Goal: Task Accomplishment & Management: Manage account settings

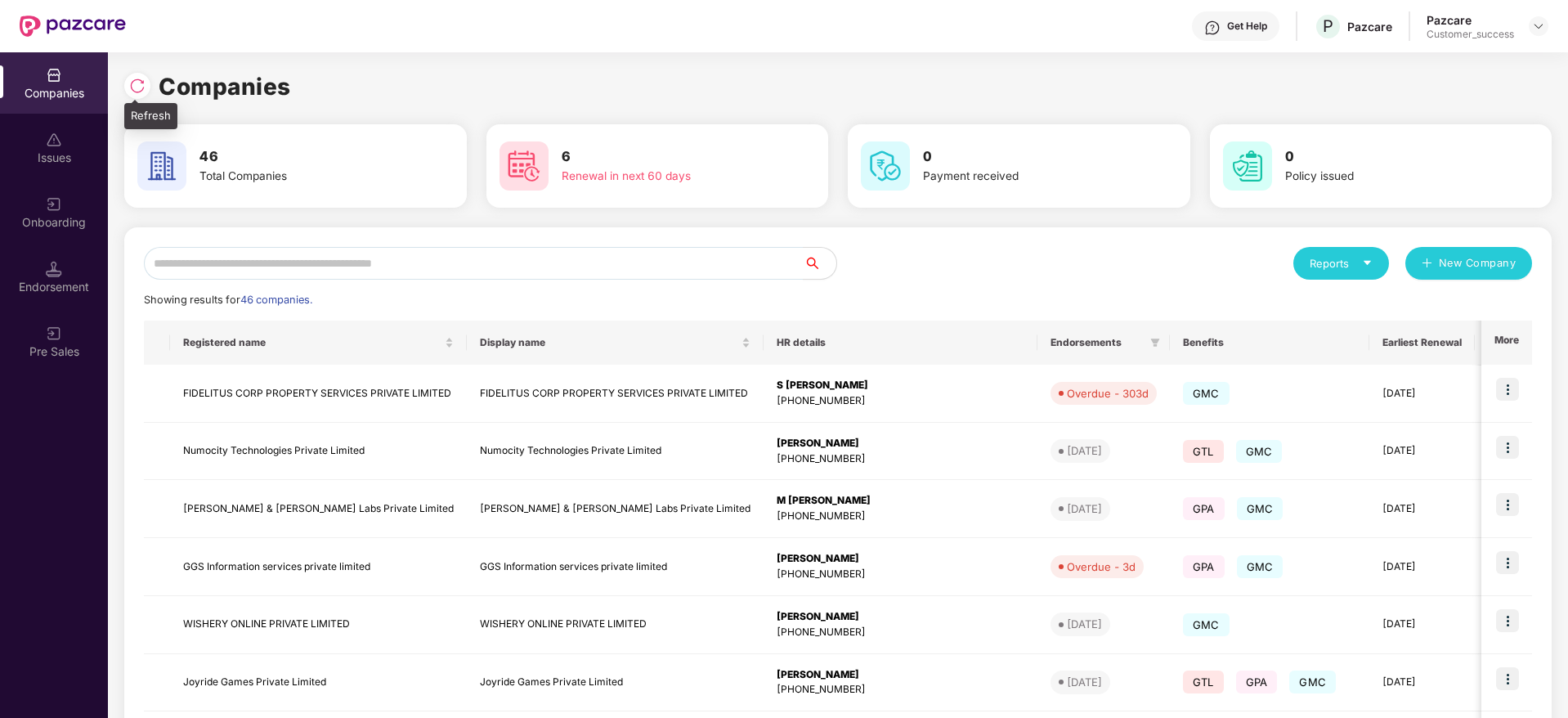
click at [134, 87] on img at bounding box center [138, 86] width 16 height 16
click at [135, 78] on img at bounding box center [138, 84] width 16 height 16
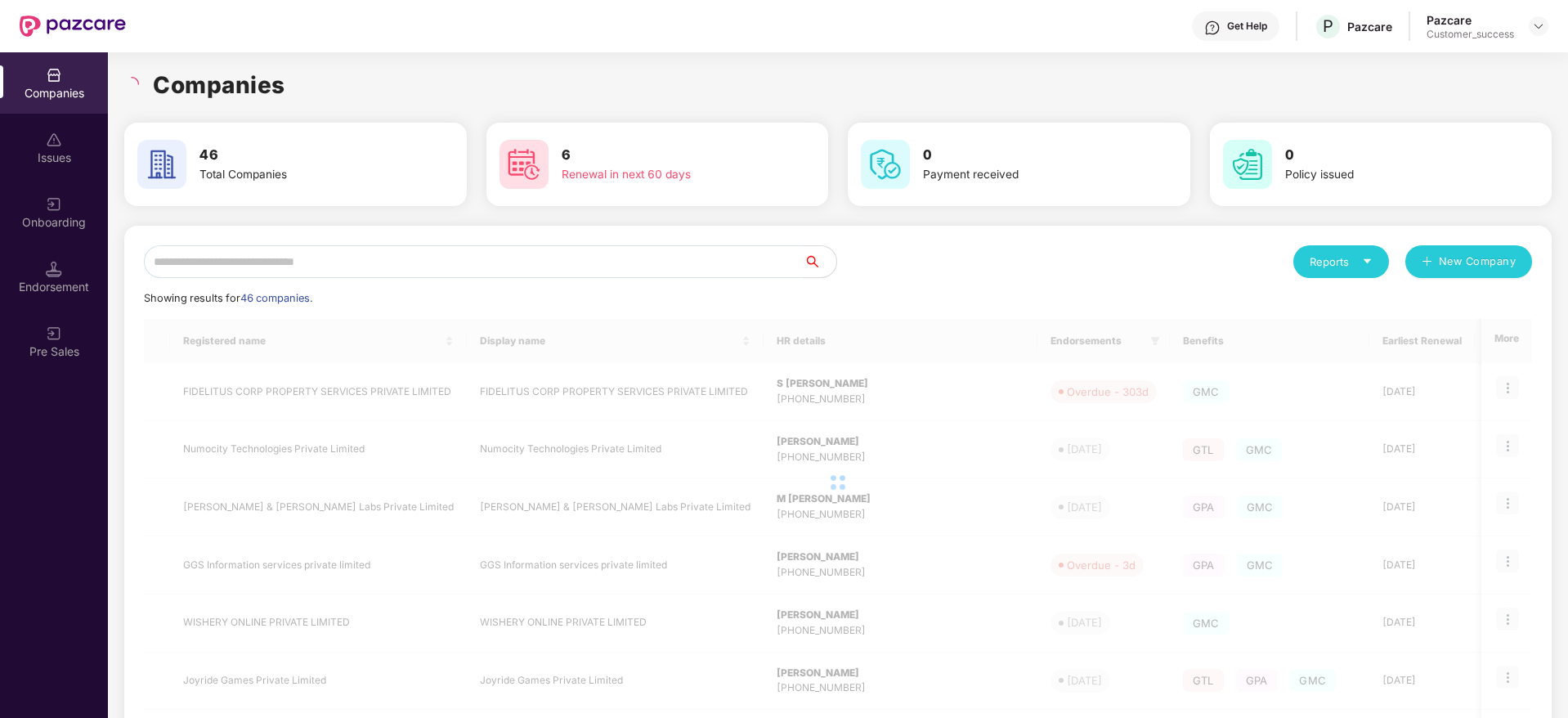
click at [292, 81] on div "Companies" at bounding box center [838, 85] width 1427 height 36
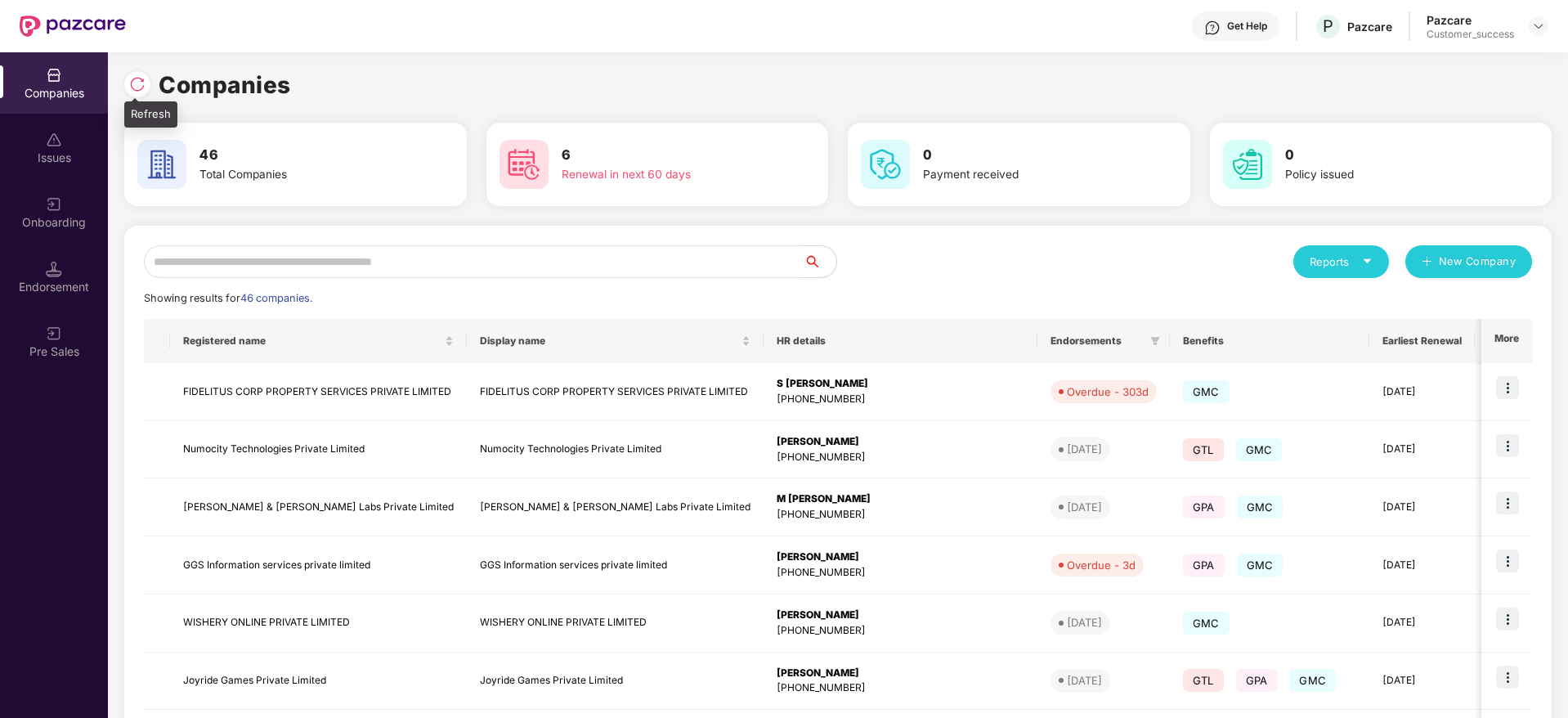
click at [145, 77] on img at bounding box center [138, 84] width 16 height 16
drag, startPoint x: 303, startPoint y: 78, endPoint x: 117, endPoint y: 87, distance: 186.2
click at [117, 87] on div "Companies 46 Total Companies 6 Renewal in next 60 days 0 Payment received 0 Pol…" at bounding box center [838, 385] width 1460 height 665
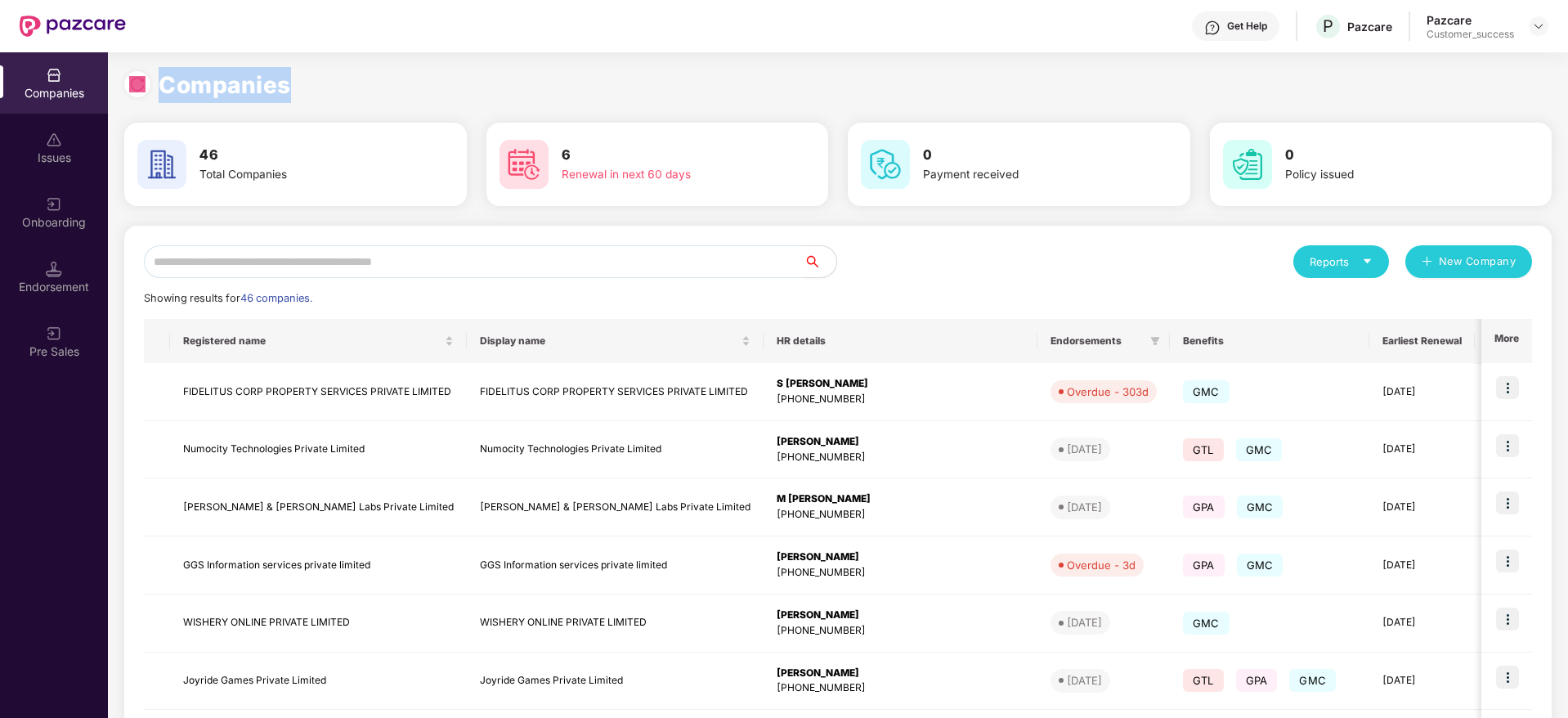
click at [184, 87] on h1 "Companies" at bounding box center [225, 85] width 133 height 36
click at [167, 86] on h1 "Companies" at bounding box center [225, 85] width 133 height 36
click at [145, 84] on img at bounding box center [138, 84] width 16 height 16
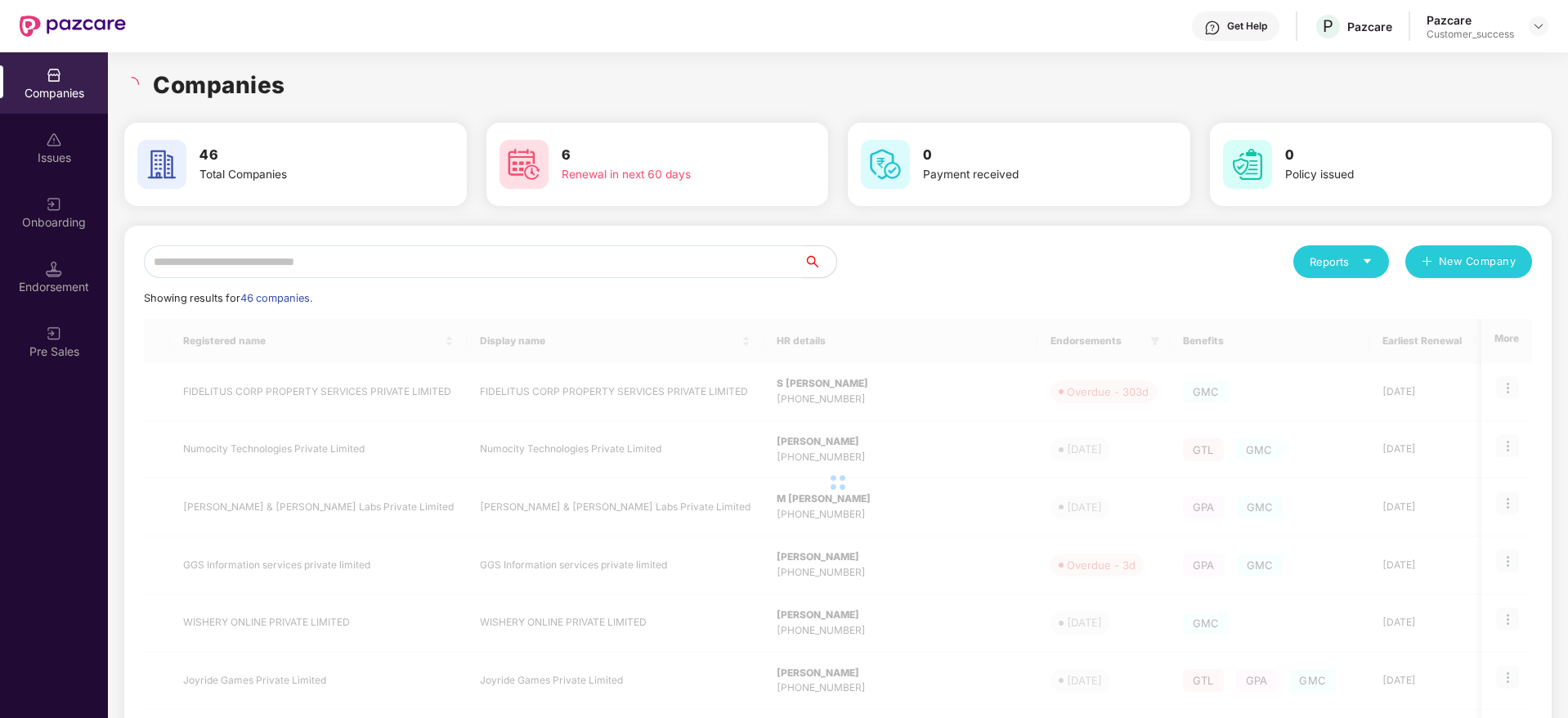
click at [217, 85] on h1 "Companies" at bounding box center [219, 85] width 133 height 36
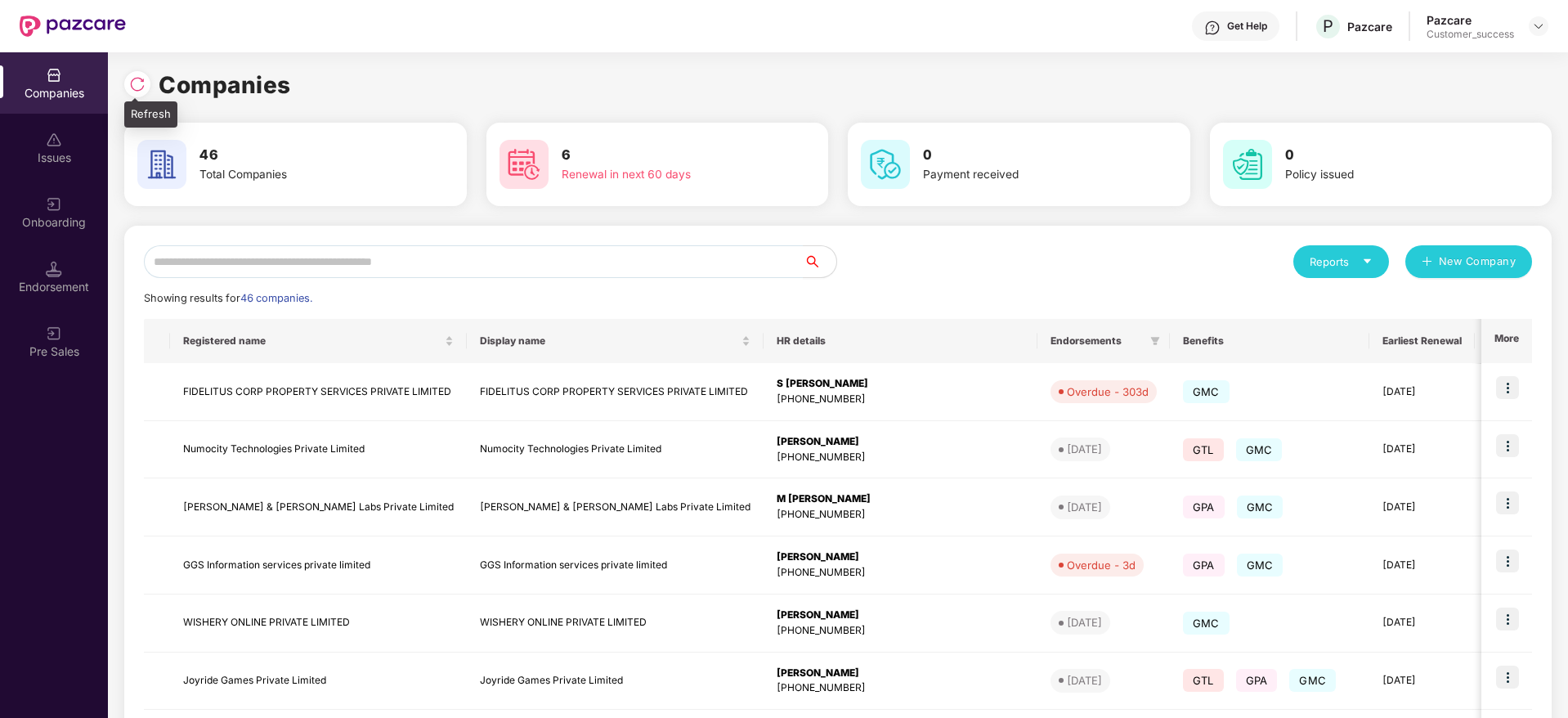
click at [137, 77] on img at bounding box center [138, 84] width 16 height 16
click at [128, 73] on div at bounding box center [138, 84] width 26 height 26
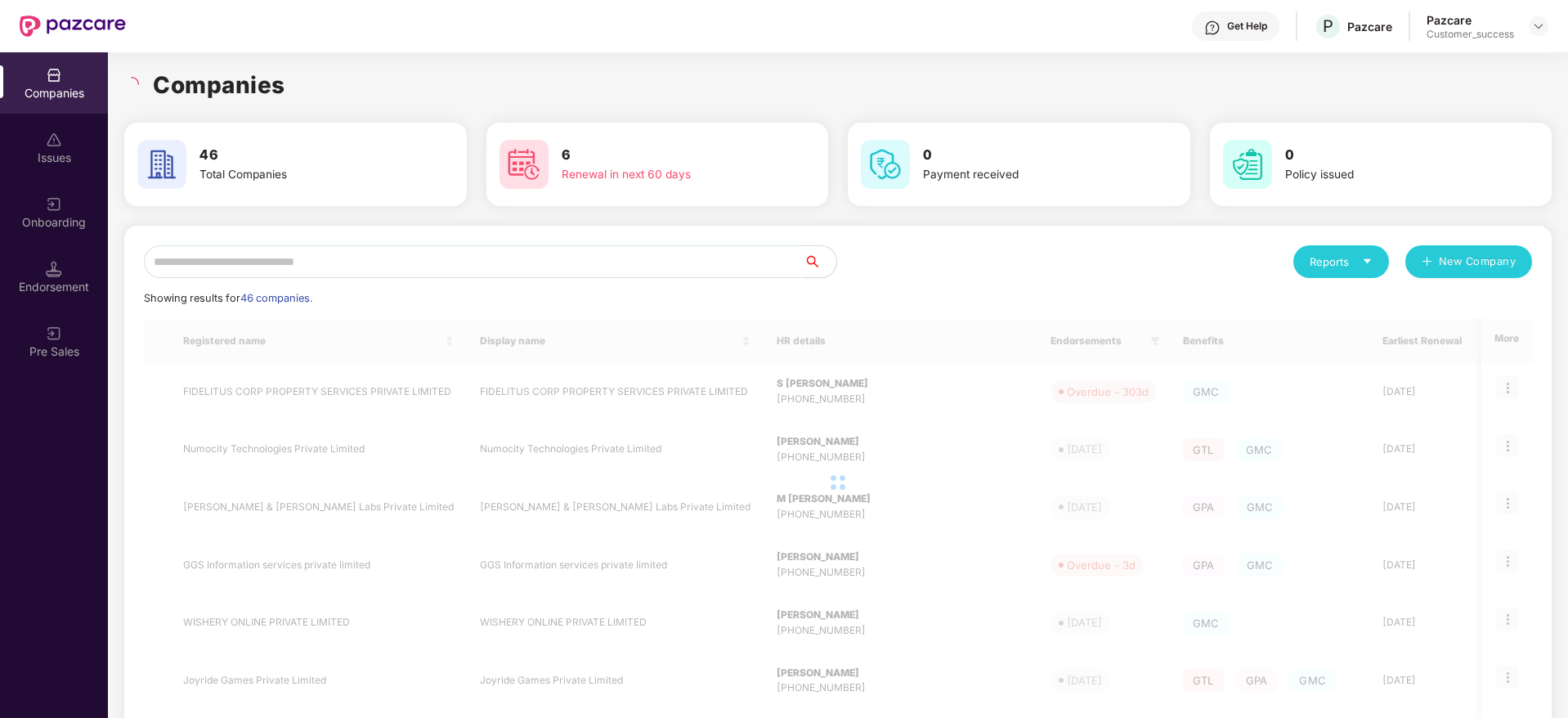
click at [285, 72] on div "Companies" at bounding box center [838, 85] width 1427 height 36
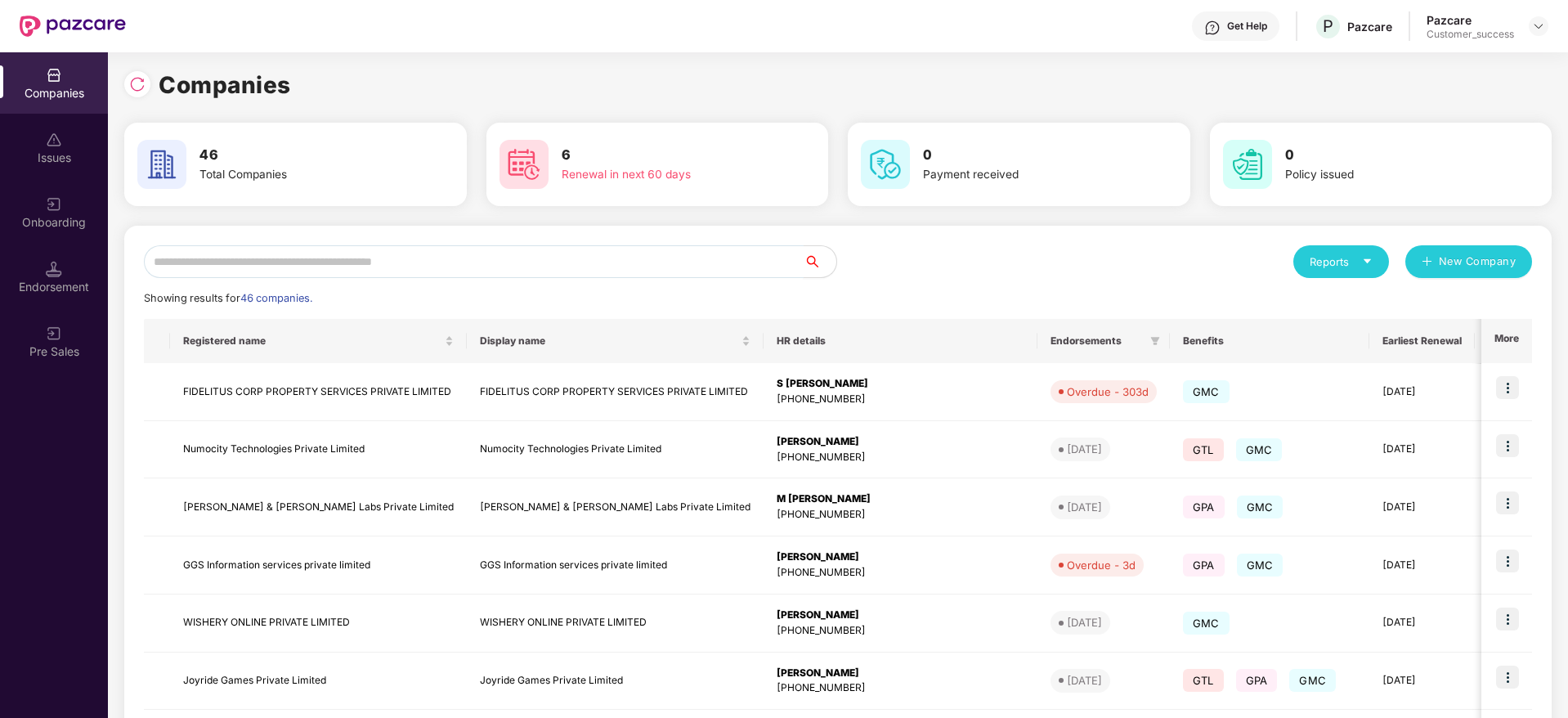
scroll to position [0, 0]
click at [139, 83] on img at bounding box center [138, 86] width 16 height 16
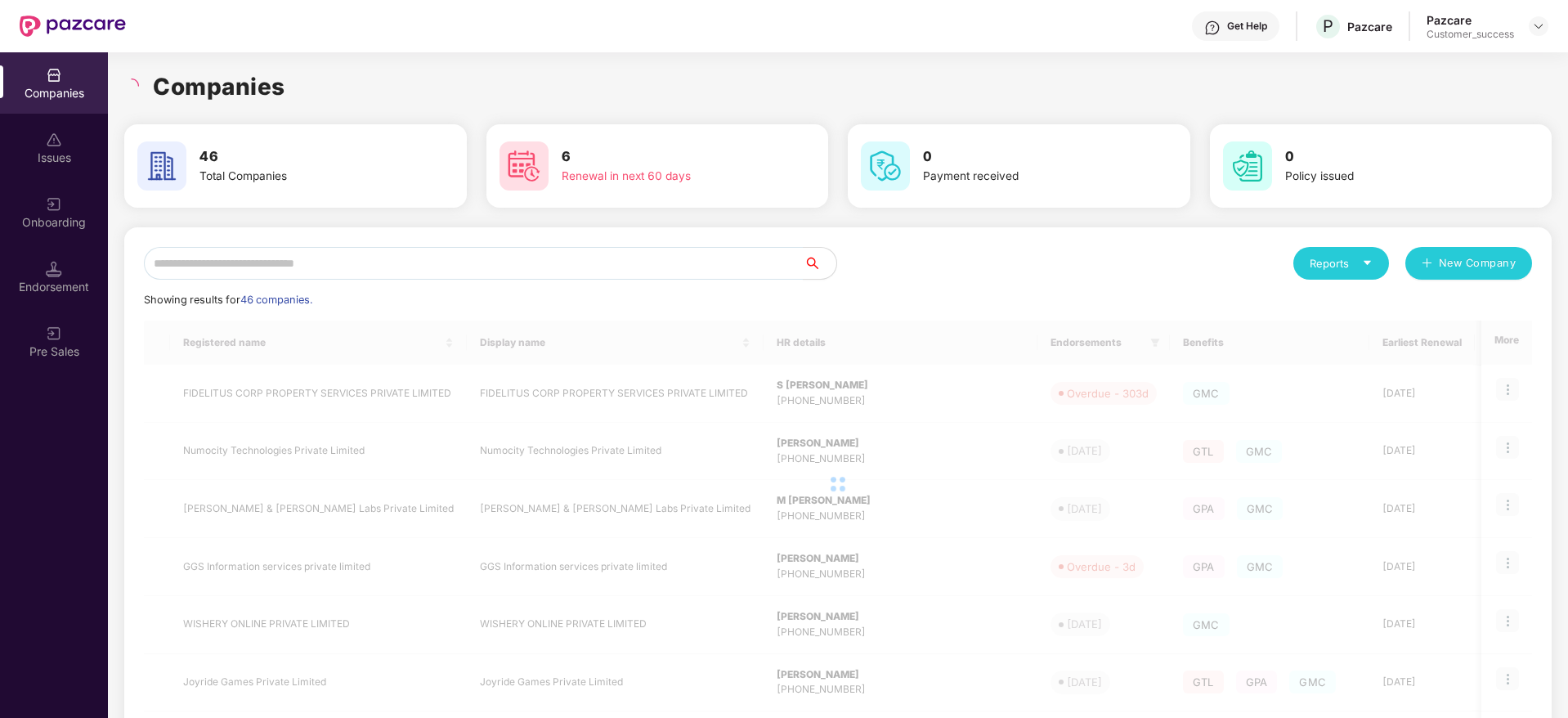
click at [331, 88] on div "Companies" at bounding box center [838, 86] width 1427 height 36
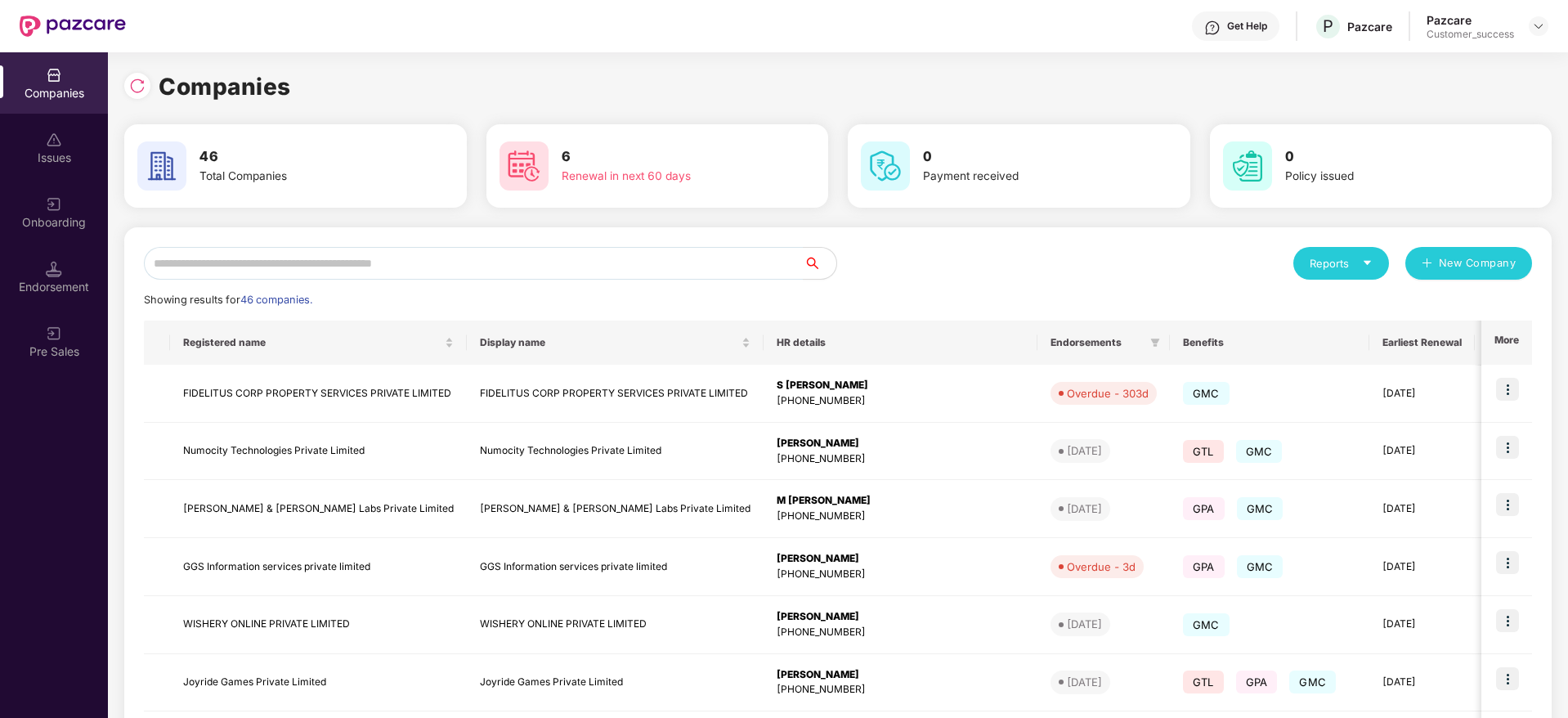
click at [530, 241] on div "Reports New Company Showing results for 46 companies. Registered name Display n…" at bounding box center [838, 624] width 1427 height 794
click at [530, 260] on input "text" at bounding box center [474, 263] width 660 height 33
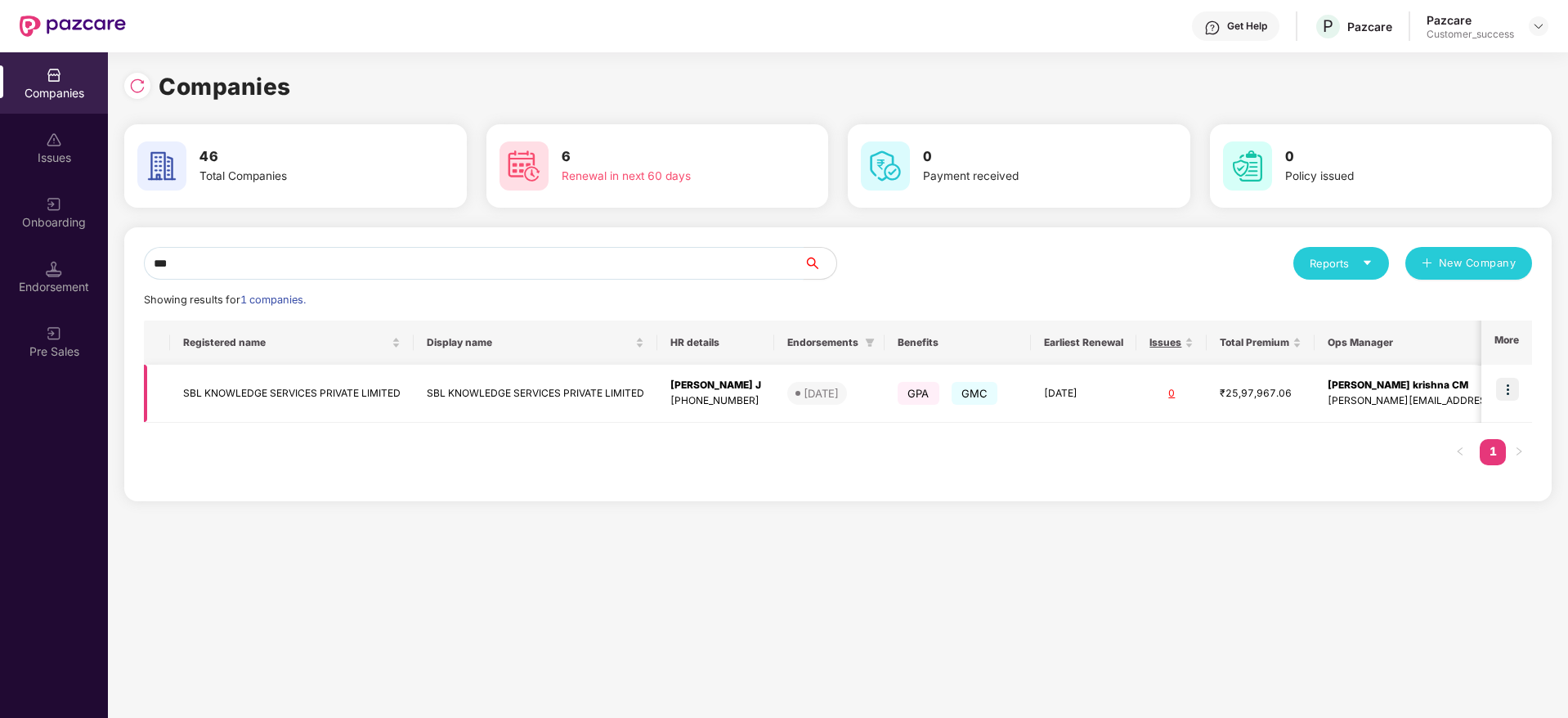
type input "***"
click at [1510, 389] on img at bounding box center [1508, 389] width 23 height 23
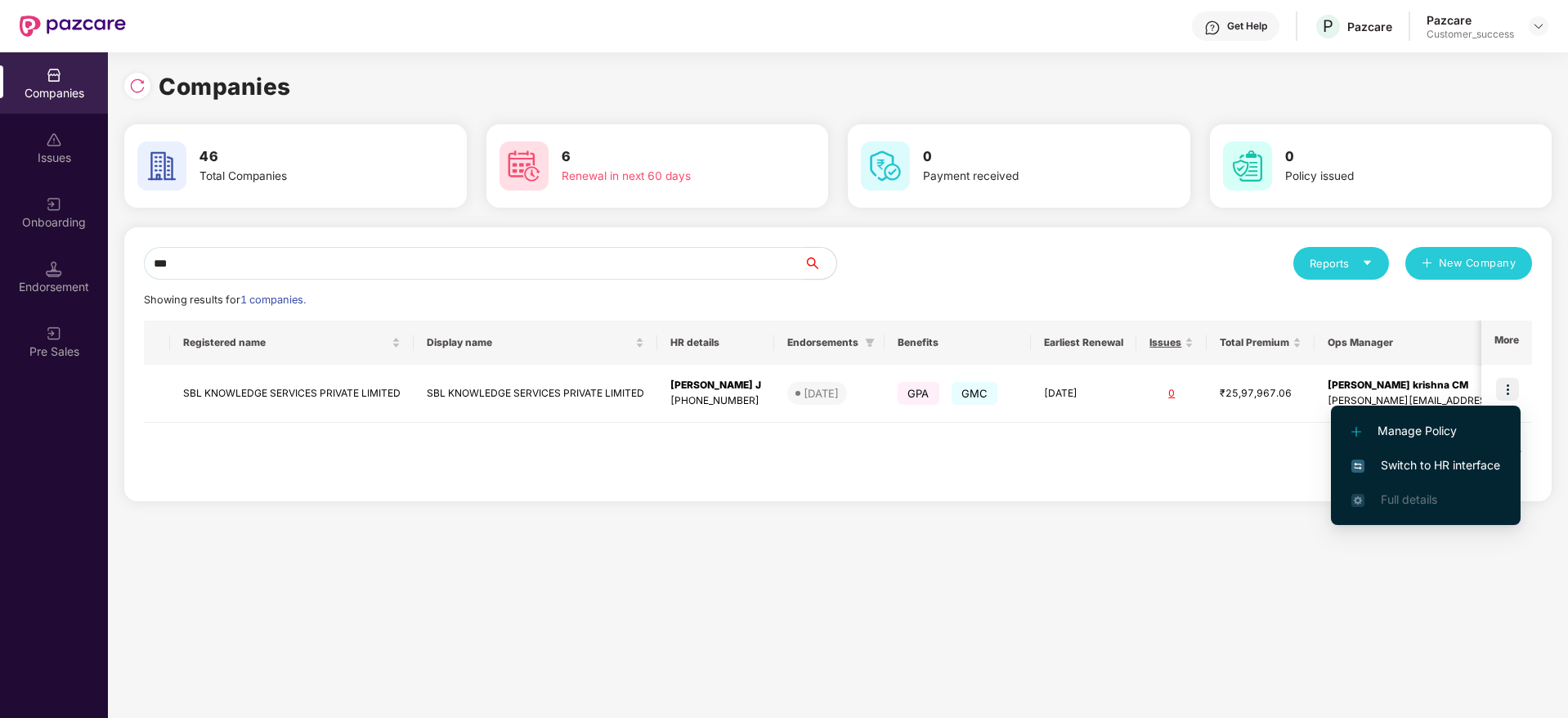
click at [1471, 460] on span "Switch to HR interface" at bounding box center [1426, 465] width 149 height 18
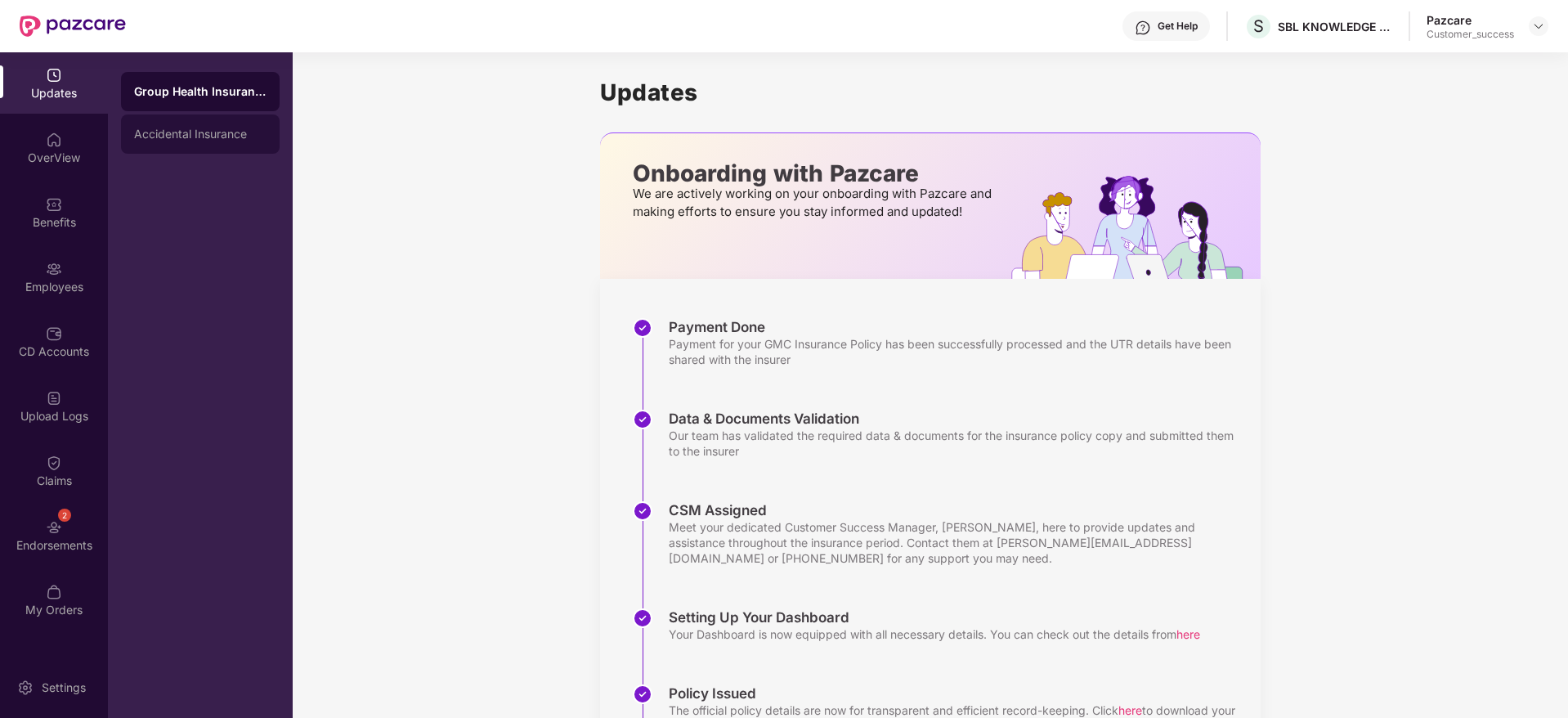
click at [174, 142] on div "Accidental Insurance" at bounding box center [200, 134] width 159 height 40
click at [221, 83] on div "Group Health Insurance" at bounding box center [200, 91] width 159 height 40
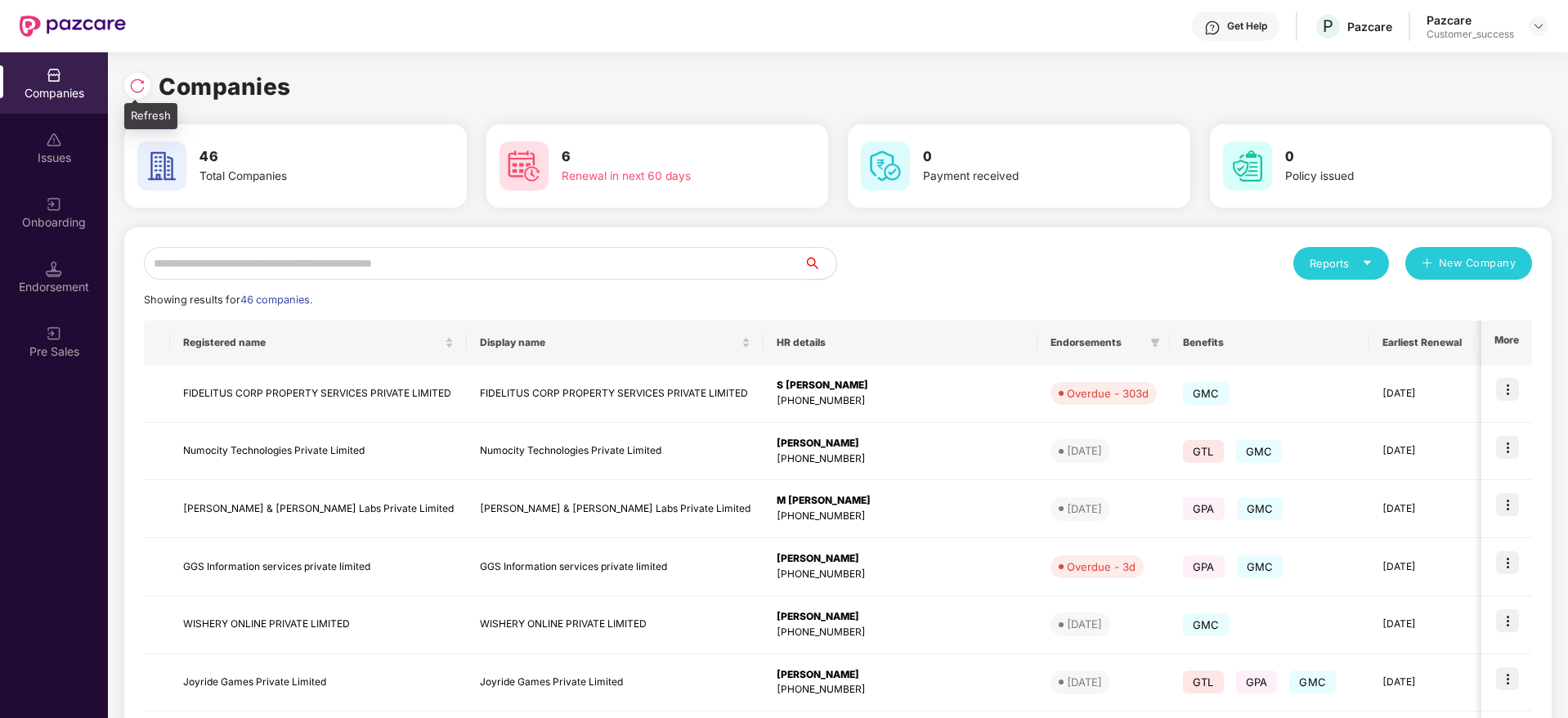
click at [144, 82] on img at bounding box center [138, 86] width 16 height 16
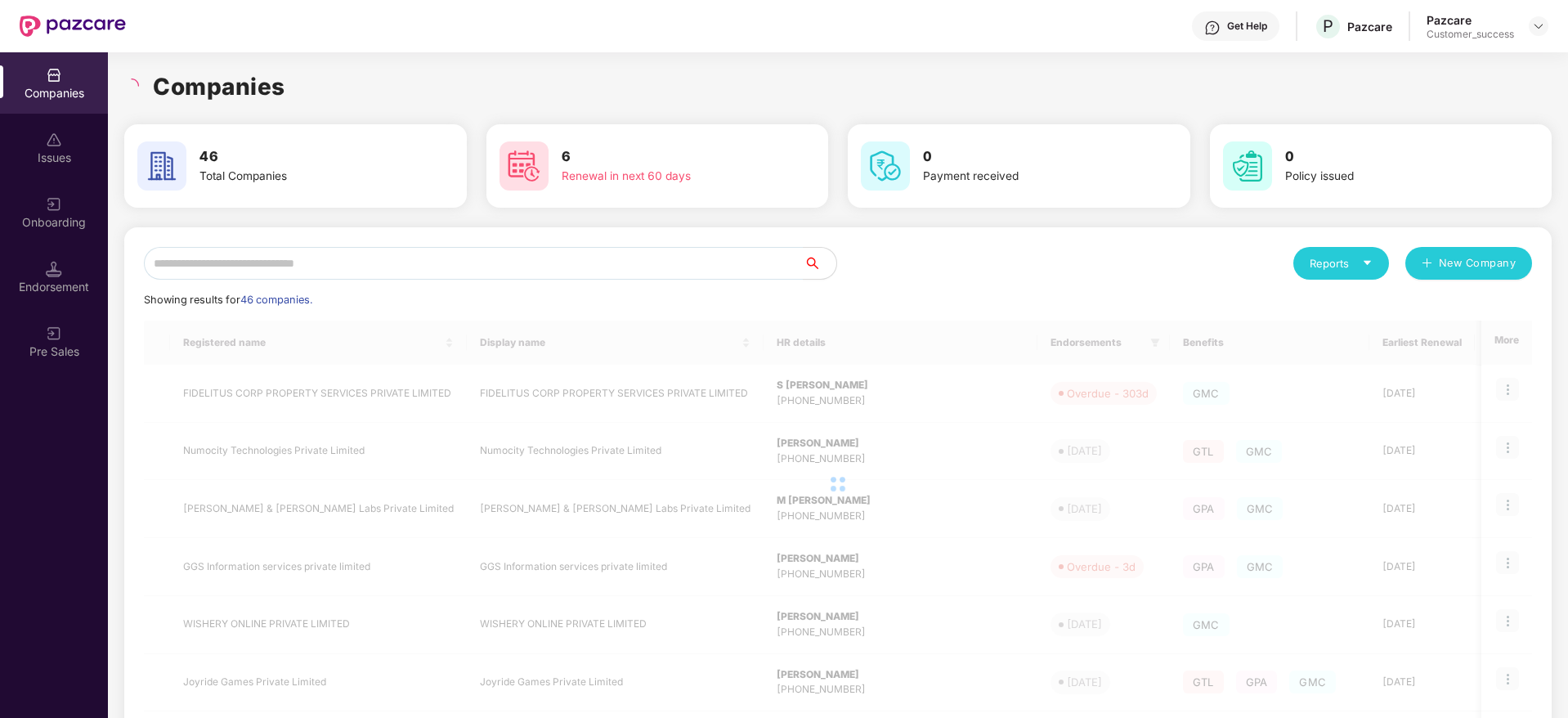
click at [287, 90] on div "Companies" at bounding box center [838, 86] width 1427 height 36
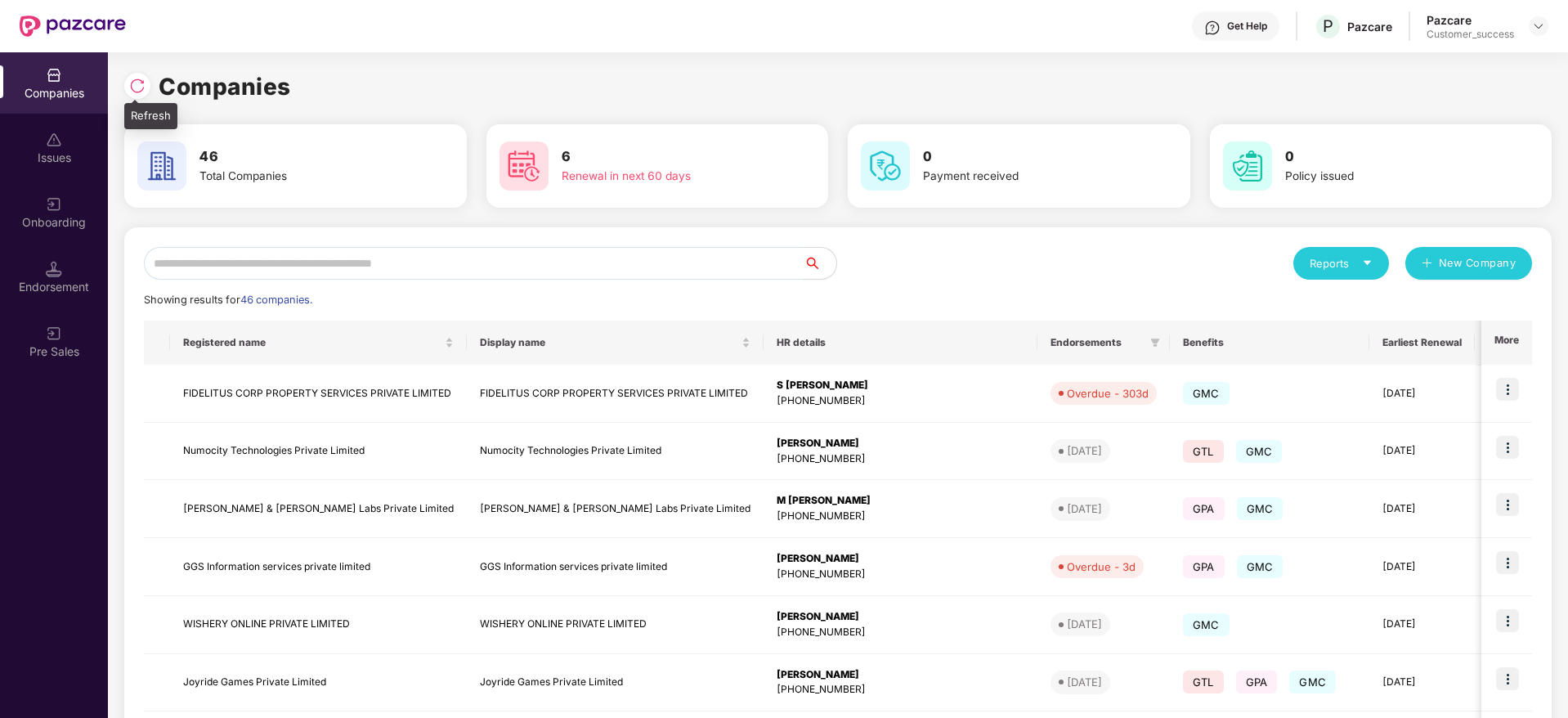
click at [135, 80] on img at bounding box center [138, 86] width 16 height 16
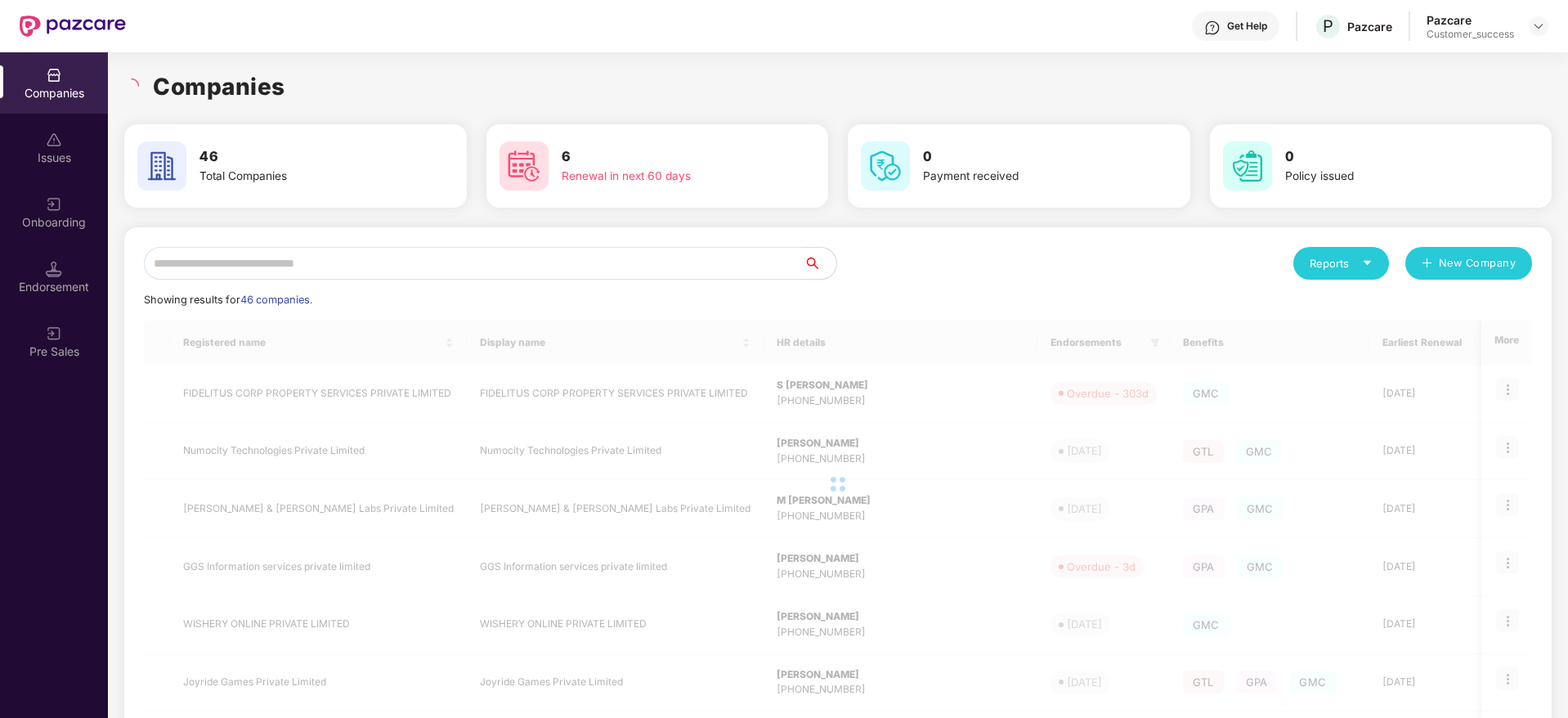
click at [333, 93] on div "Companies" at bounding box center [838, 86] width 1427 height 36
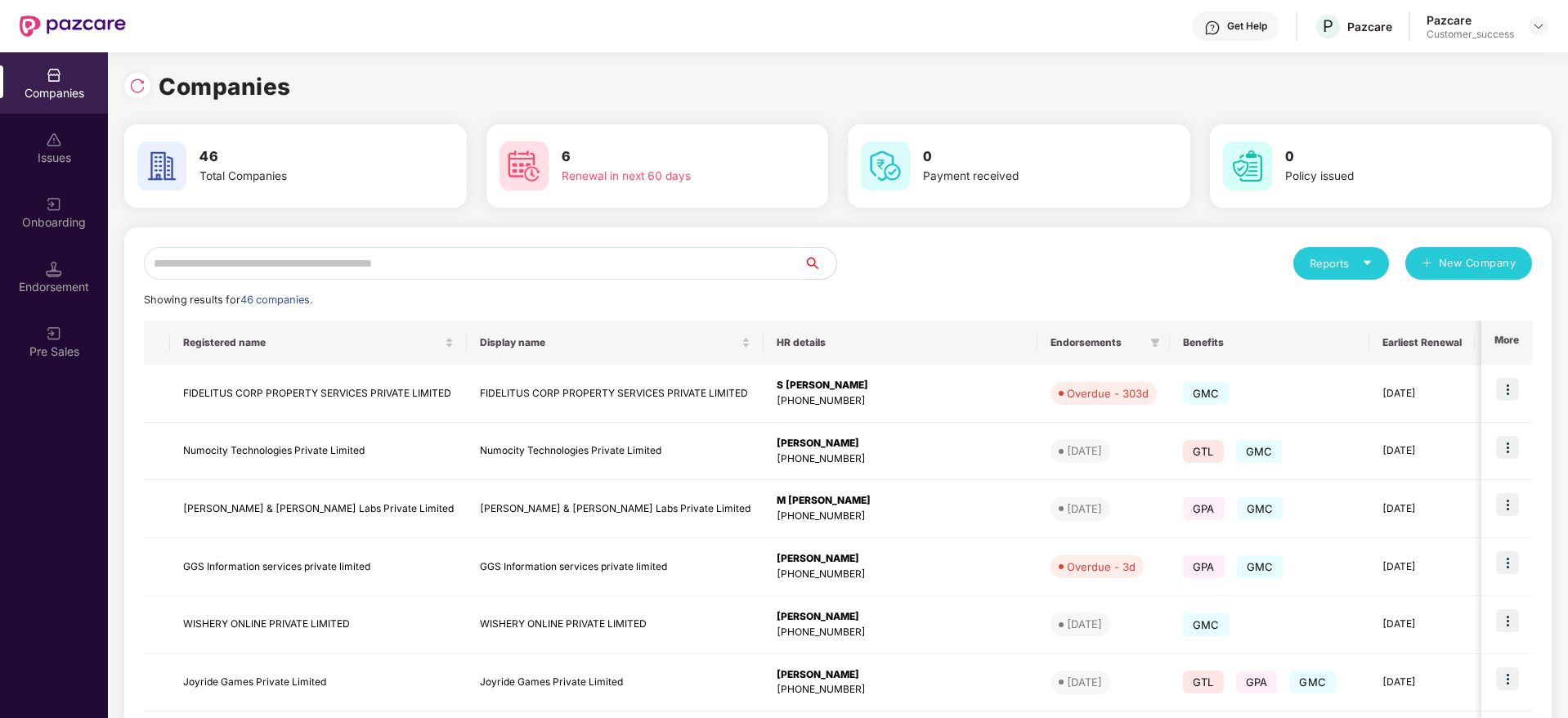
click at [119, 83] on div "Companies 46 Total Companies 6 Renewal in next 60 days 0 Payment received 0 Pol…" at bounding box center [838, 385] width 1460 height 665
click at [134, 85] on img at bounding box center [138, 86] width 16 height 16
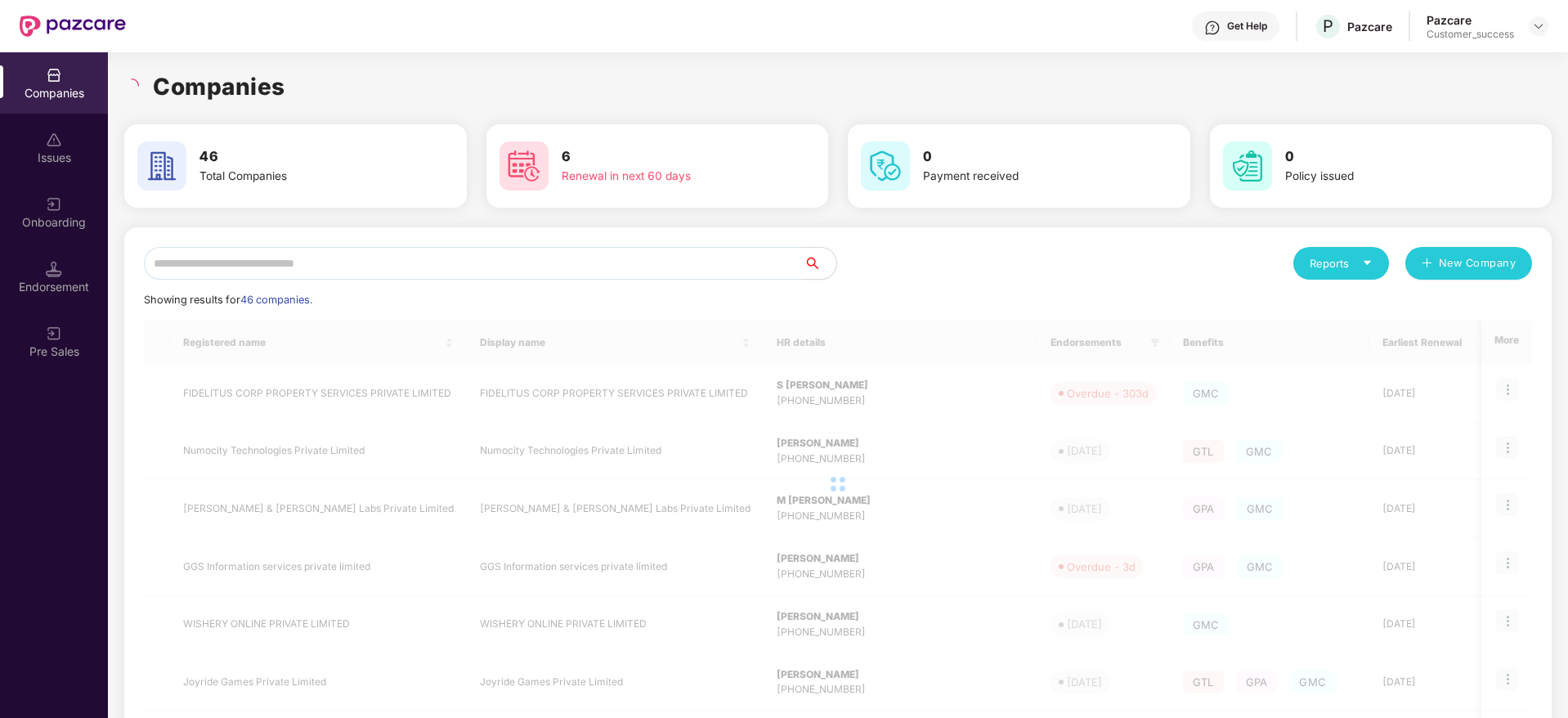
click at [491, 91] on div "Companies" at bounding box center [838, 86] width 1427 height 36
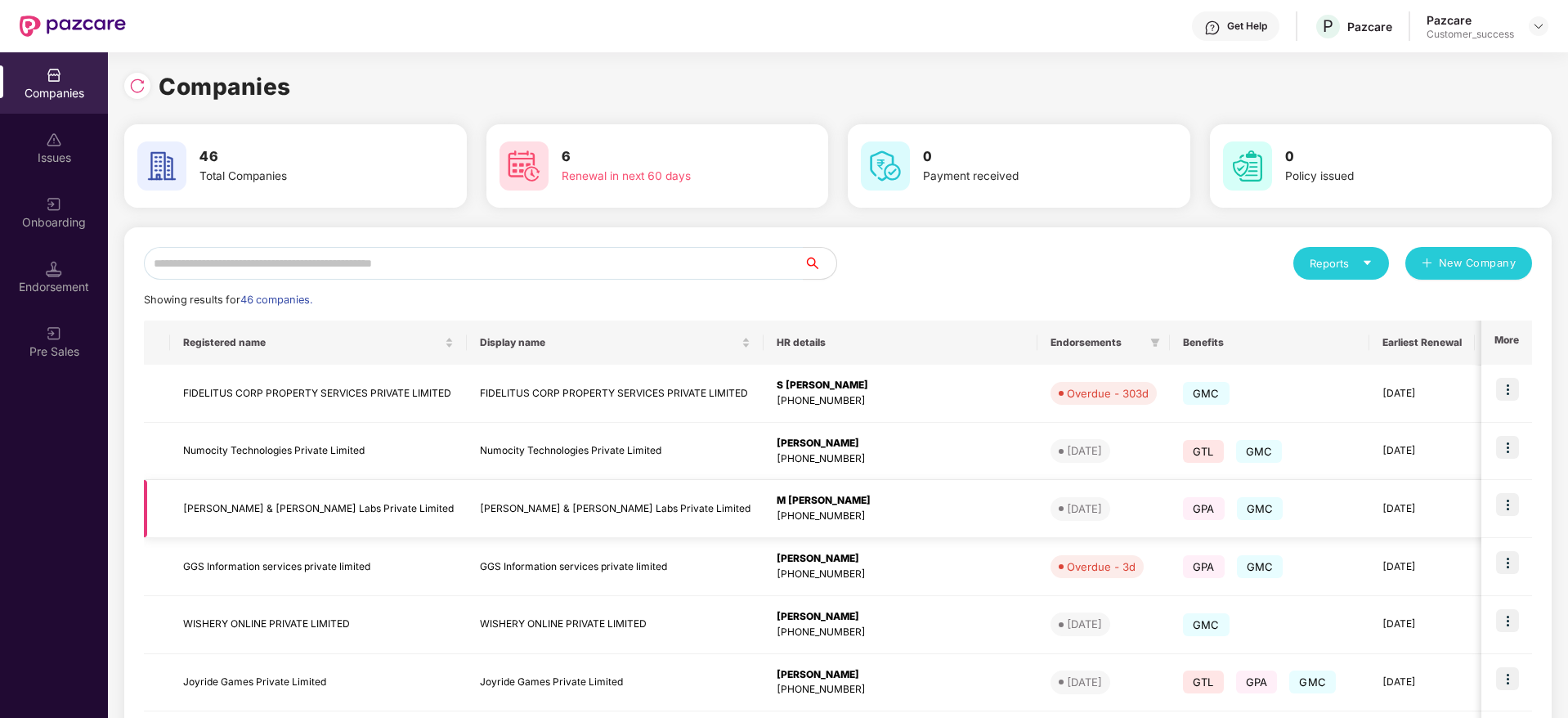
click at [1514, 503] on img at bounding box center [1508, 505] width 23 height 23
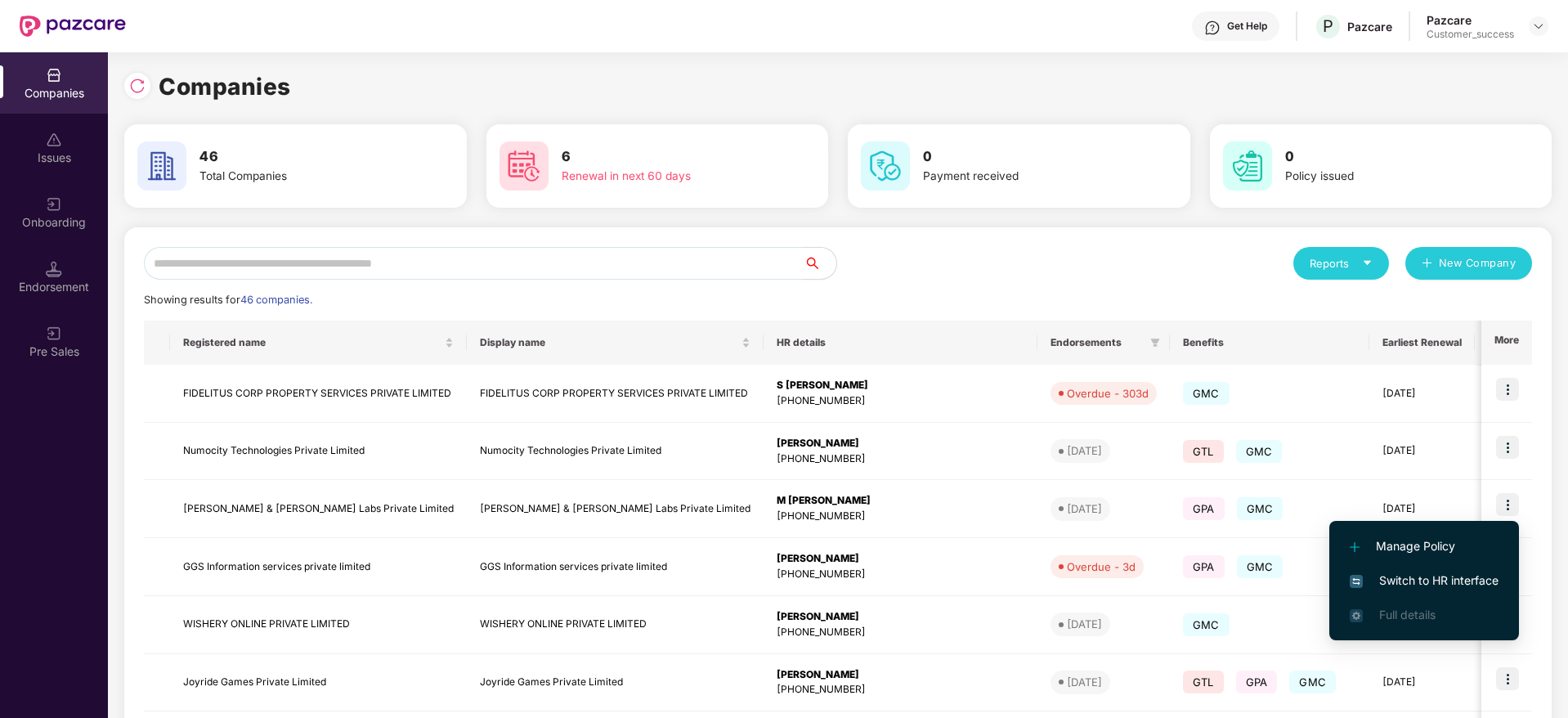
click at [1455, 582] on span "Switch to HR interface" at bounding box center [1424, 580] width 149 height 18
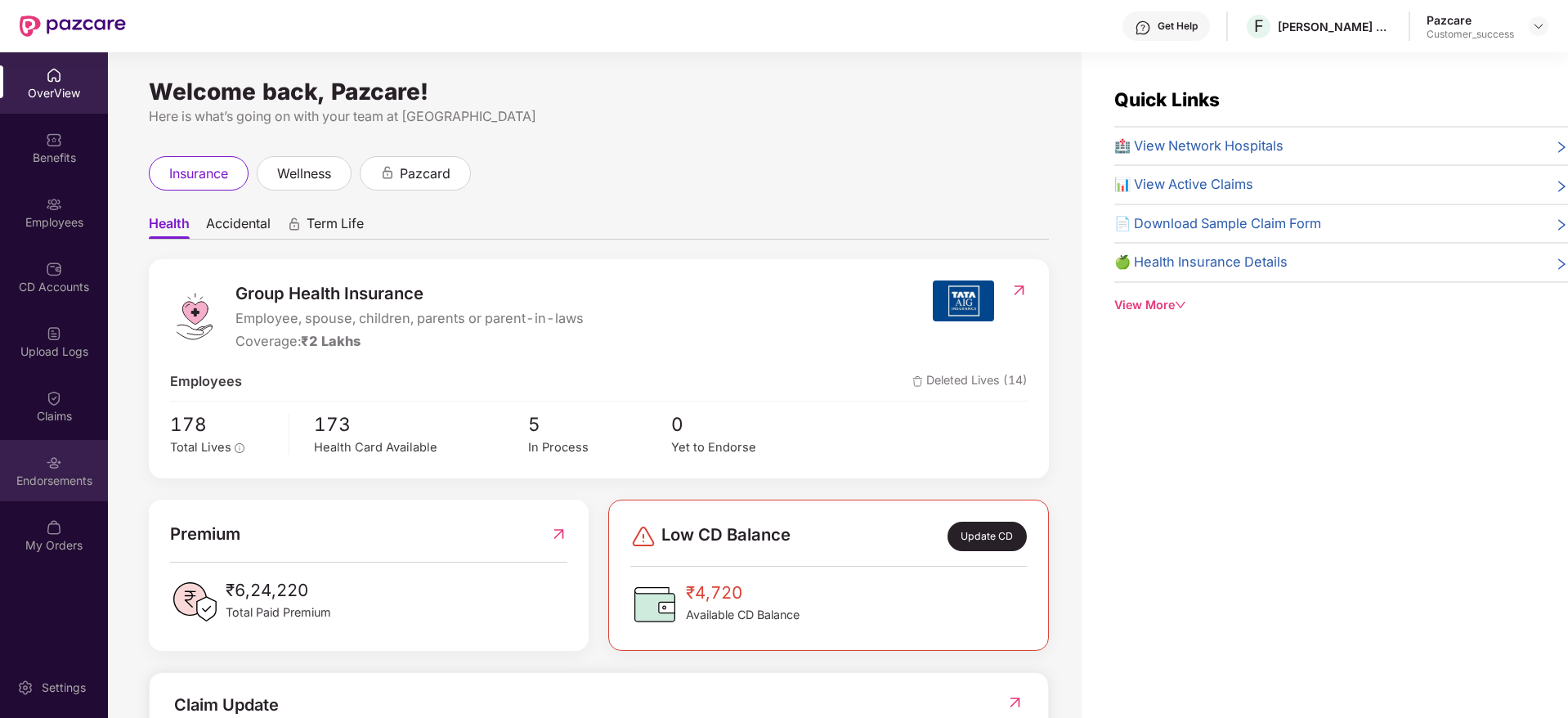
click at [68, 474] on div "Endorsements" at bounding box center [54, 481] width 108 height 16
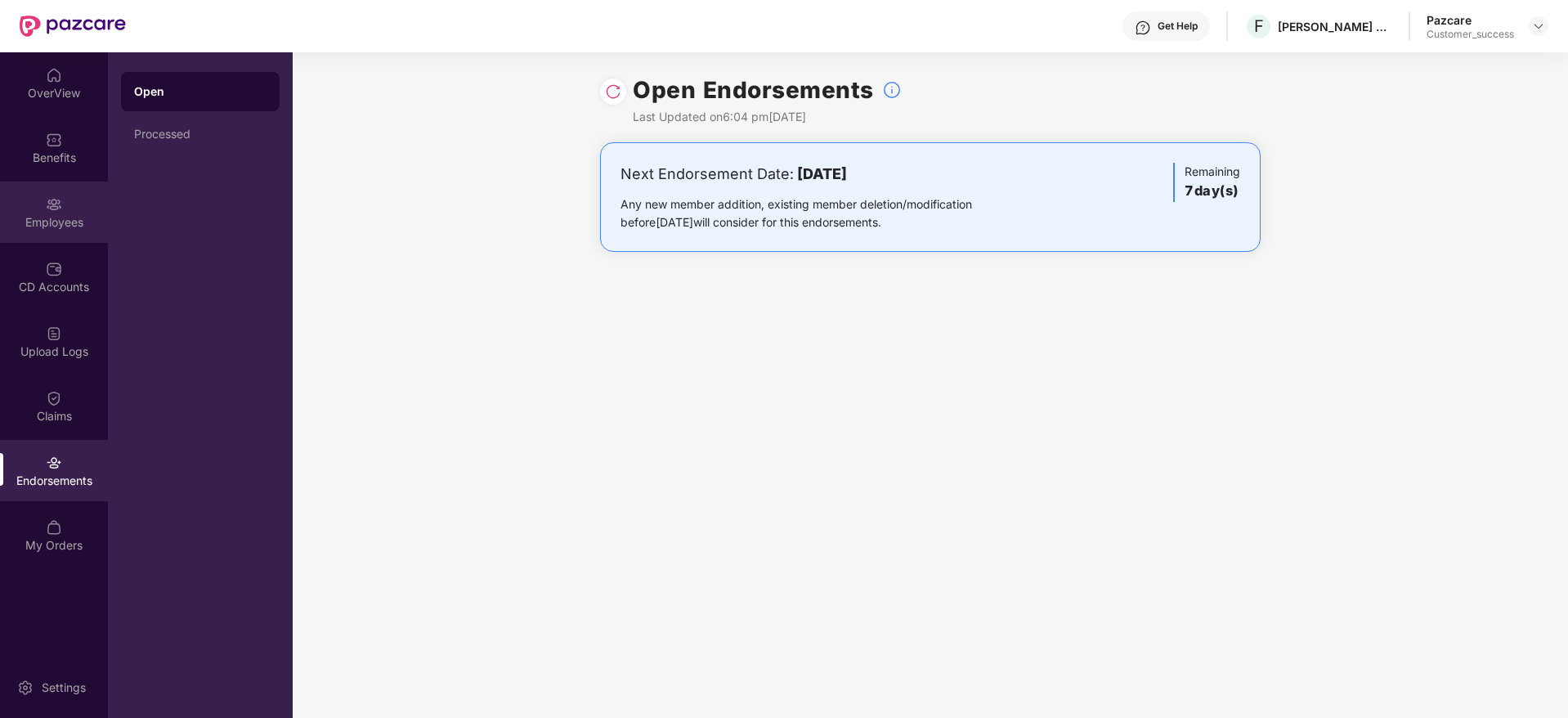
click at [40, 198] on div "Employees" at bounding box center [54, 212] width 108 height 61
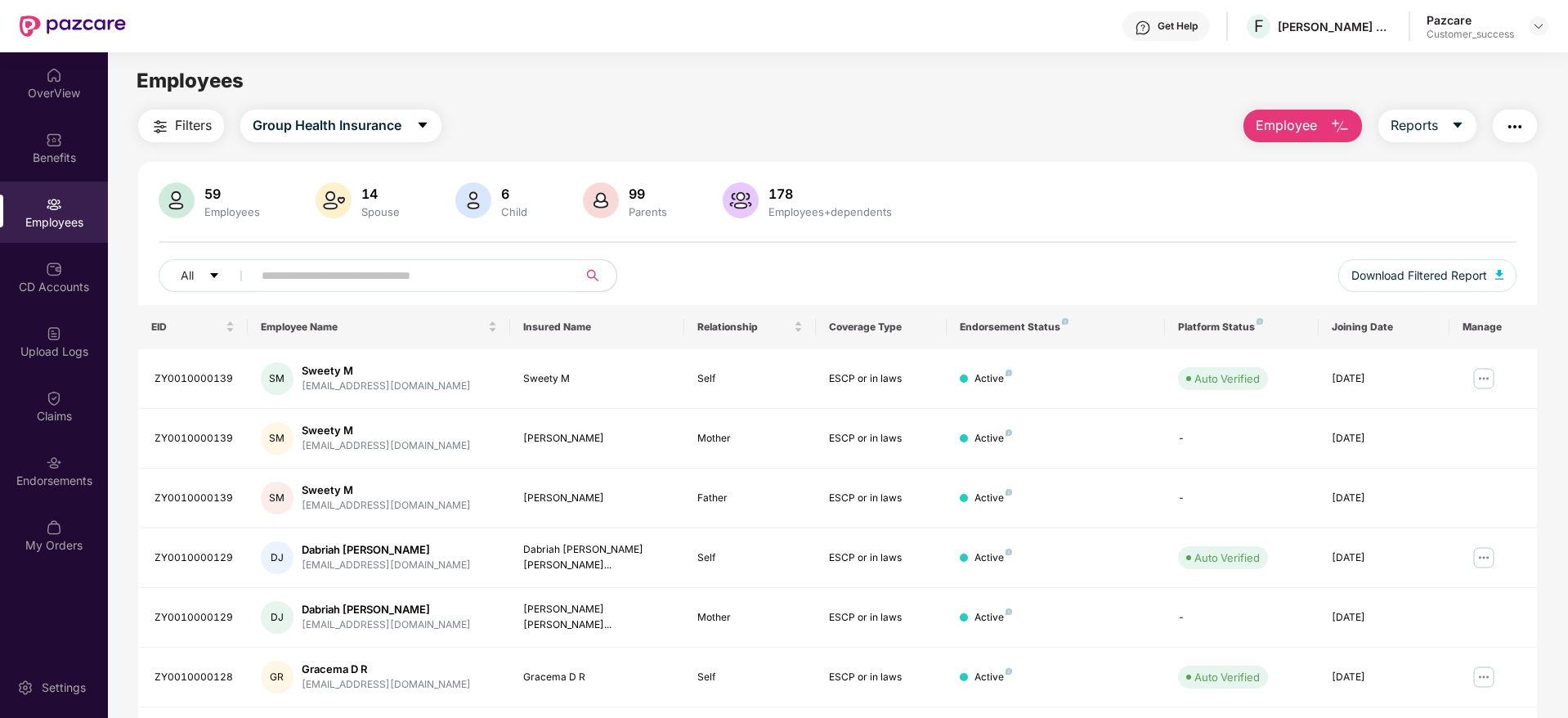
click at [203, 133] on span "Filters" at bounding box center [193, 125] width 37 height 21
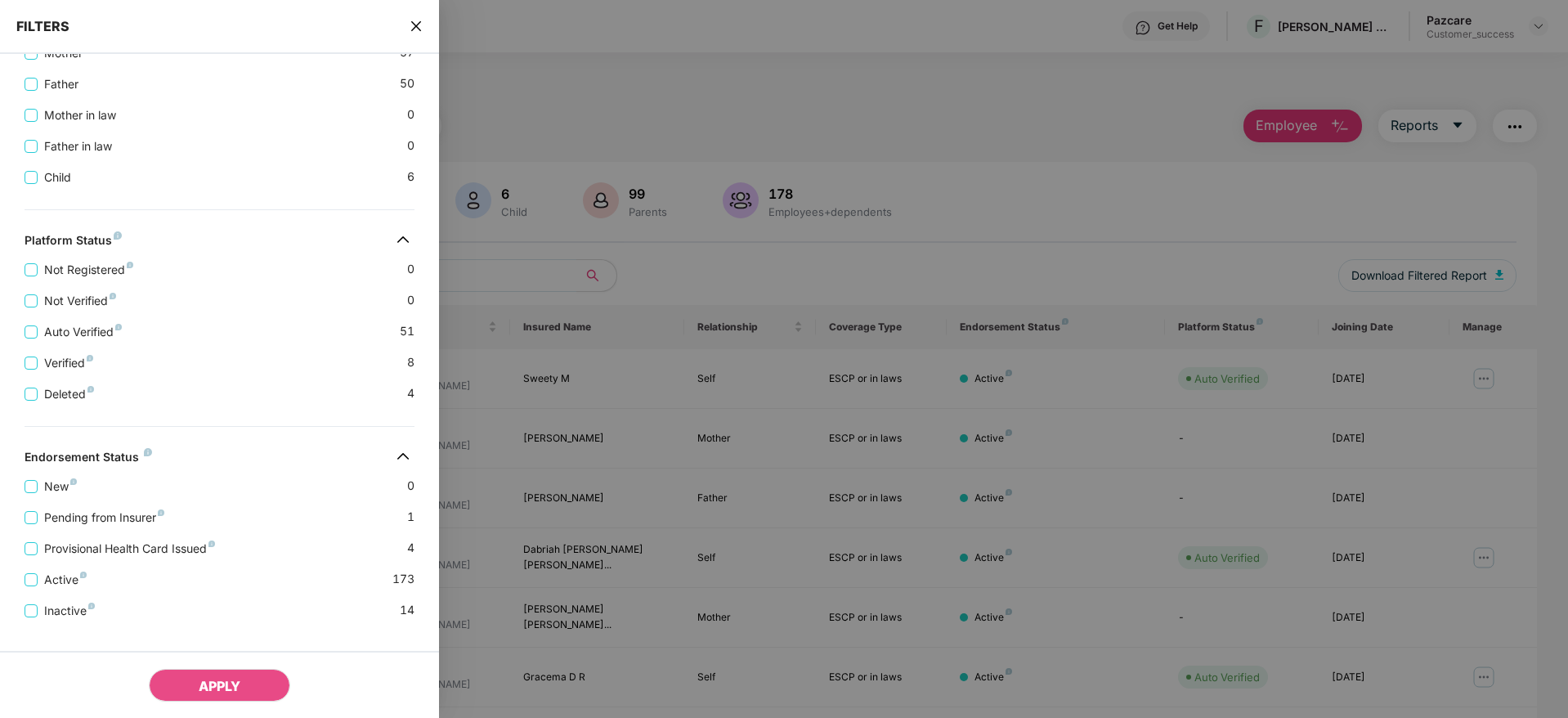
scroll to position [446, 0]
click at [142, 539] on span "Provisional Health Card Issued" at bounding box center [129, 543] width 184 height 18
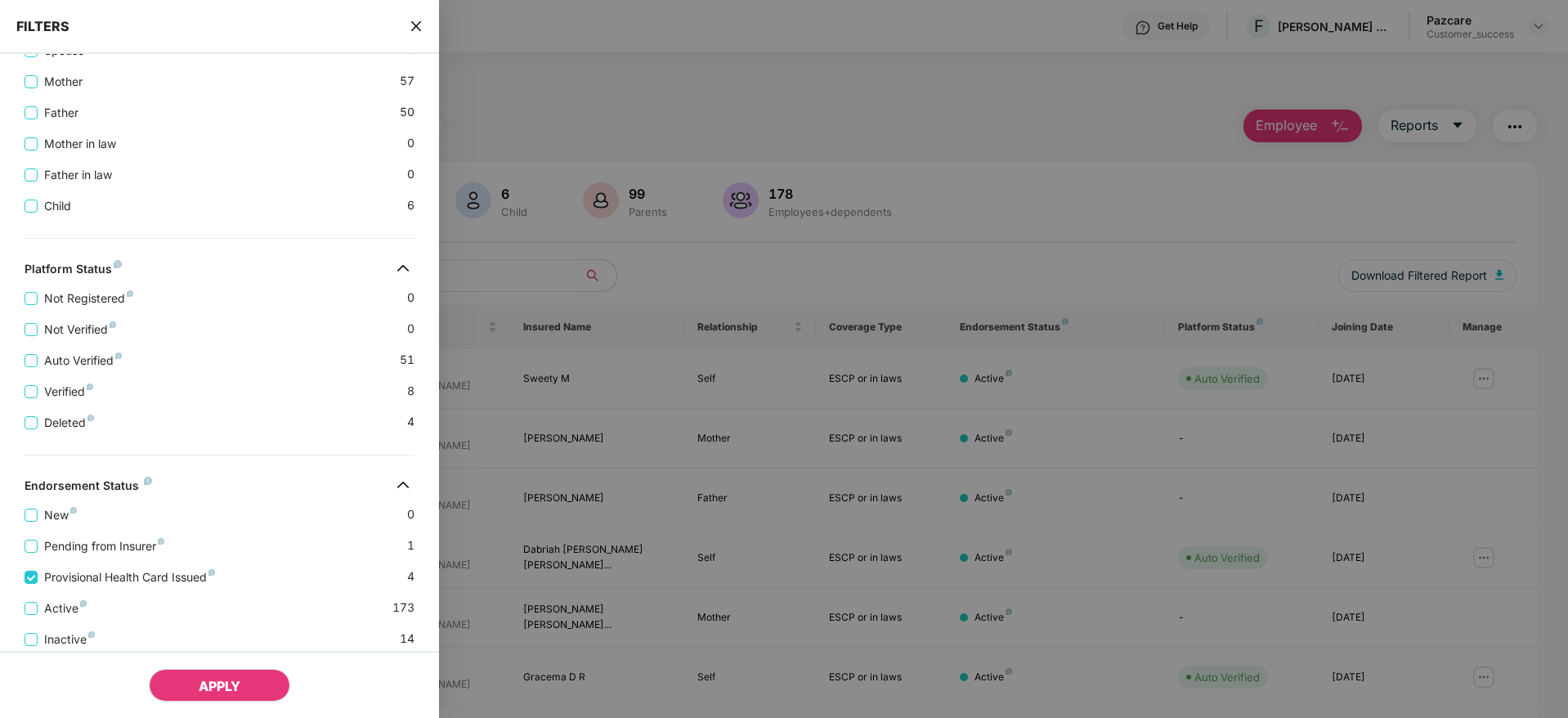
click at [239, 697] on button "APPLY" at bounding box center [220, 685] width 142 height 33
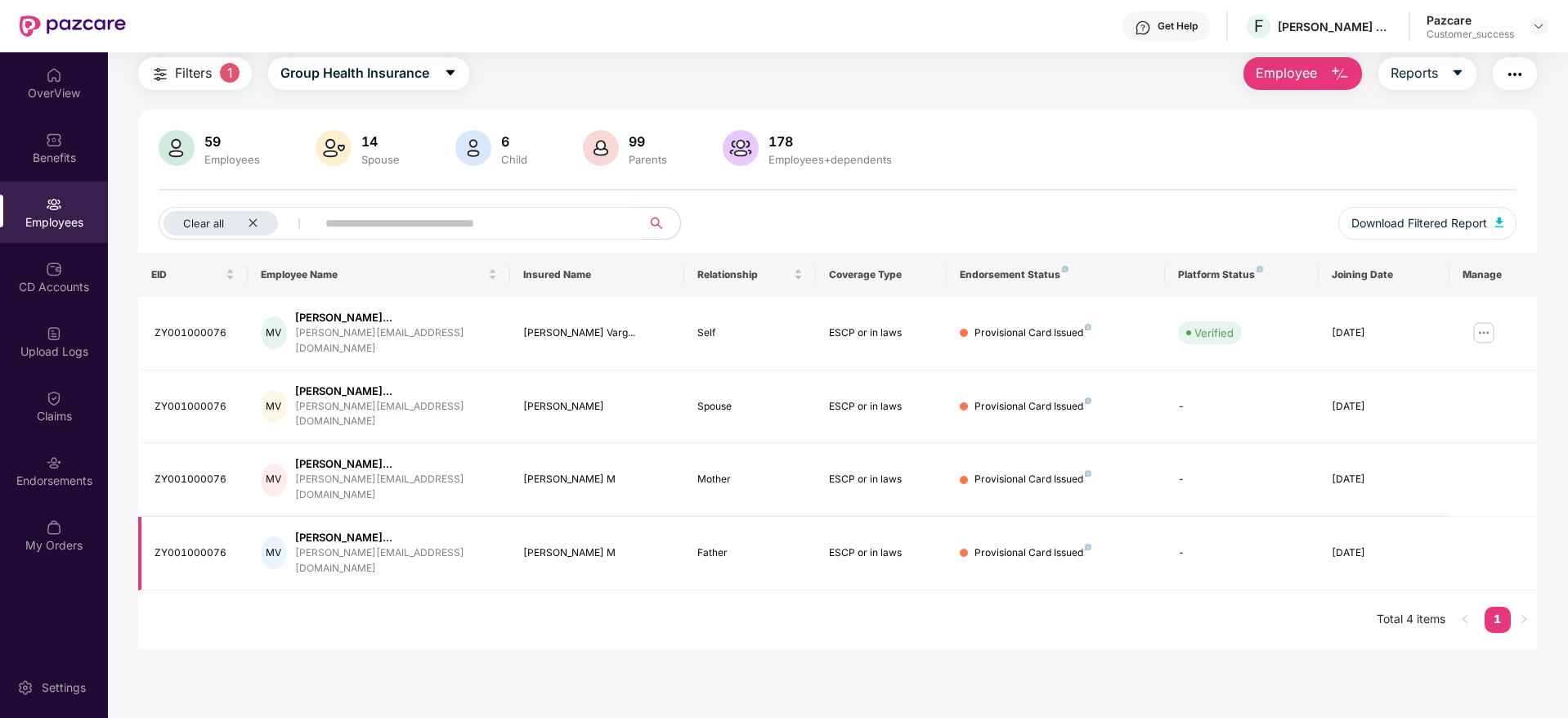
scroll to position [0, 0]
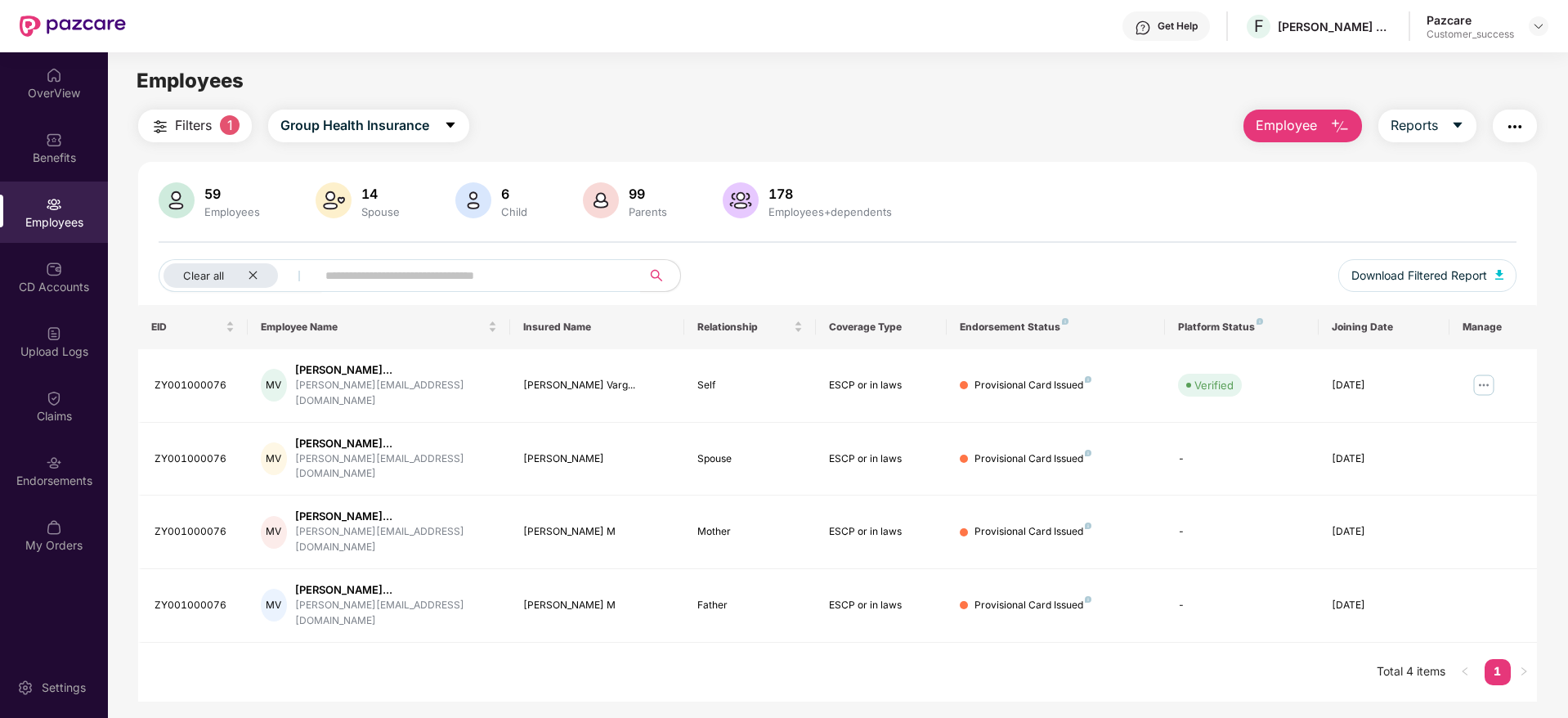
click at [1527, 122] on button "button" at bounding box center [1515, 126] width 44 height 33
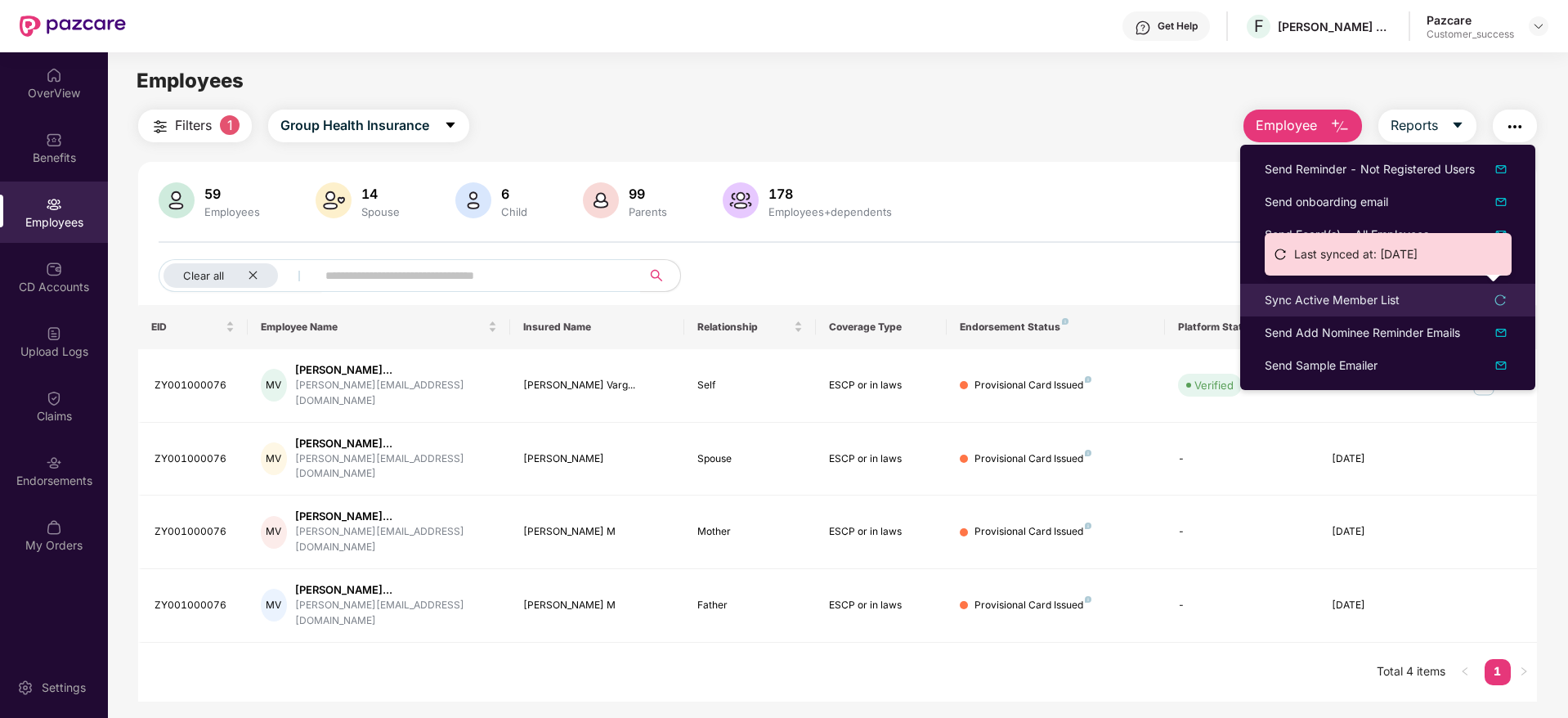
click at [1395, 296] on div "Sync Active Member List" at bounding box center [1332, 300] width 135 height 18
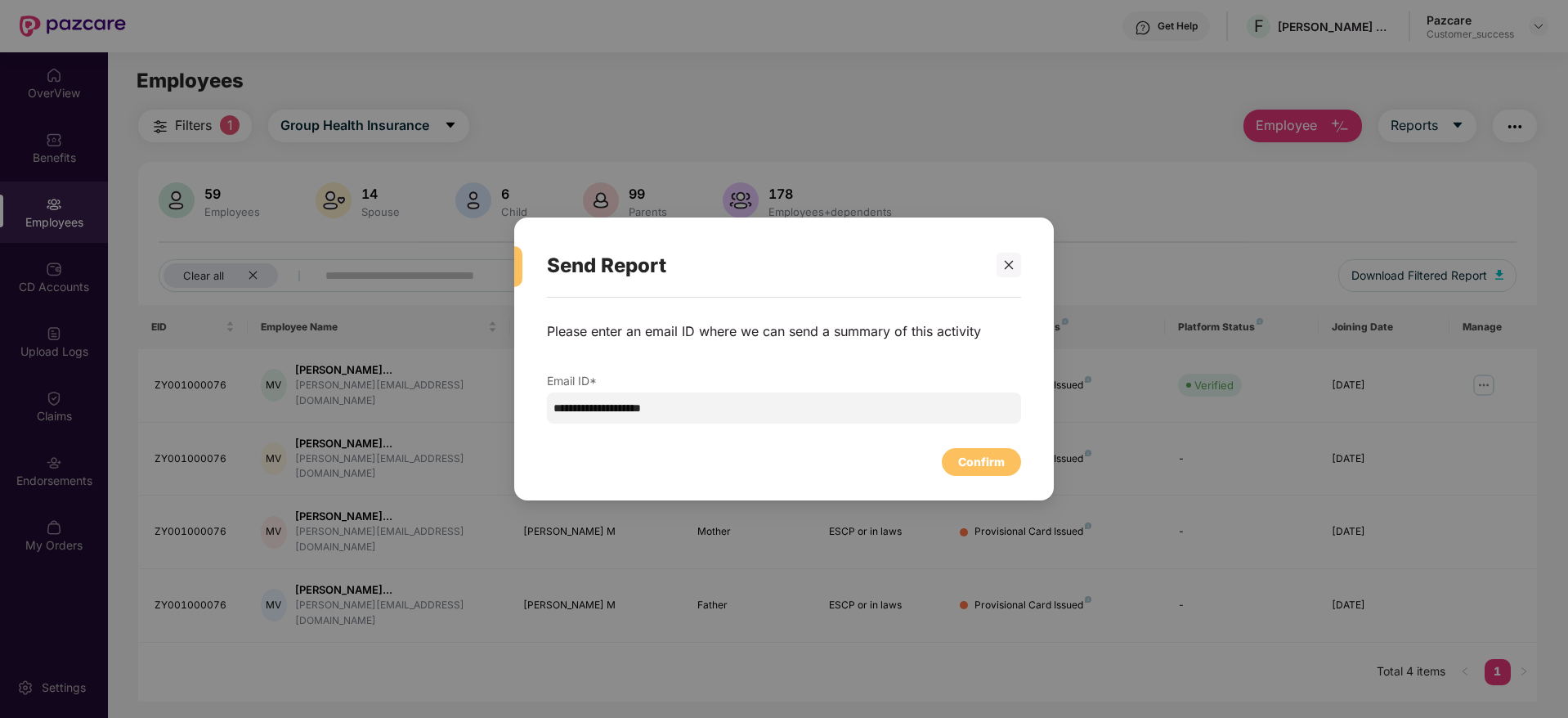
click at [994, 443] on div "Confirm" at bounding box center [784, 458] width 474 height 36
click at [993, 463] on div "Confirm" at bounding box center [982, 462] width 47 height 18
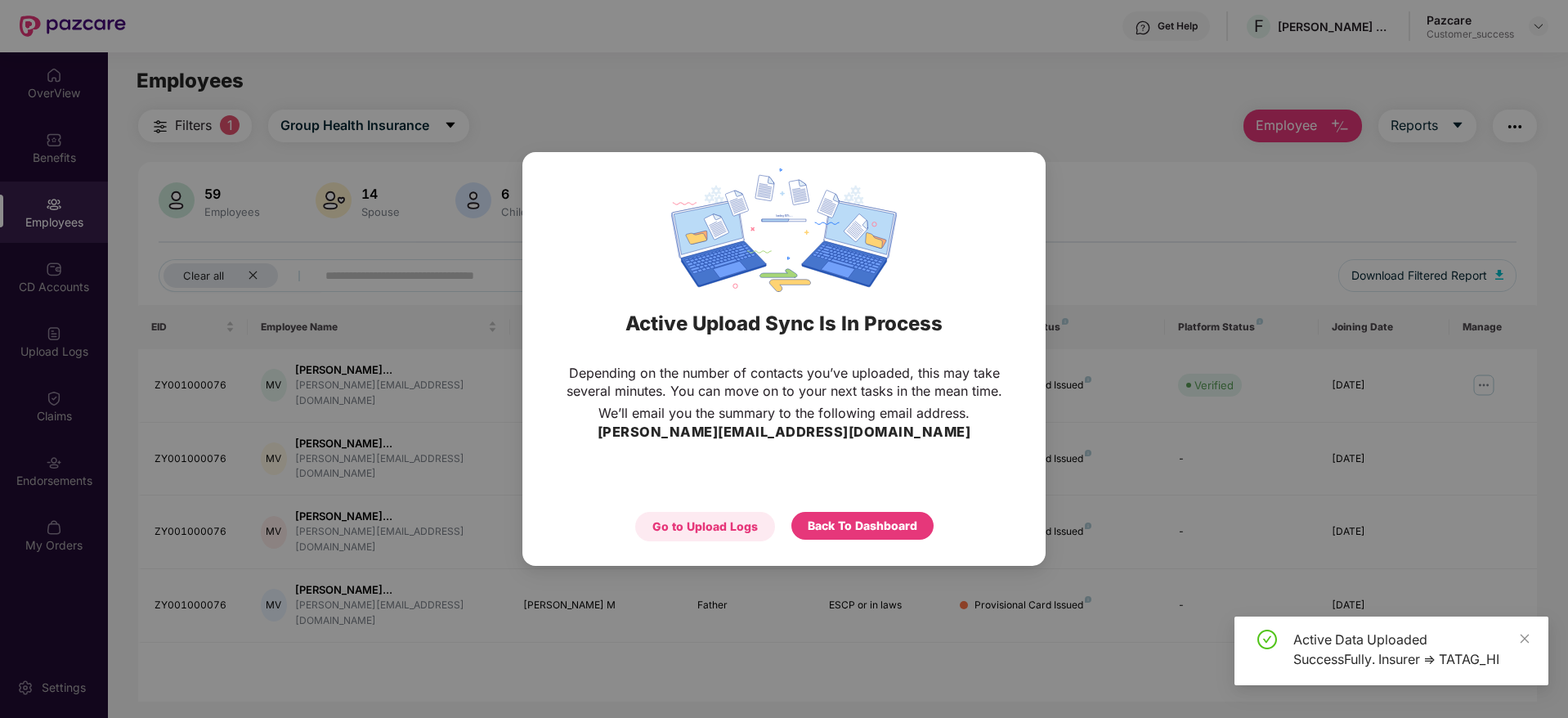
click at [749, 522] on div "Go to Upload Logs" at bounding box center [705, 526] width 105 height 18
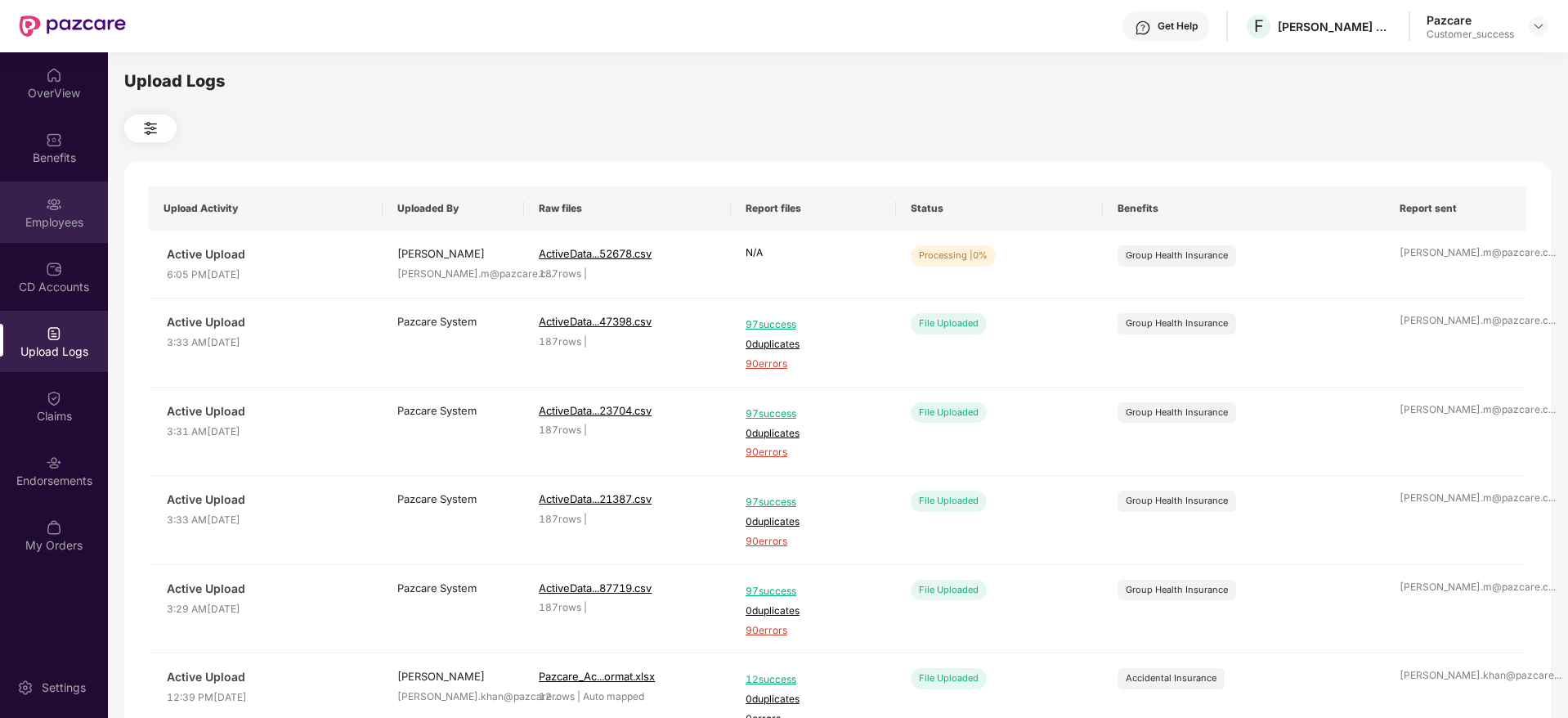
click at [68, 219] on div "Employees" at bounding box center [54, 222] width 108 height 16
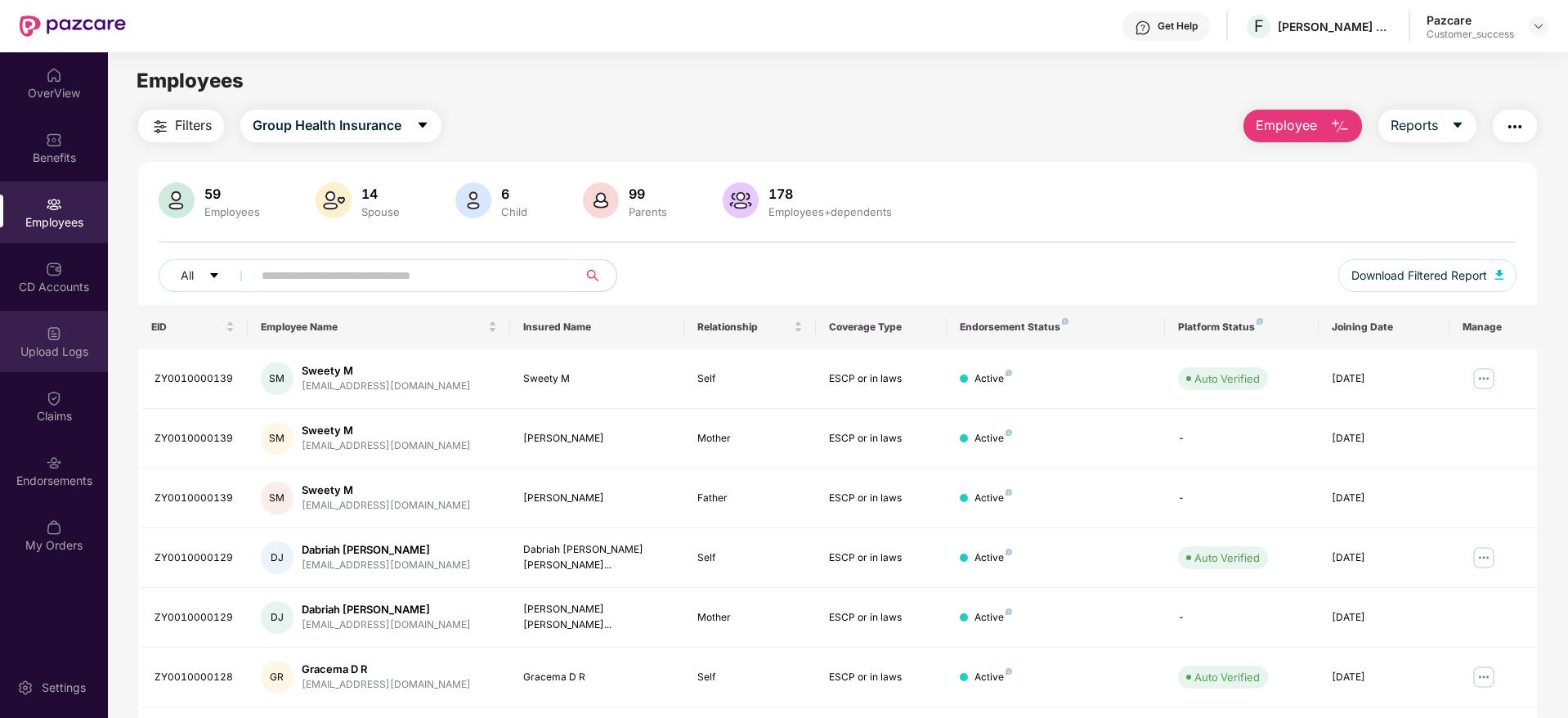
click at [51, 352] on div "Upload Logs" at bounding box center [54, 352] width 108 height 16
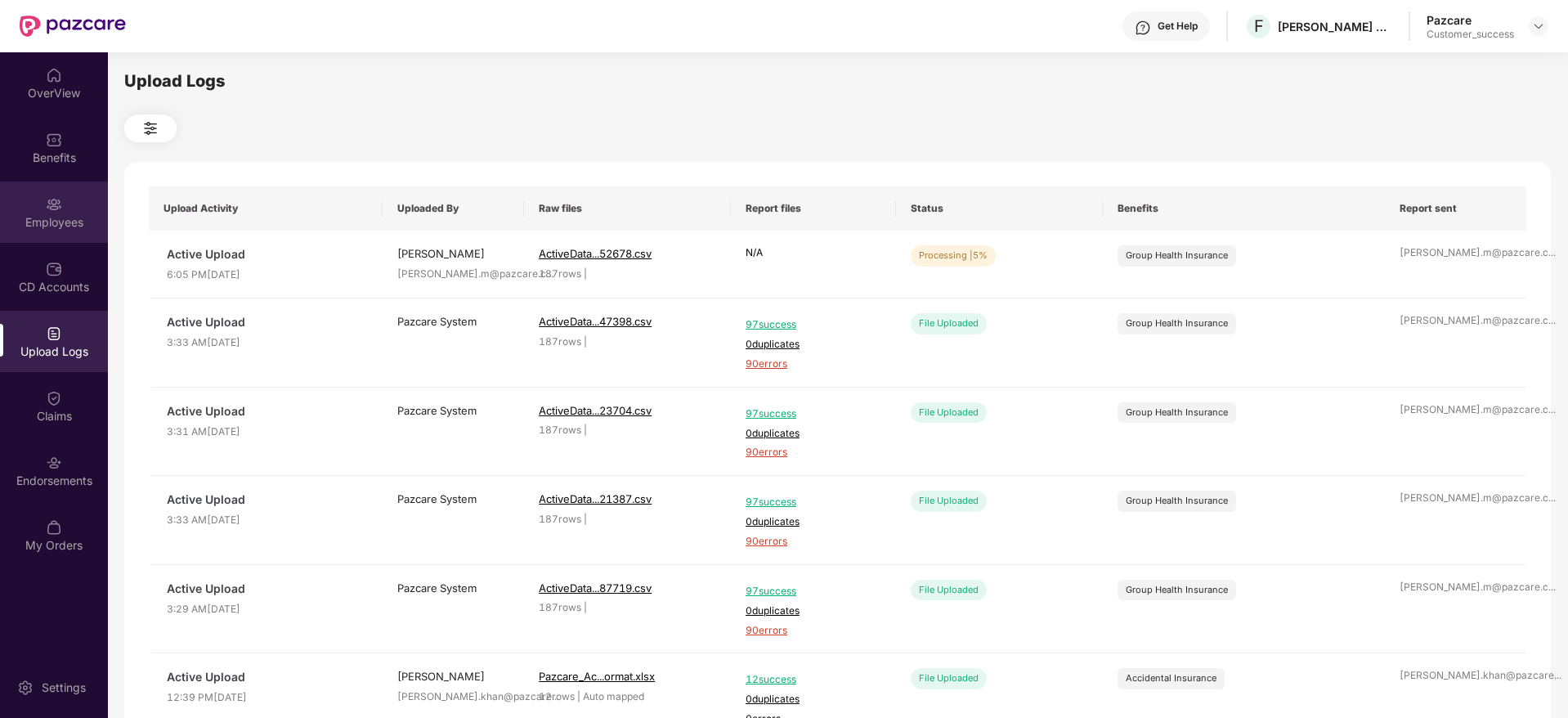
click at [62, 221] on div "Employees" at bounding box center [54, 222] width 108 height 16
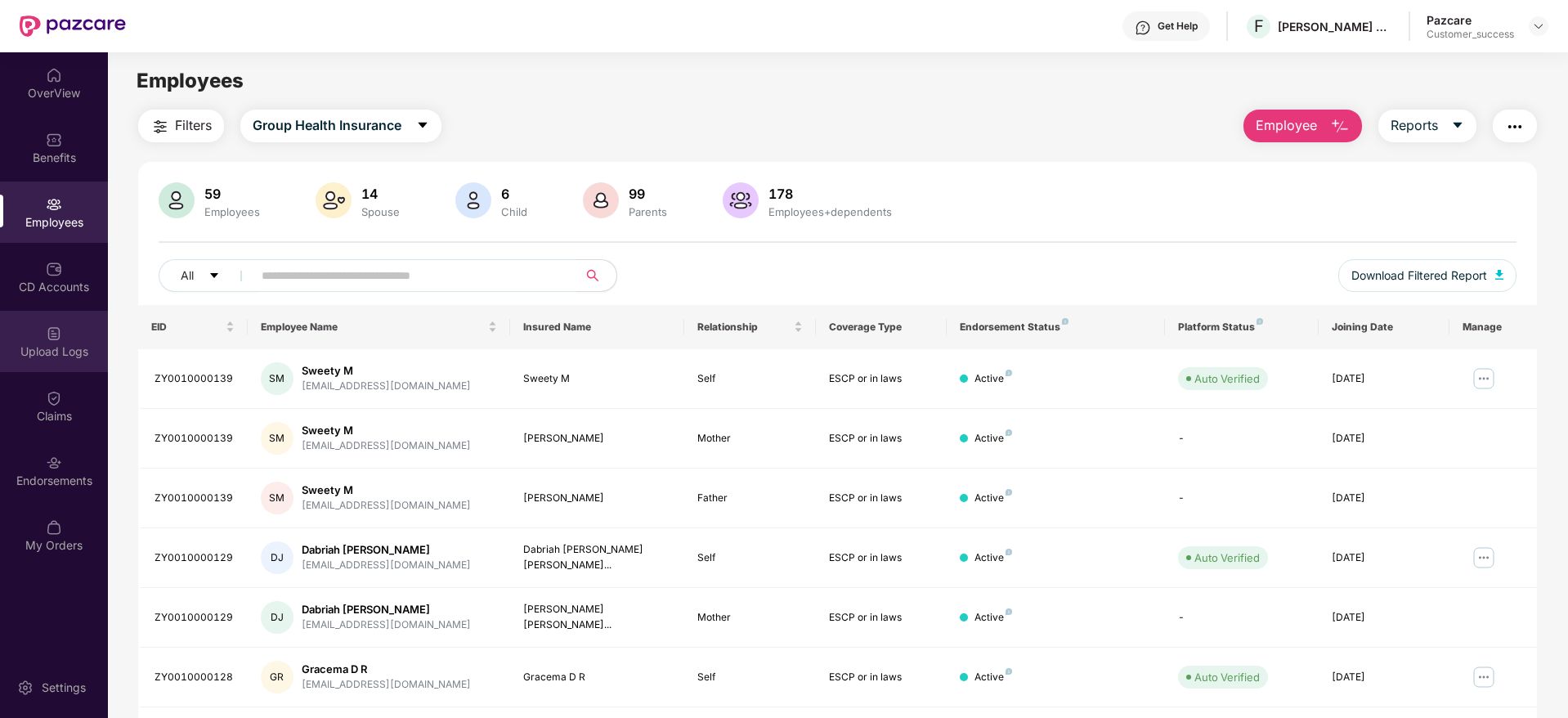
click at [57, 324] on div at bounding box center [54, 332] width 16 height 16
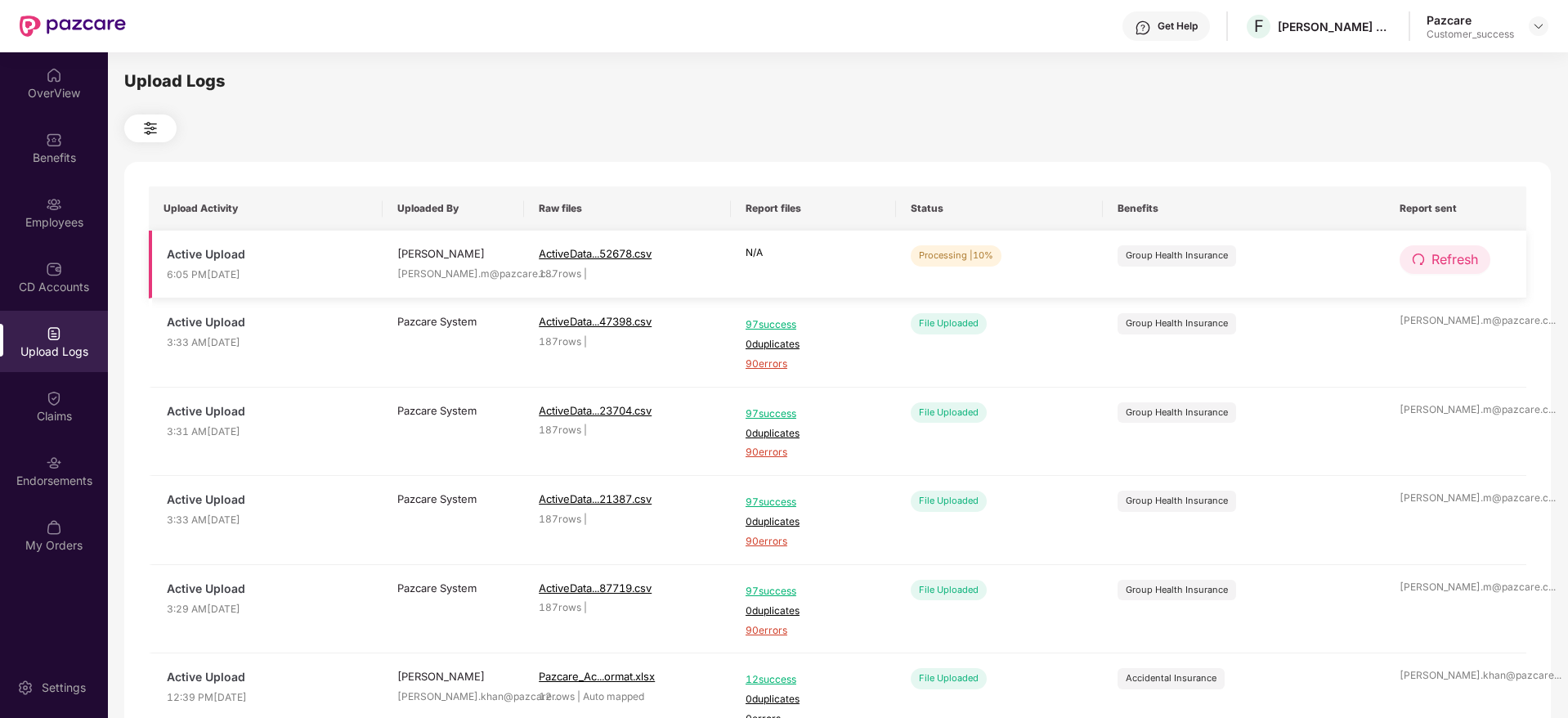
click at [1456, 254] on span "Refresh" at bounding box center [1454, 259] width 47 height 21
click at [1456, 254] on span "Refresh" at bounding box center [1455, 259] width 47 height 21
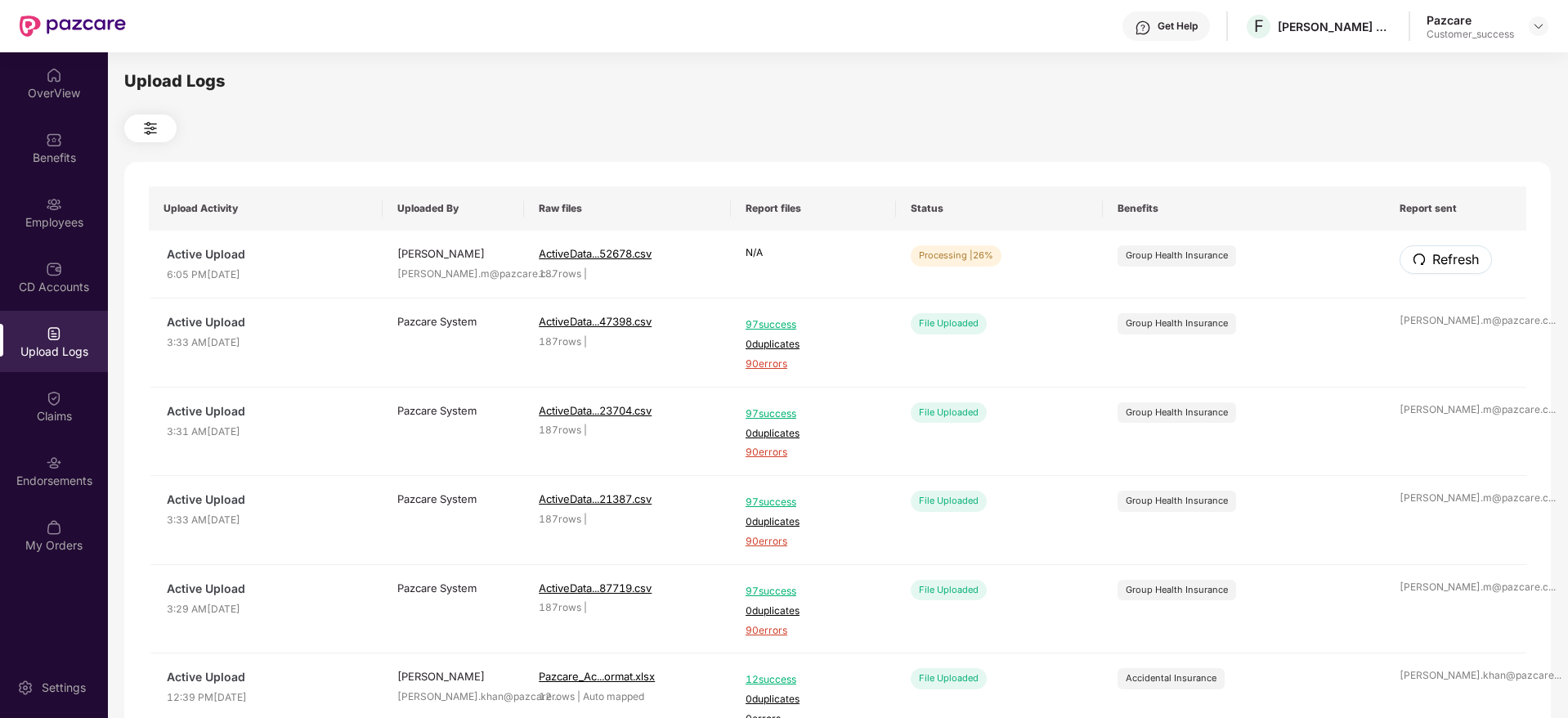
click at [1456, 254] on span "Refresh" at bounding box center [1455, 259] width 47 height 21
click at [1454, 263] on span "Refresh" at bounding box center [1454, 259] width 47 height 21
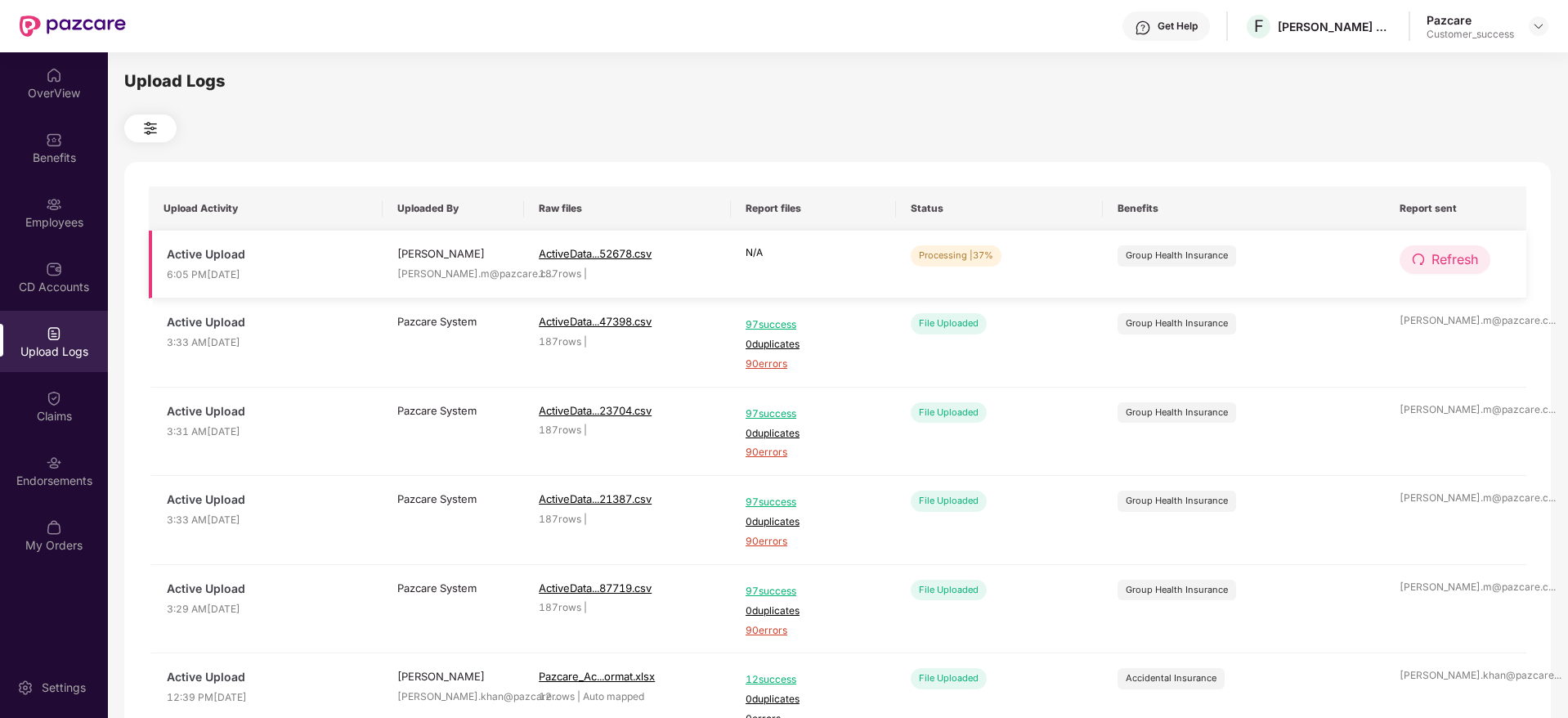
click at [1445, 262] on span "Refresh" at bounding box center [1454, 259] width 47 height 21
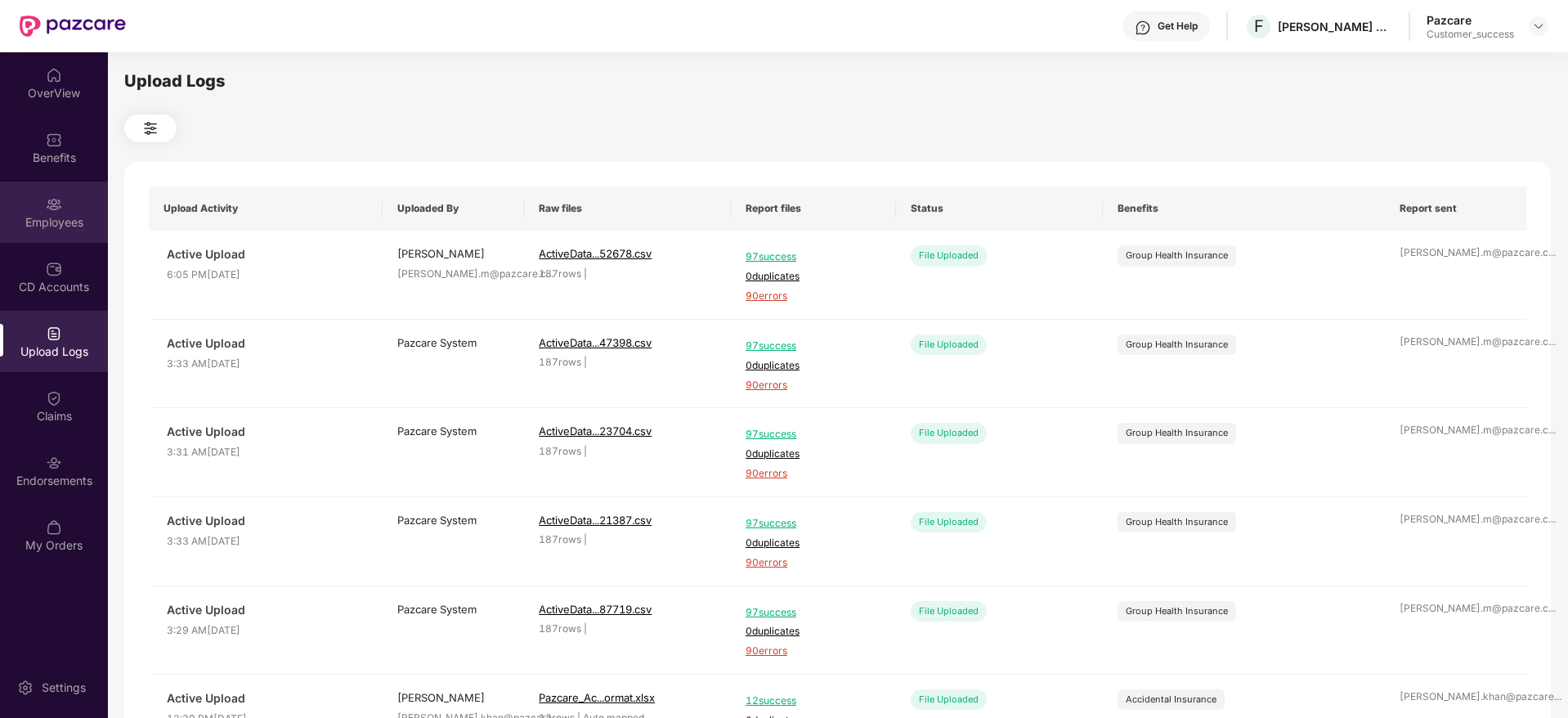
click at [57, 217] on div "Employees" at bounding box center [54, 222] width 108 height 16
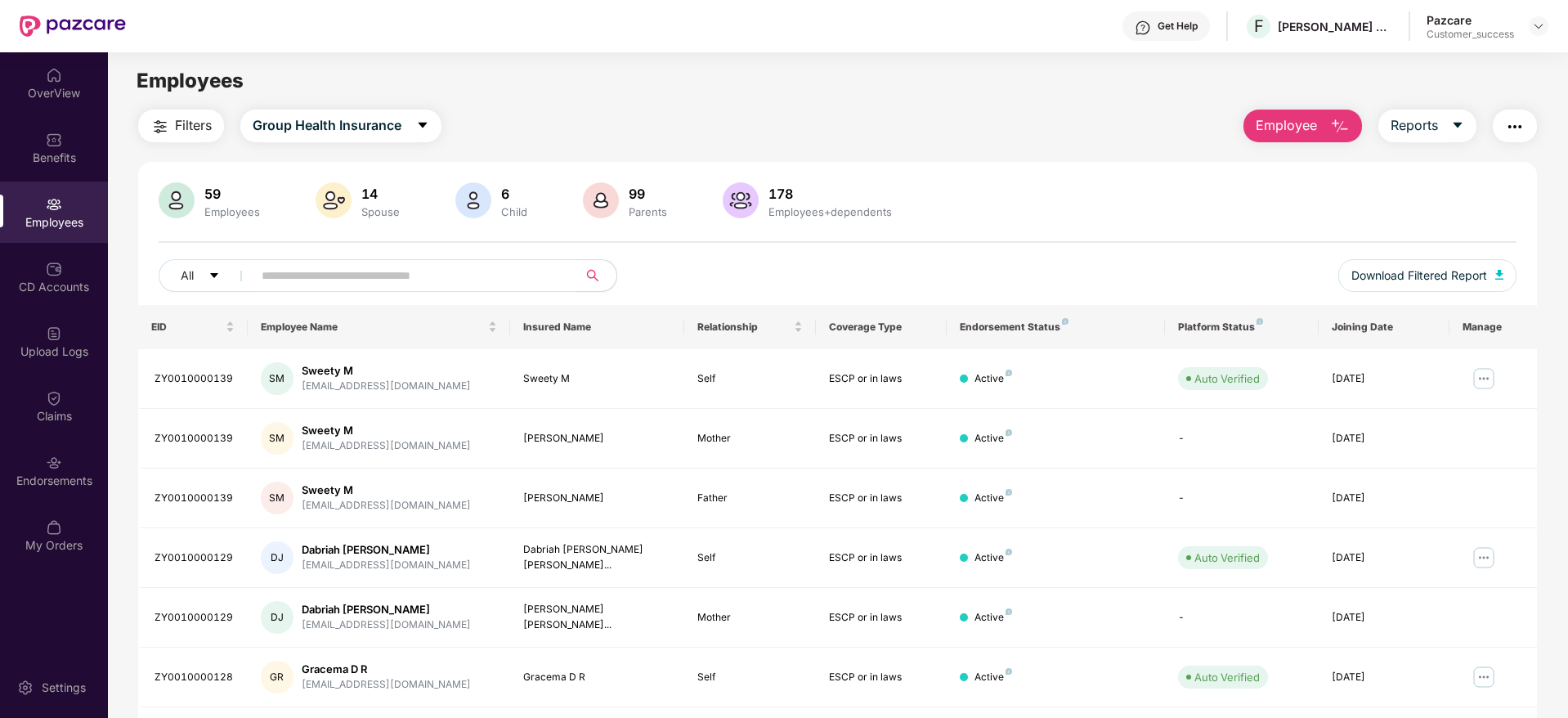
click at [401, 288] on span at bounding box center [409, 276] width 335 height 33
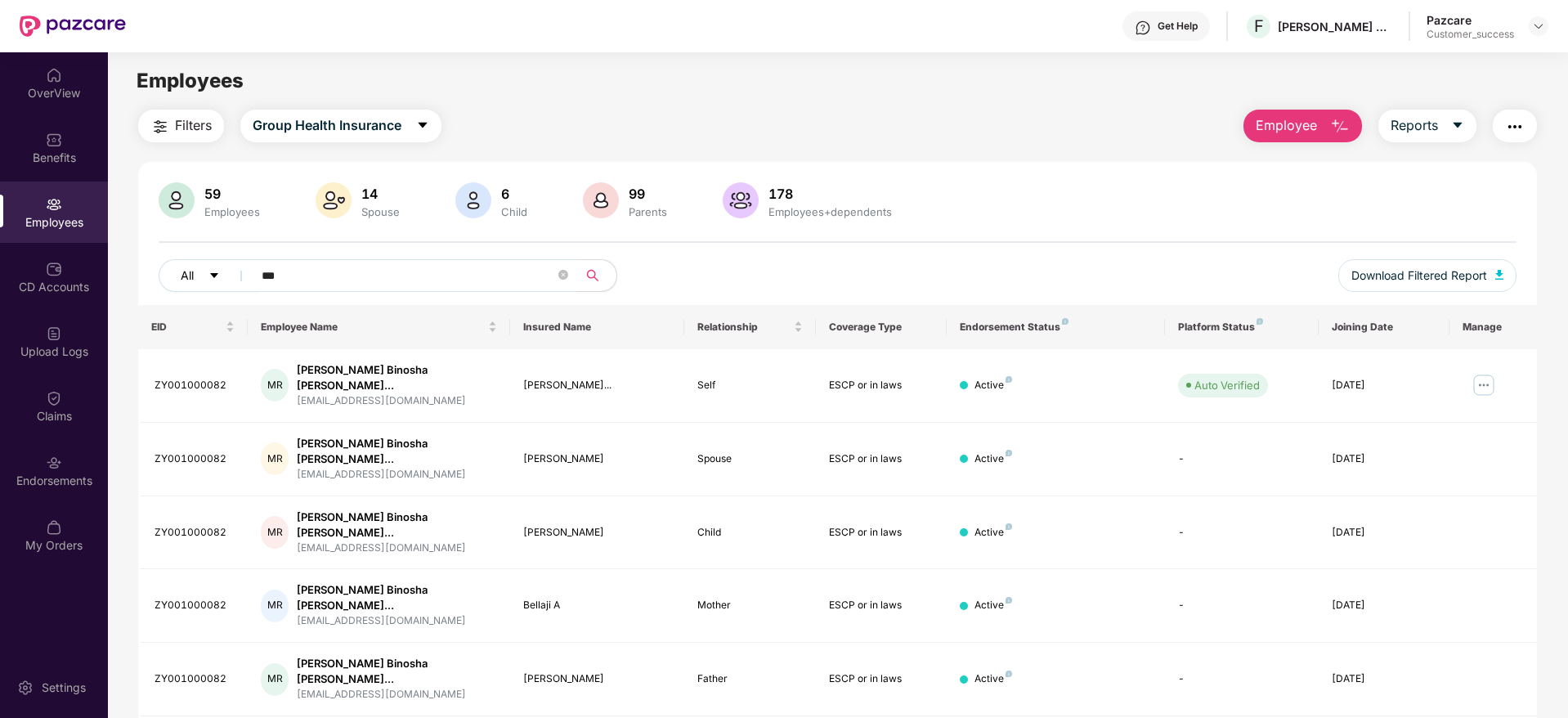
type input "***"
click at [169, 283] on div "All ***" at bounding box center [555, 276] width 792 height 33
drag, startPoint x: 184, startPoint y: 273, endPoint x: 92, endPoint y: 274, distance: 92.0
click at [92, 274] on div "OverView Benefits Employees CD Accounts Upload Logs Claims Endorsements My Orde…" at bounding box center [784, 385] width 1568 height 665
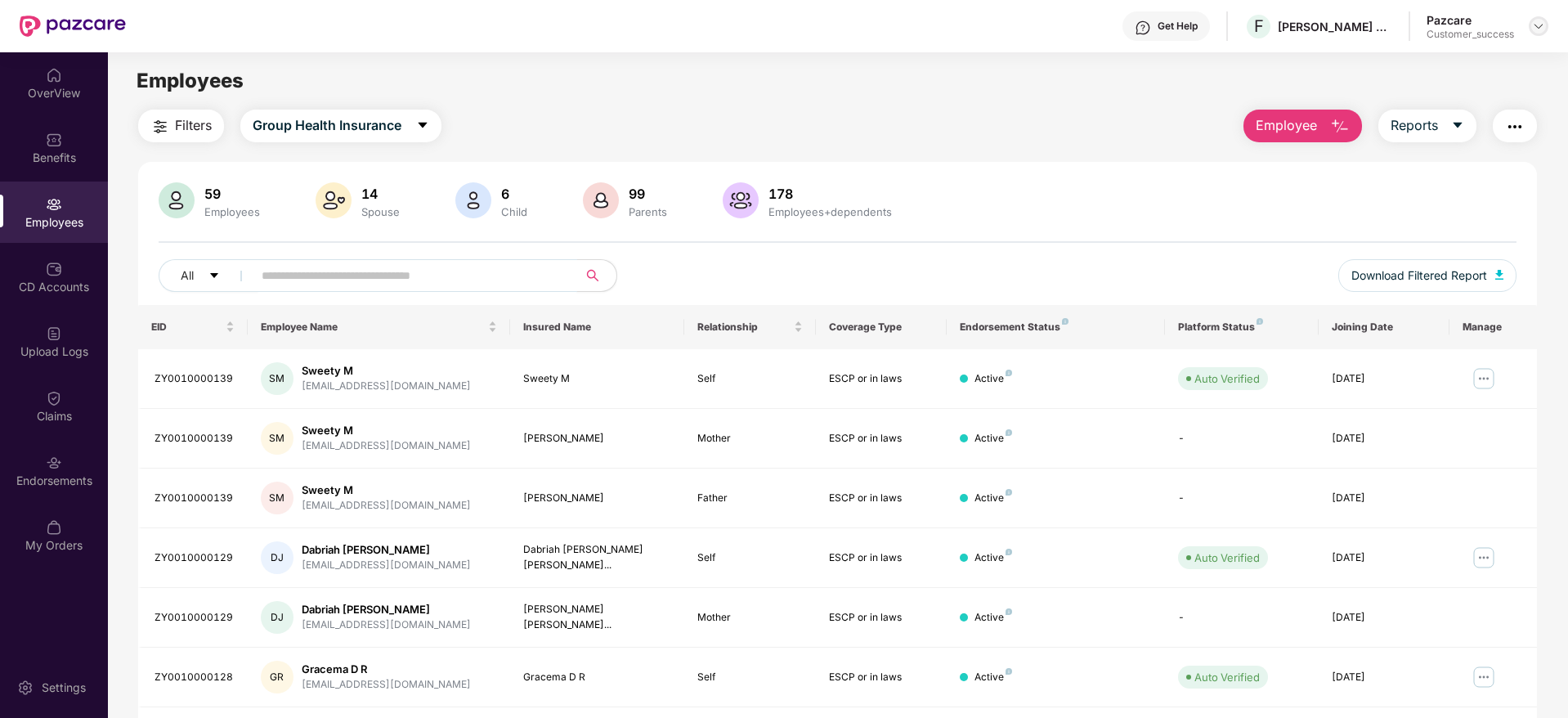
click at [1538, 27] on img at bounding box center [1538, 26] width 13 height 13
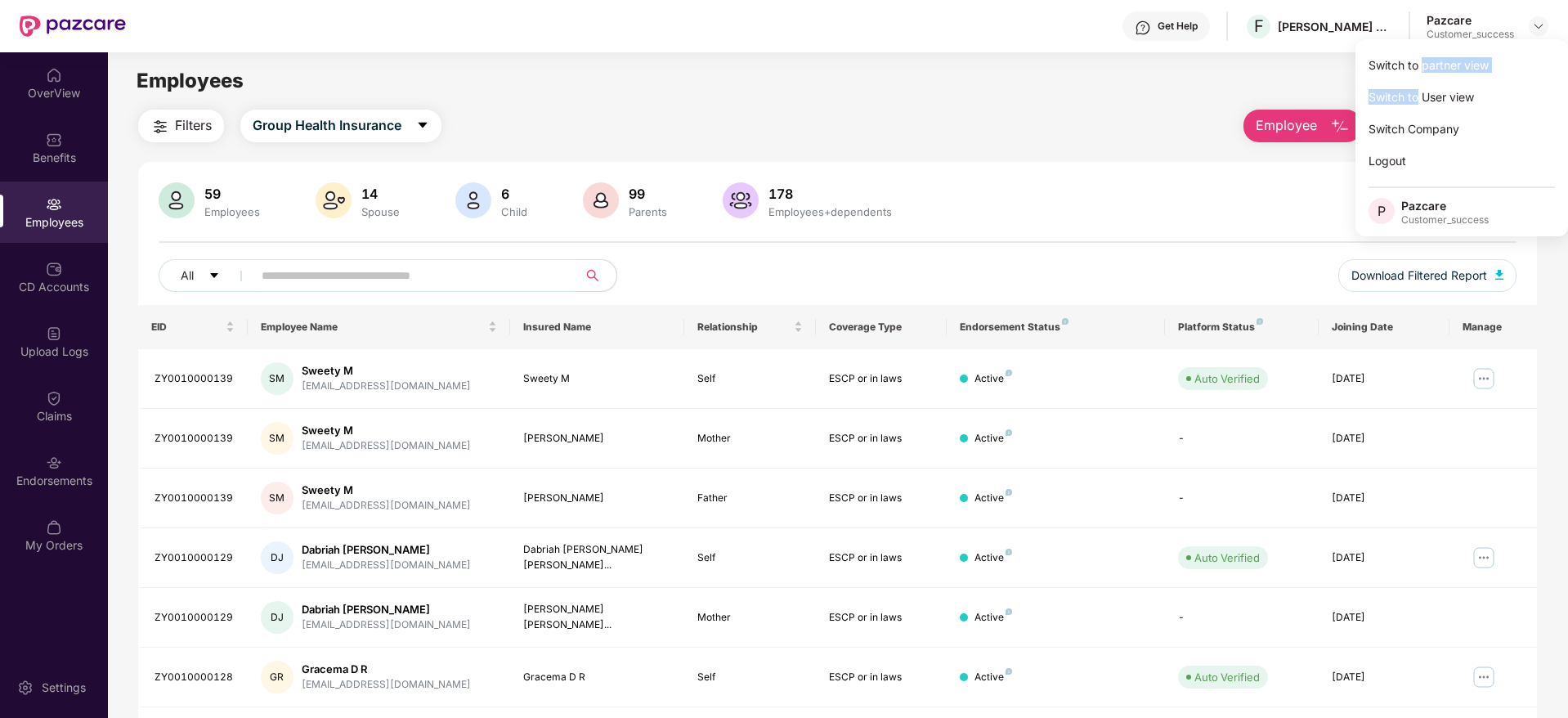
drag, startPoint x: 1418, startPoint y: 87, endPoint x: 1422, endPoint y: 69, distance: 18.4
click at [1422, 69] on div "Switch to partner view Switch to User view Switch Company Logout P Pazcare Cust…" at bounding box center [1462, 138] width 212 height 197
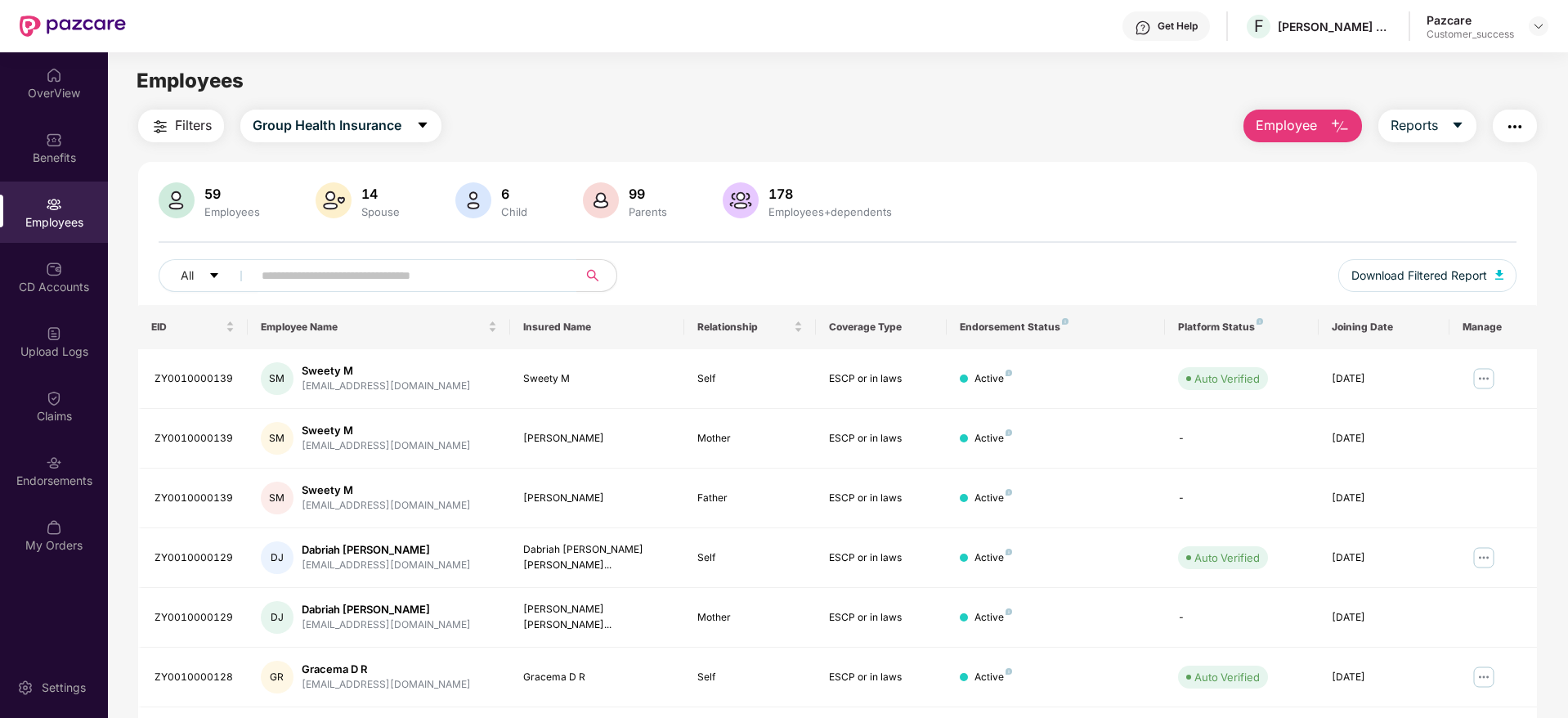
click at [1422, 69] on div "Employees" at bounding box center [838, 81] width 1459 height 31
click at [1551, 27] on header "Get Help F [PERSON_NAME] & [PERSON_NAME] Labs Private Limited Pazcare Customer_…" at bounding box center [784, 26] width 1568 height 53
click at [1537, 30] on img at bounding box center [1538, 26] width 13 height 13
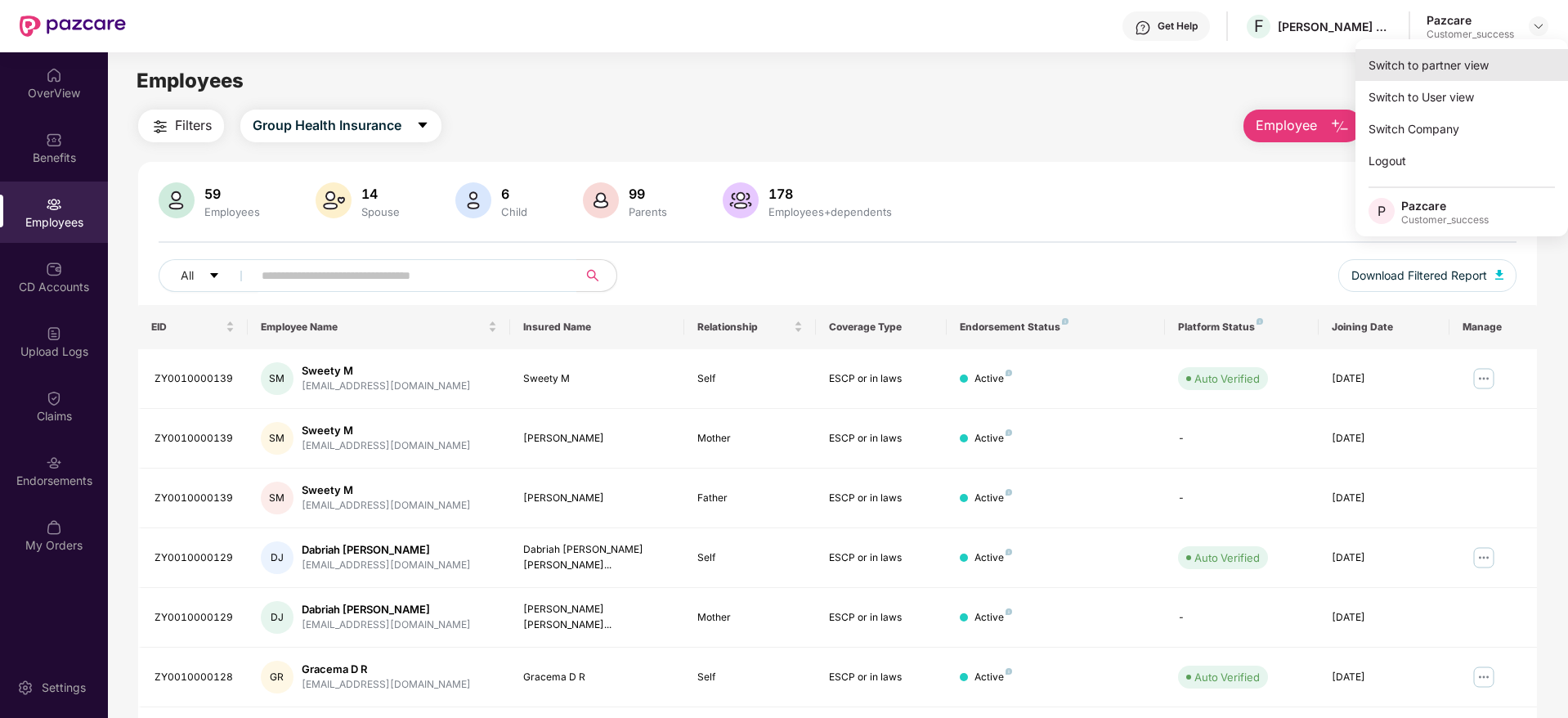
click at [1444, 71] on div "Switch to partner view" at bounding box center [1462, 65] width 212 height 32
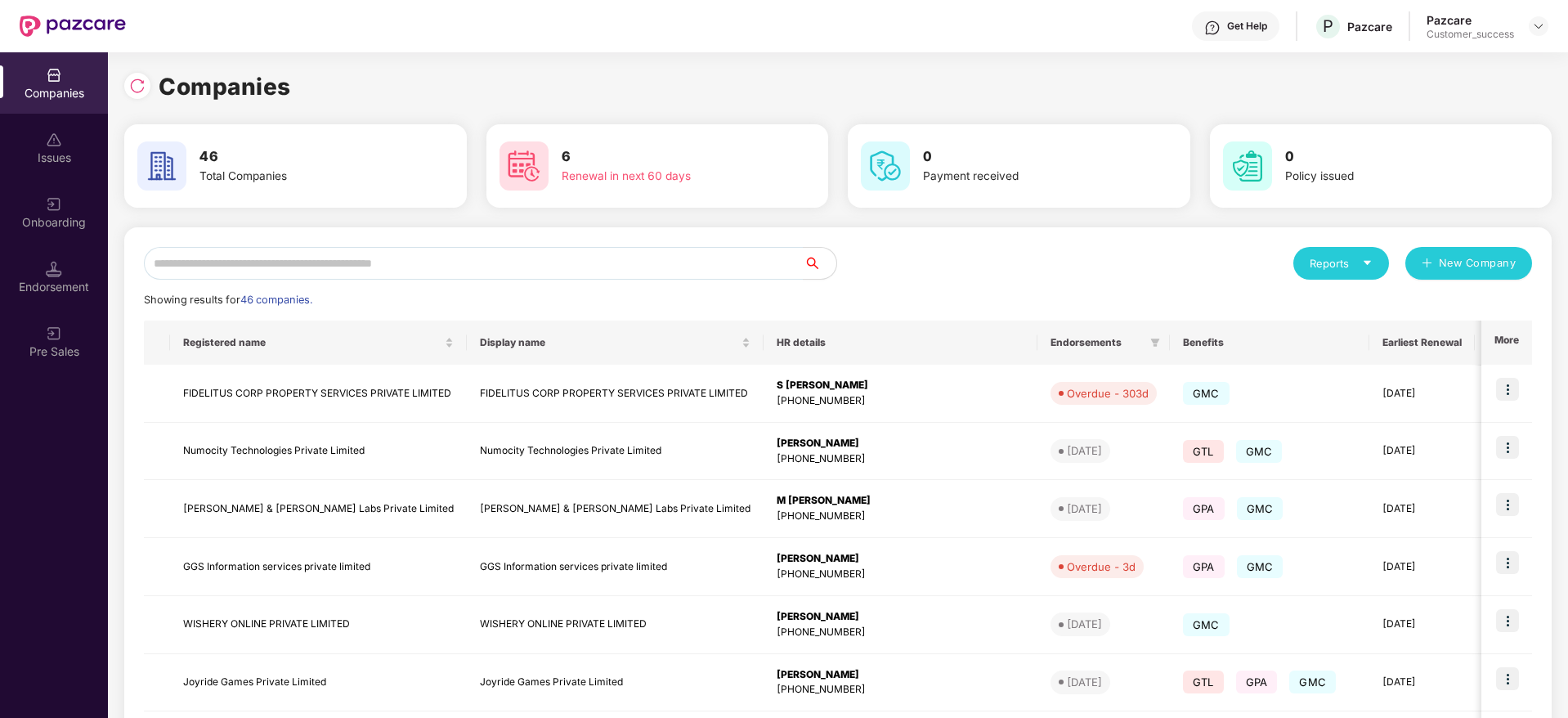
click at [599, 79] on div "Companies" at bounding box center [838, 86] width 1427 height 36
click at [138, 82] on img at bounding box center [138, 86] width 16 height 16
click at [1541, 22] on img at bounding box center [1538, 26] width 13 height 13
click at [1458, 72] on div "User view" at bounding box center [1463, 65] width 212 height 32
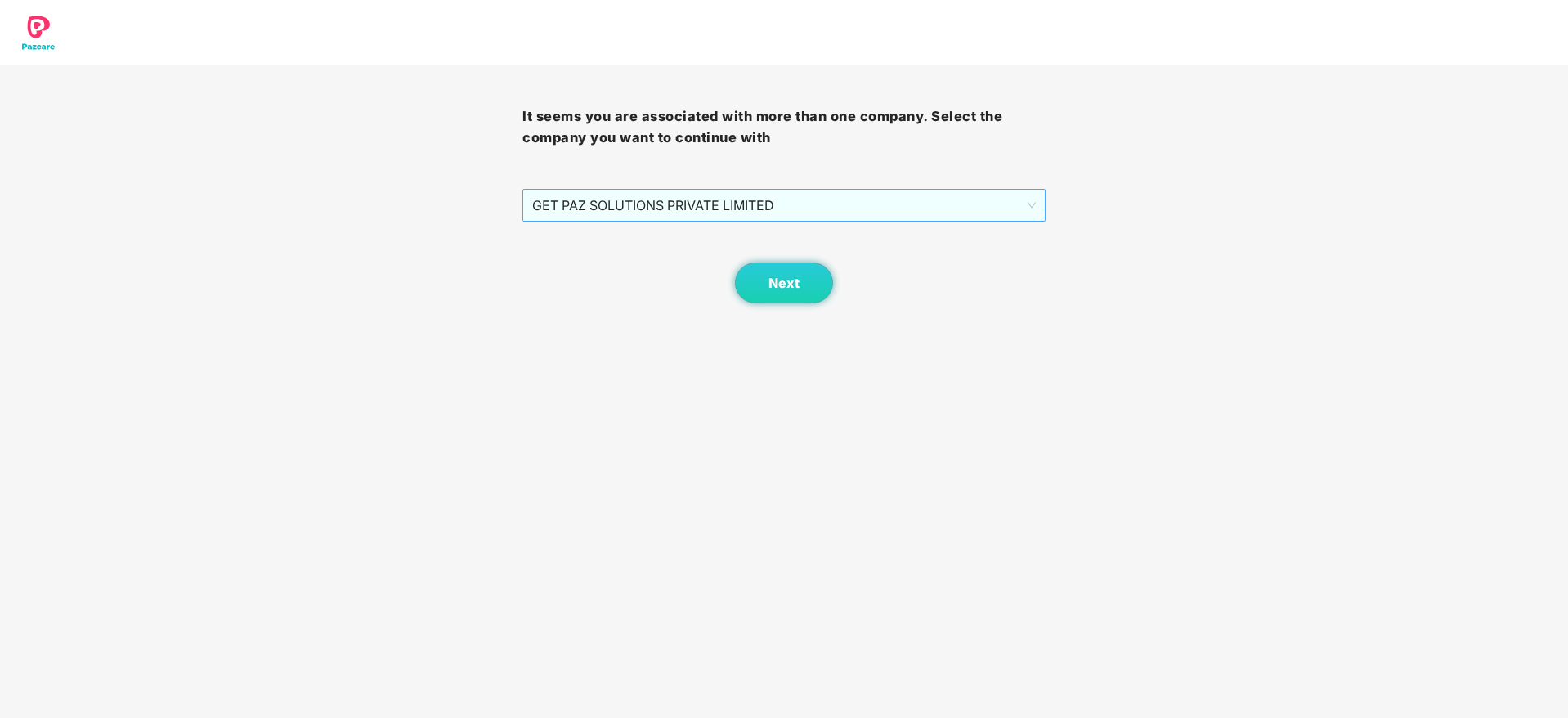
click at [910, 200] on span "GET PAZ SOLUTIONS PRIVATE LIMITED" at bounding box center [783, 205] width 503 height 31
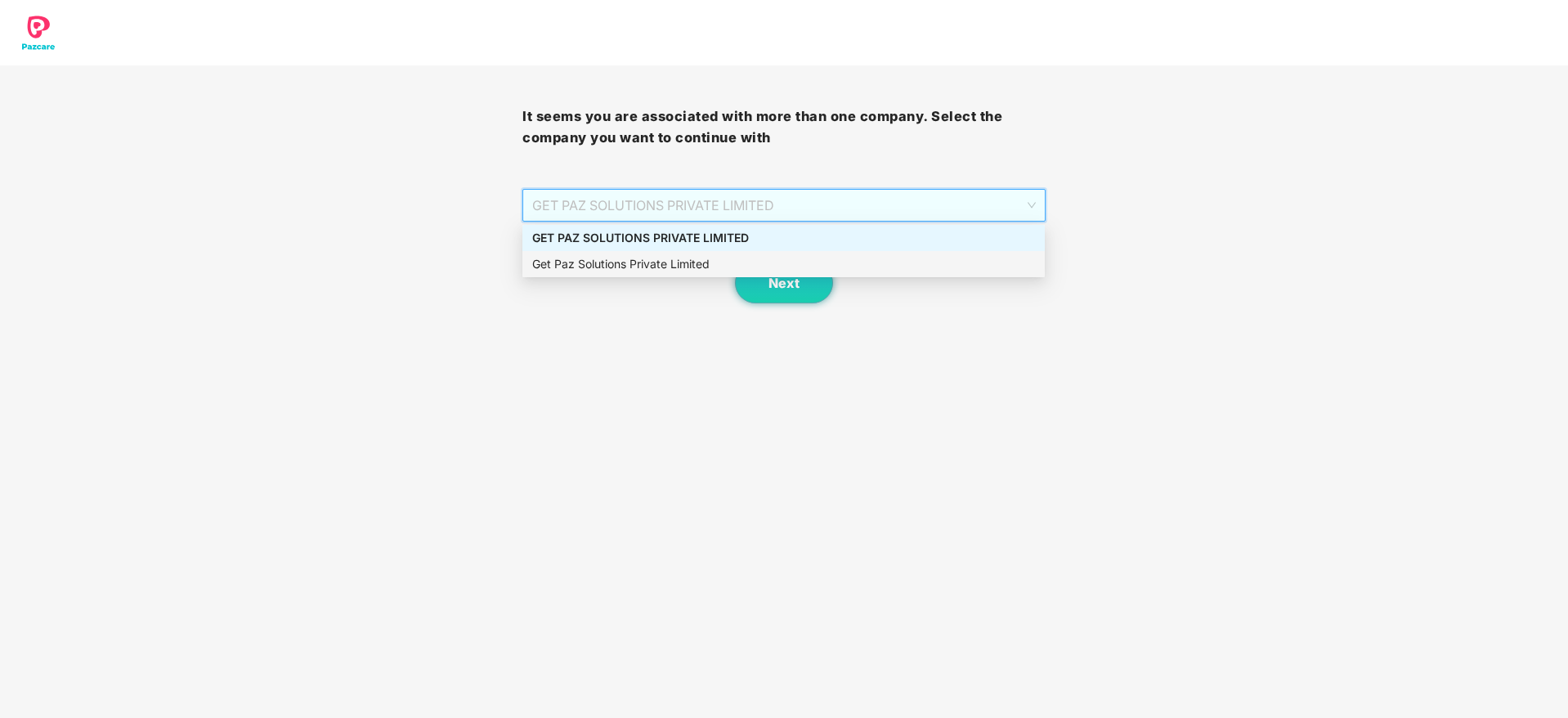
click at [857, 266] on div "Get Paz Solutions Private Limited" at bounding box center [783, 264] width 503 height 18
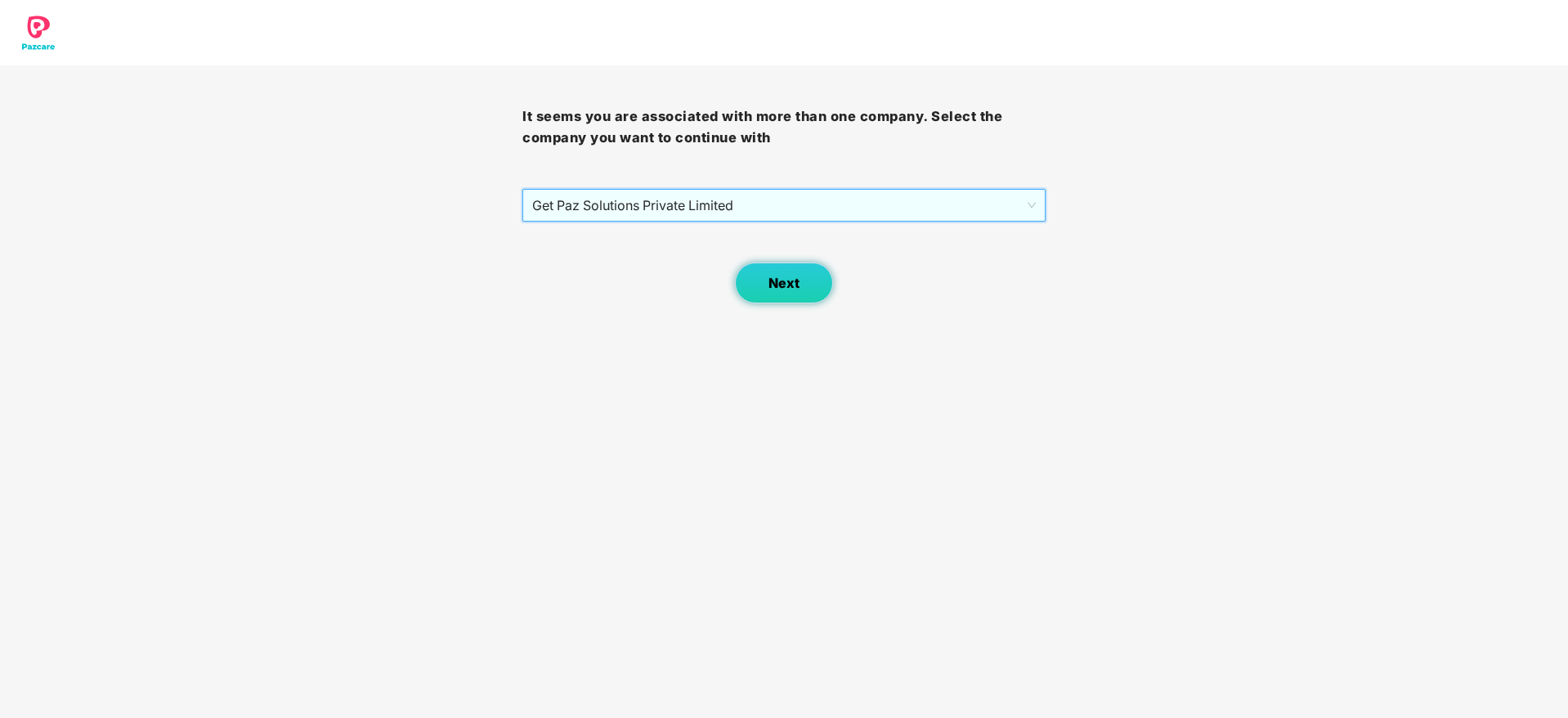
click at [777, 277] on span "Next" at bounding box center [784, 283] width 31 height 16
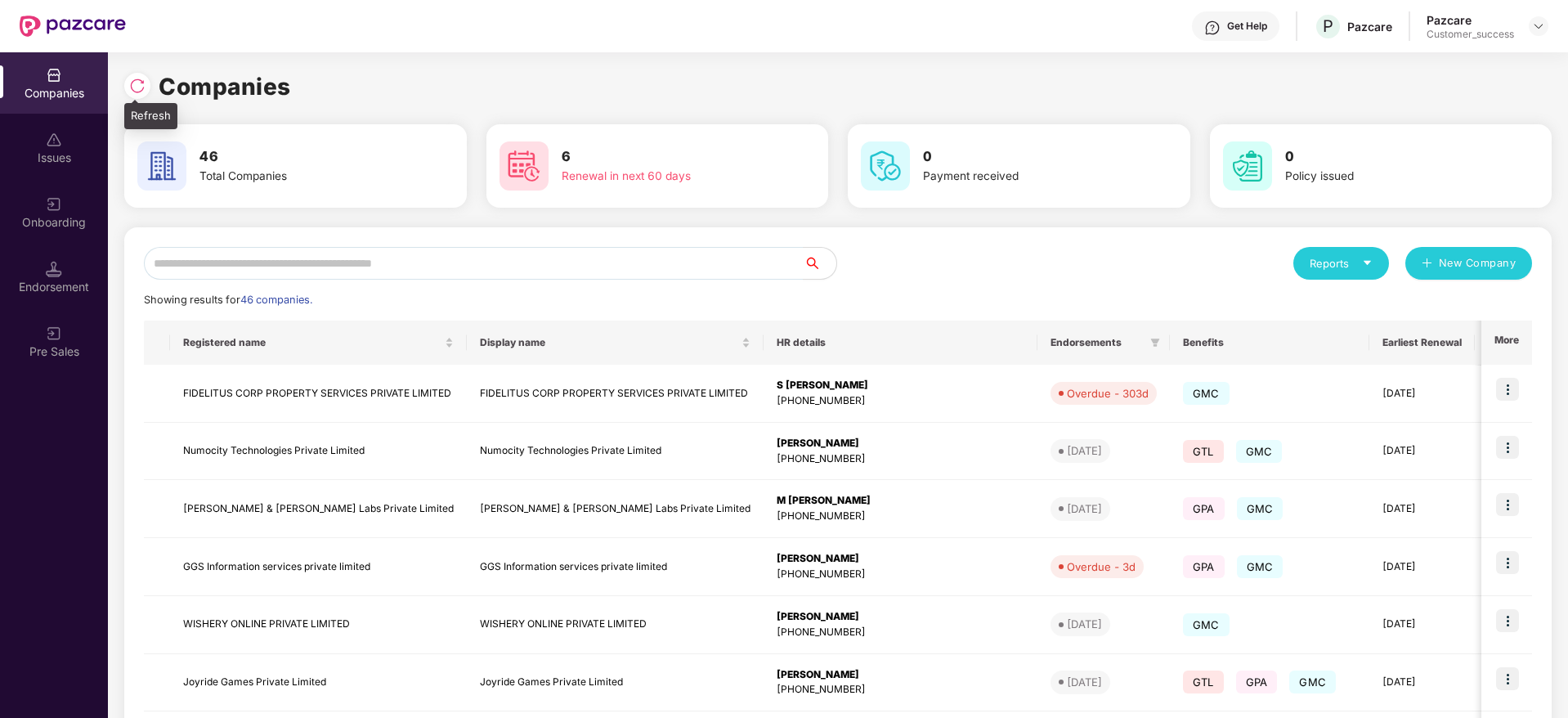
click at [144, 79] on img at bounding box center [138, 86] width 16 height 16
click at [294, 95] on div "Companies" at bounding box center [838, 86] width 1427 height 36
click at [539, 263] on input "text" at bounding box center [474, 263] width 660 height 33
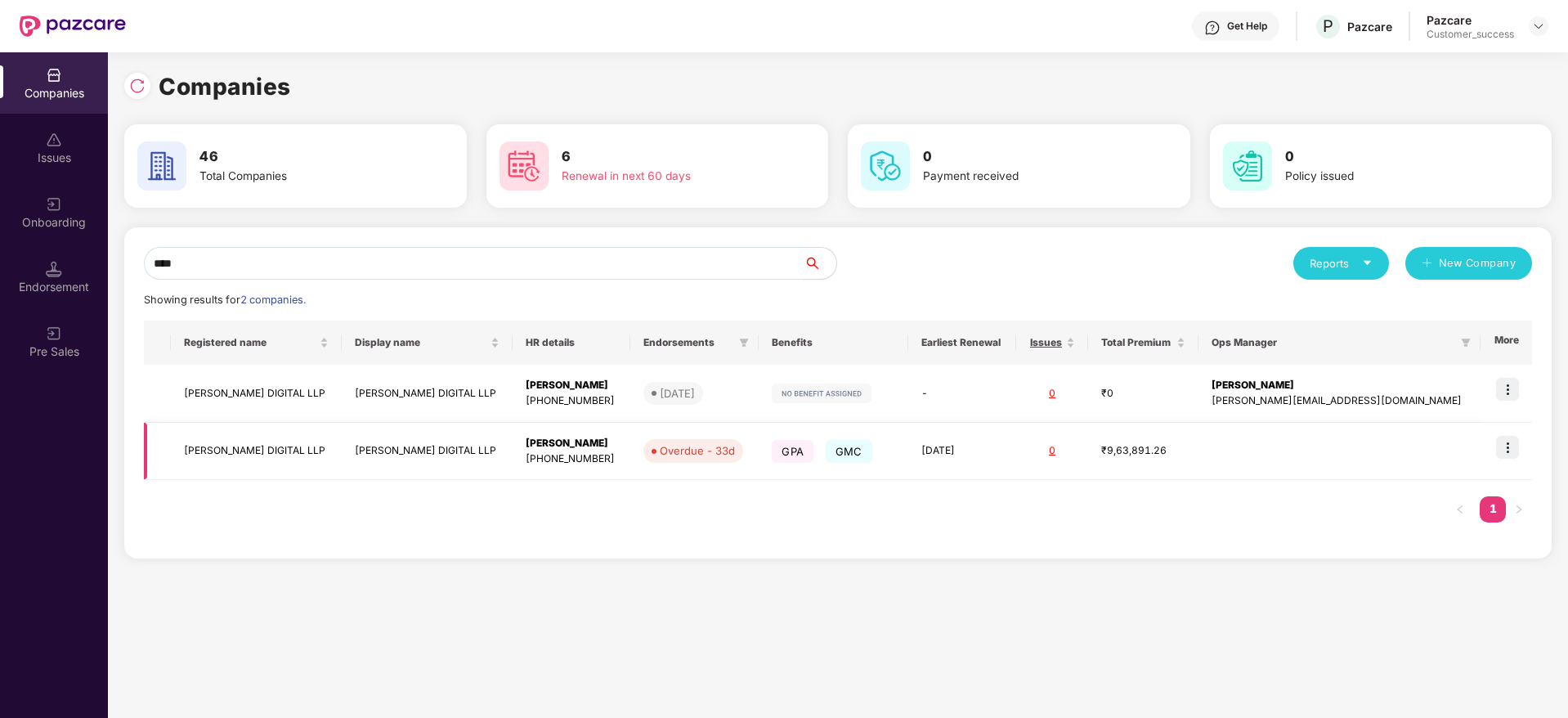
type input "****"
click at [254, 447] on td "[PERSON_NAME] DIGITAL LLP" at bounding box center [255, 451] width 170 height 58
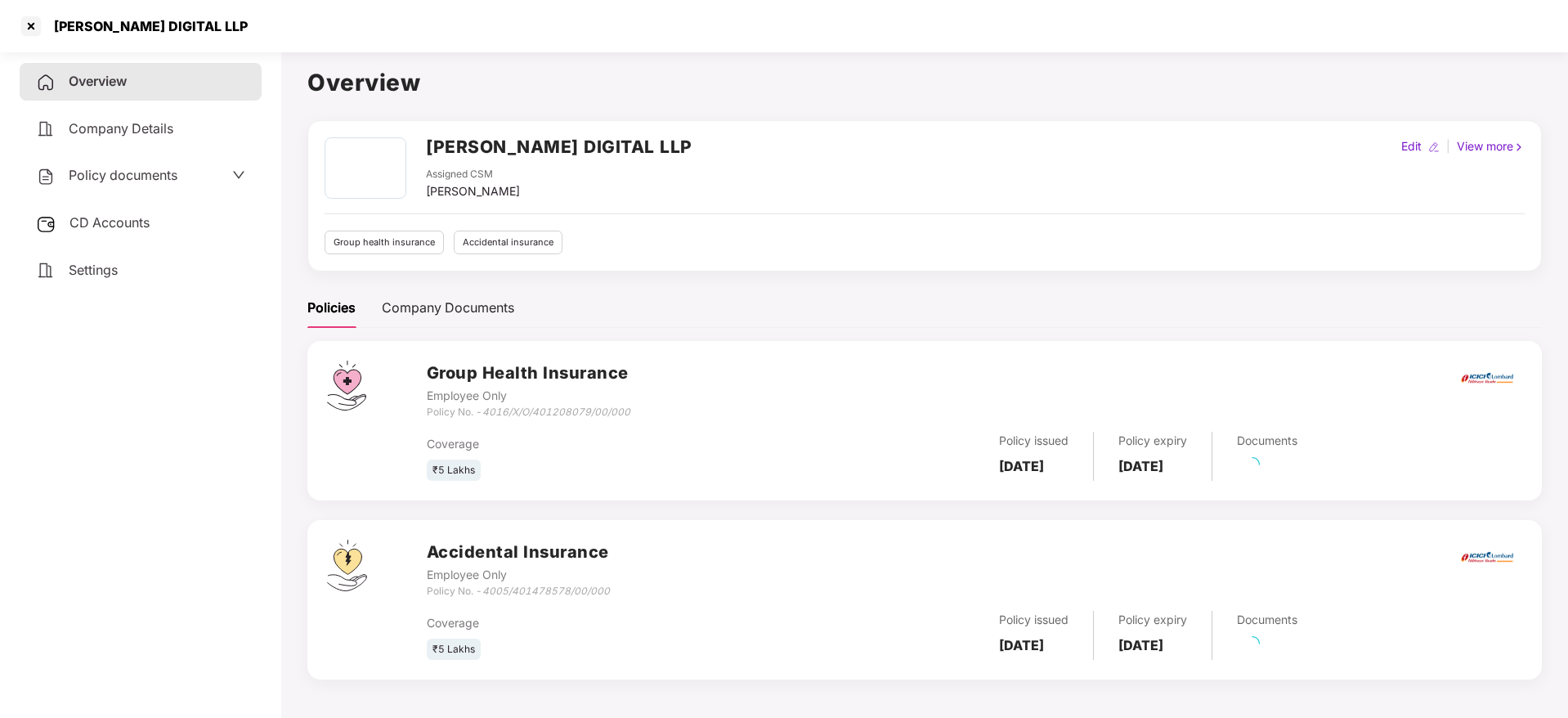
click at [167, 172] on span "Policy documents" at bounding box center [123, 175] width 109 height 16
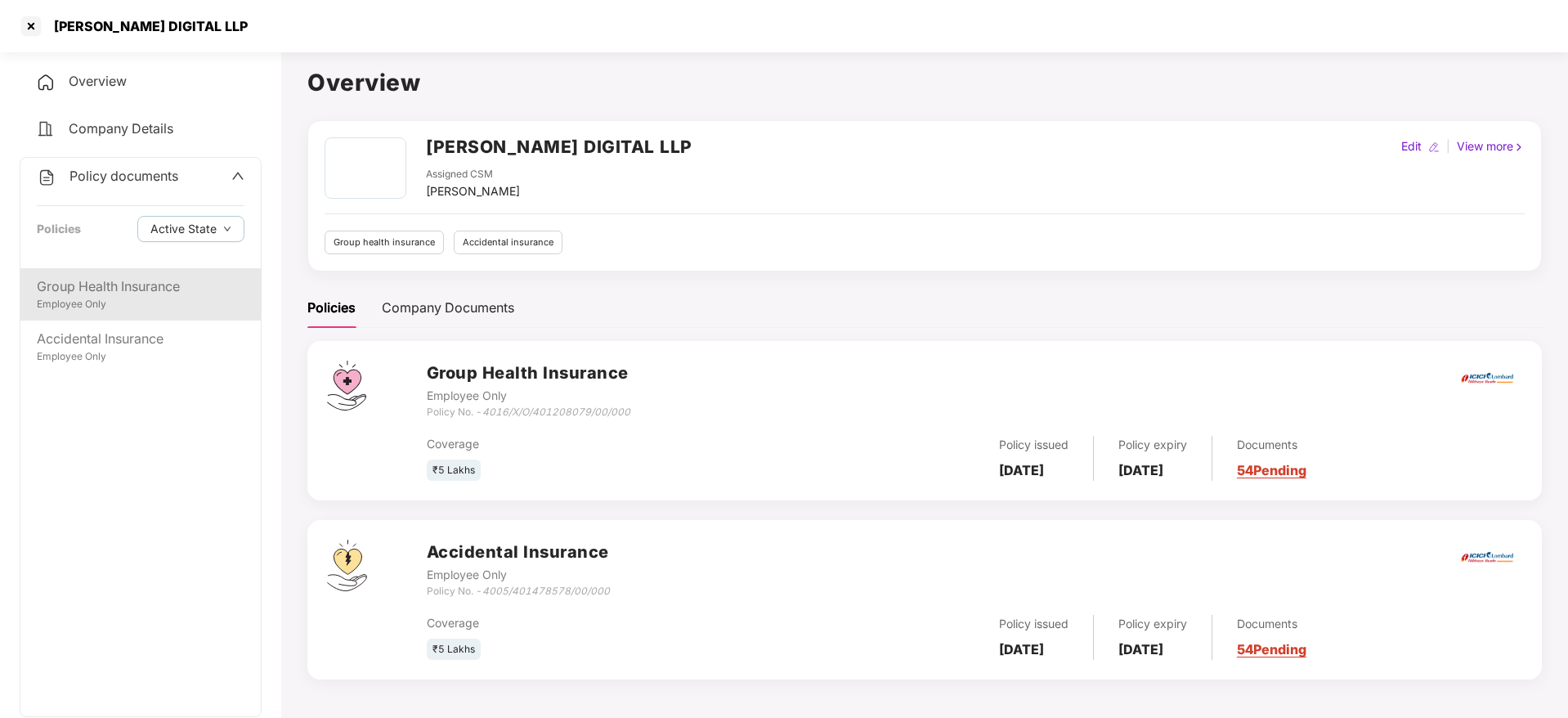
click at [141, 298] on div "Employee Only" at bounding box center [141, 304] width 208 height 16
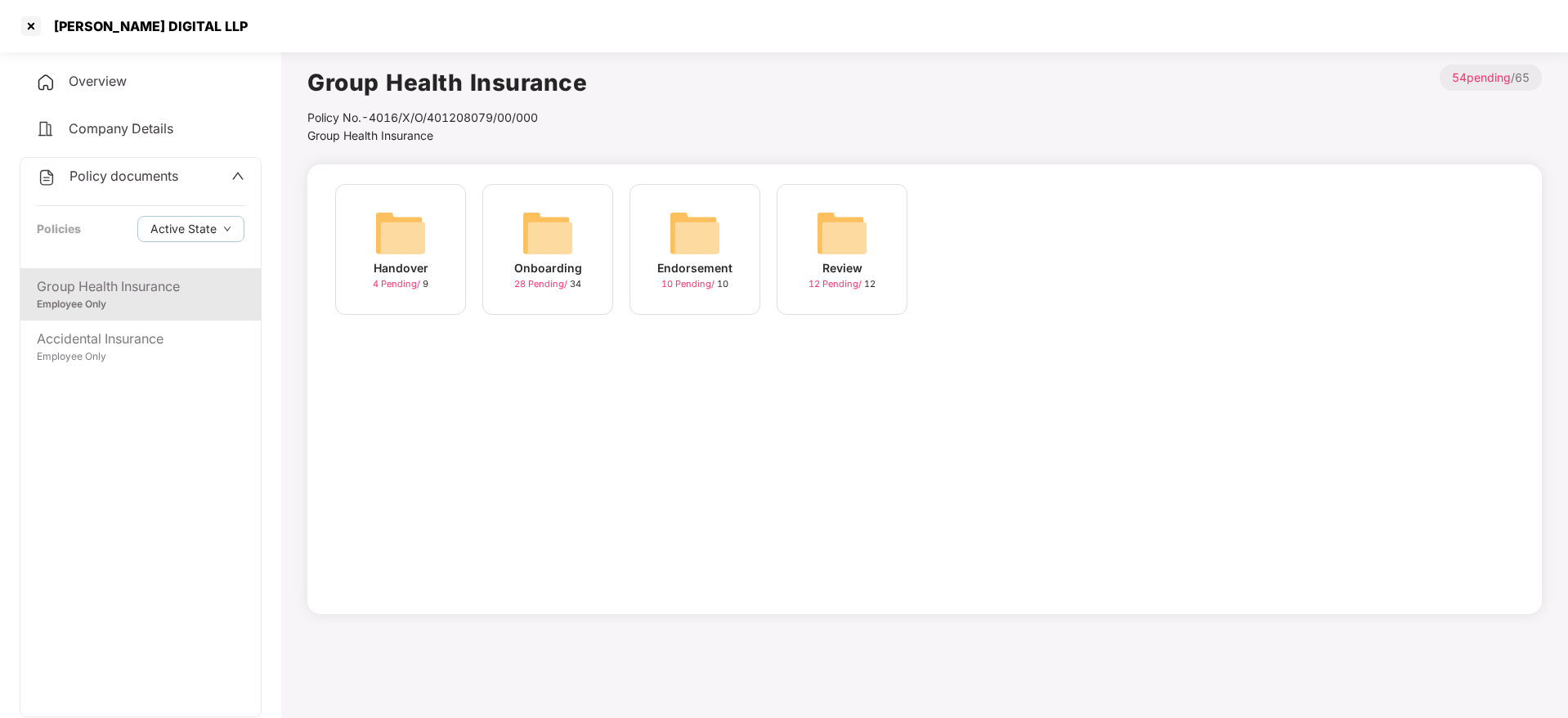
click at [558, 238] on img at bounding box center [548, 233] width 53 height 53
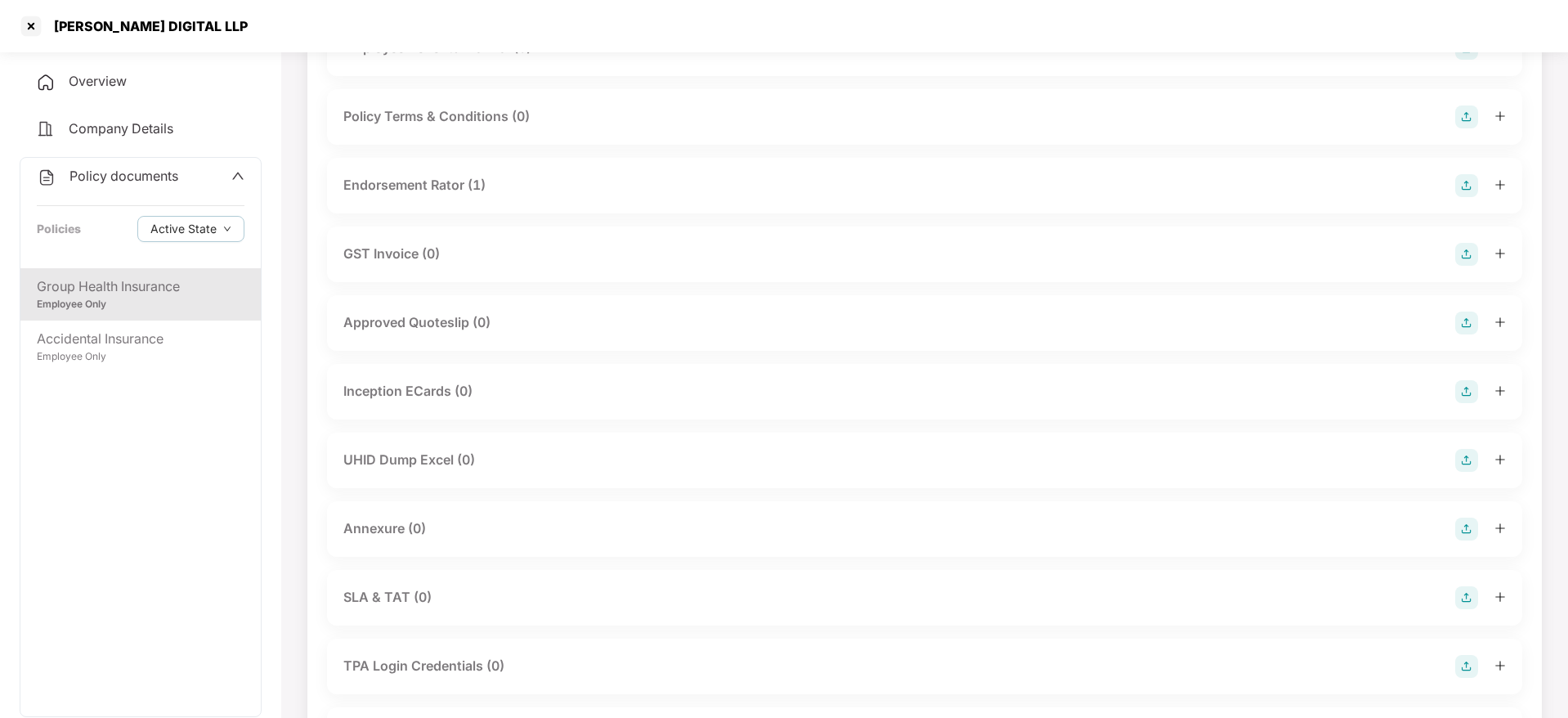
scroll to position [441, 0]
click at [1472, 452] on img at bounding box center [1467, 458] width 23 height 23
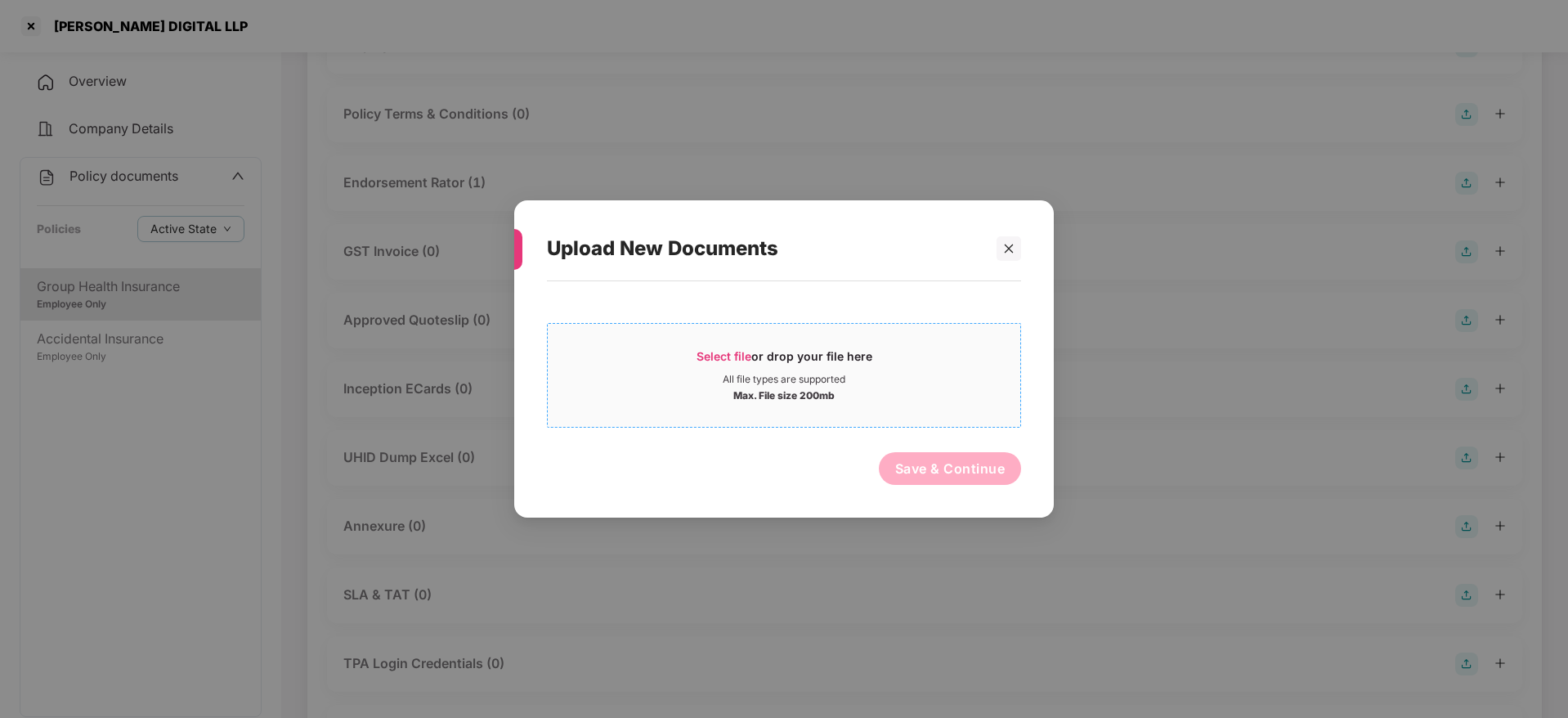
click at [839, 378] on div "All file types are supported" at bounding box center [784, 380] width 123 height 13
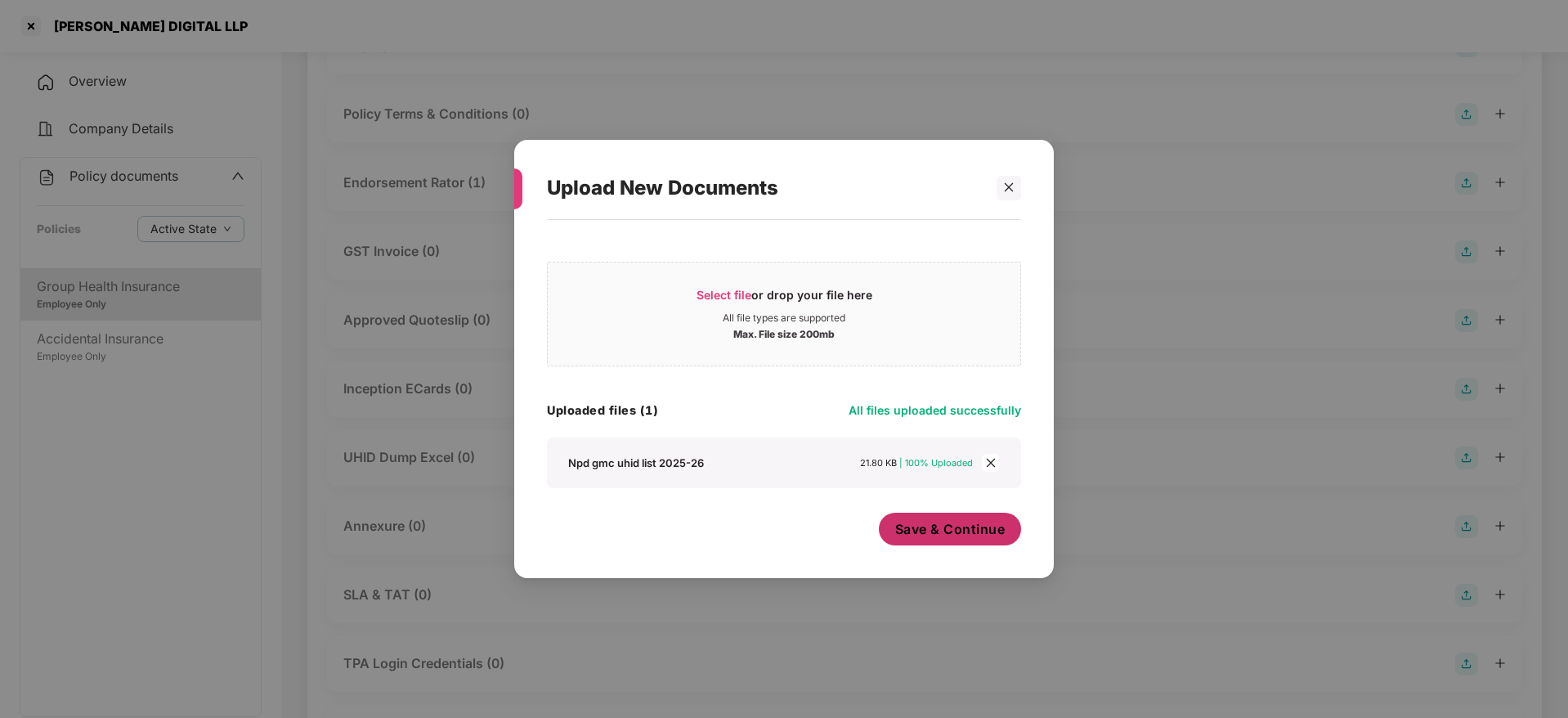
click at [957, 533] on span "Save & Continue" at bounding box center [950, 529] width 110 height 18
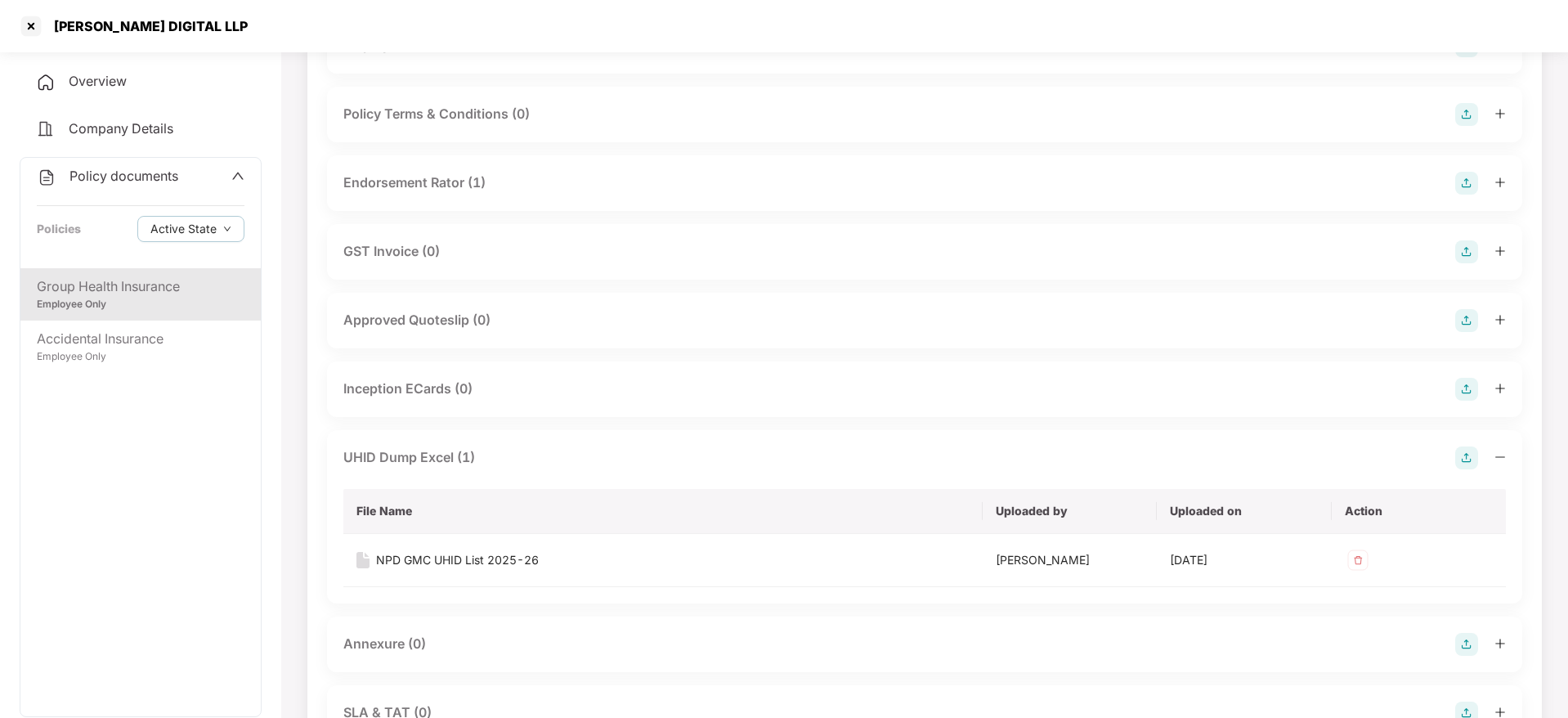
click at [1495, 452] on icon "minus" at bounding box center [1500, 457] width 12 height 12
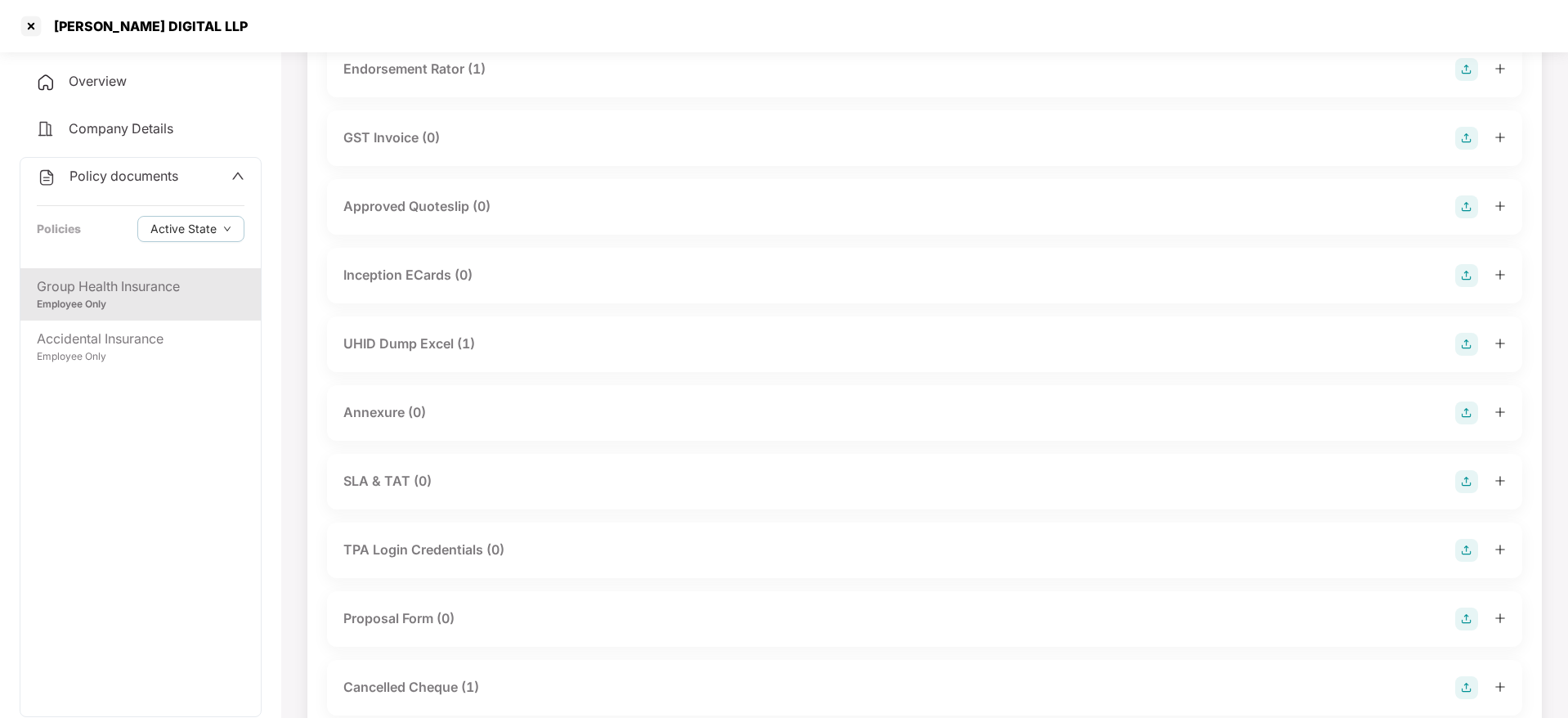
scroll to position [563, 0]
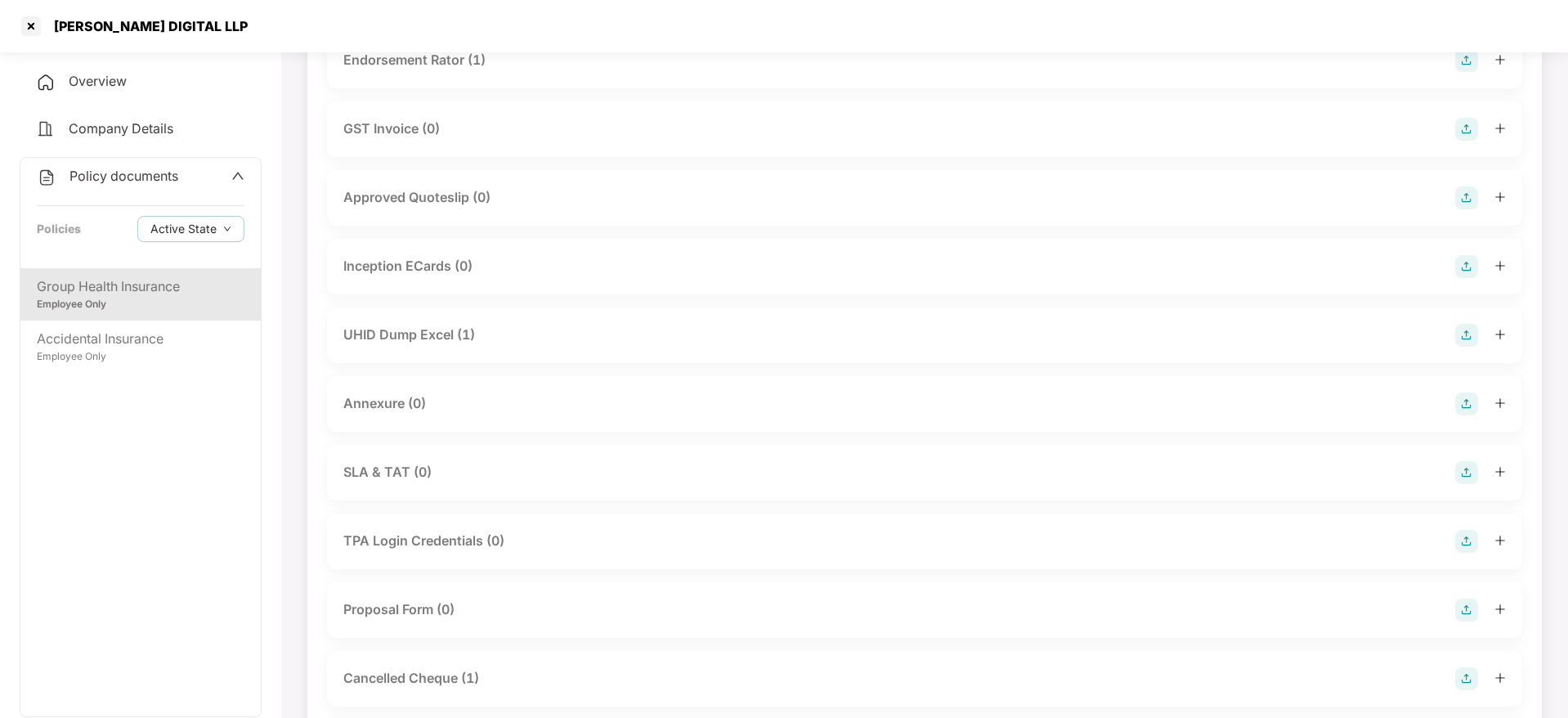
click at [1467, 408] on img at bounding box center [1467, 404] width 23 height 23
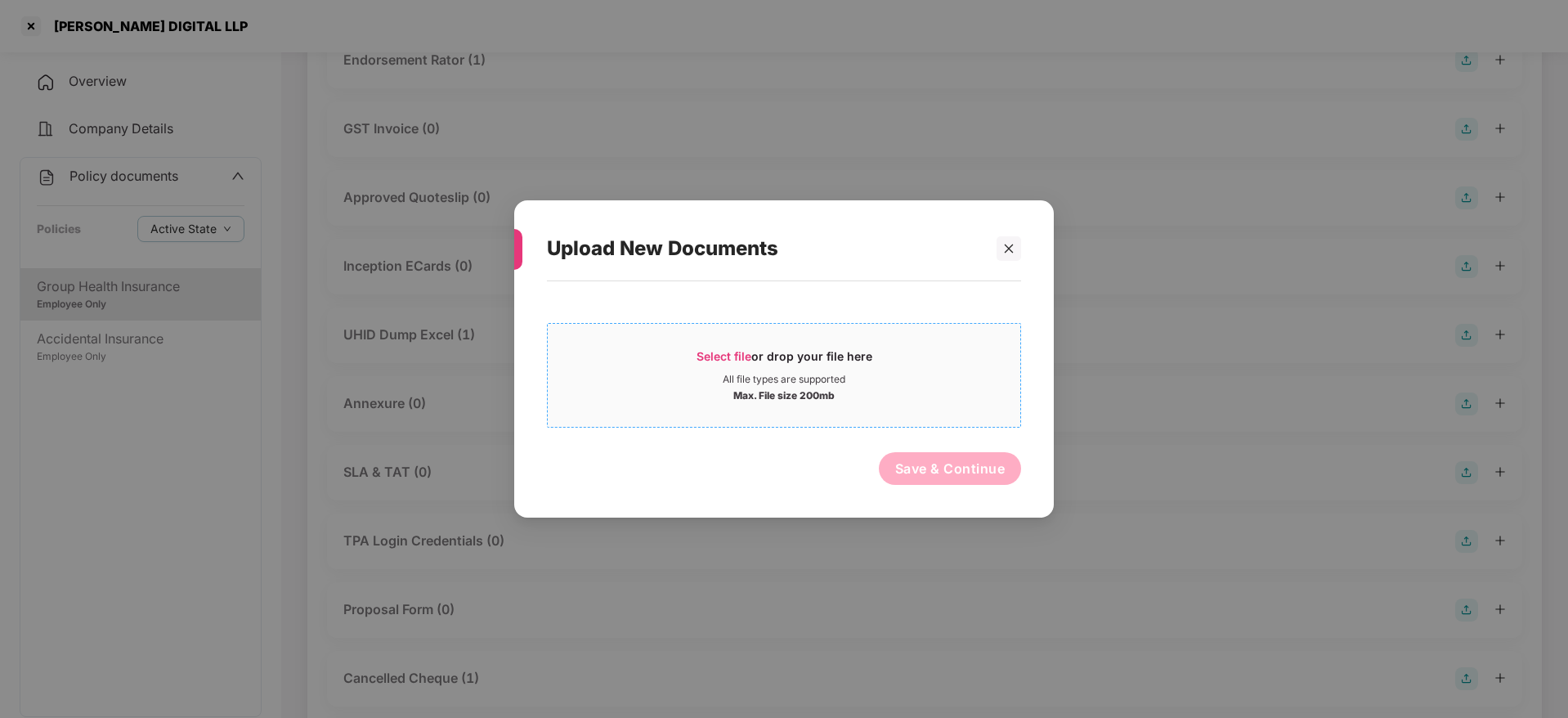
click at [799, 355] on div "Select file or drop your file here" at bounding box center [784, 361] width 175 height 25
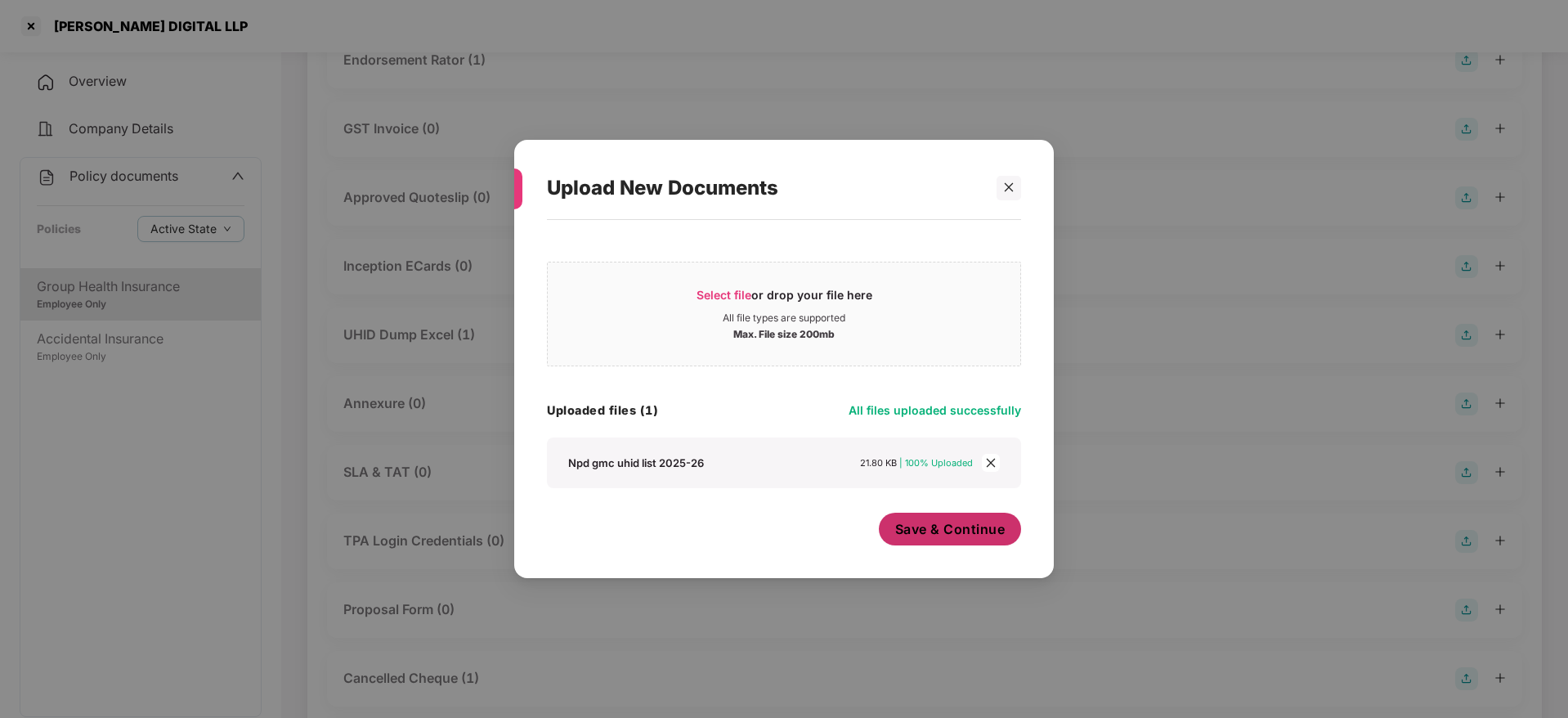
click at [952, 538] on button "Save & Continue" at bounding box center [950, 529] width 143 height 33
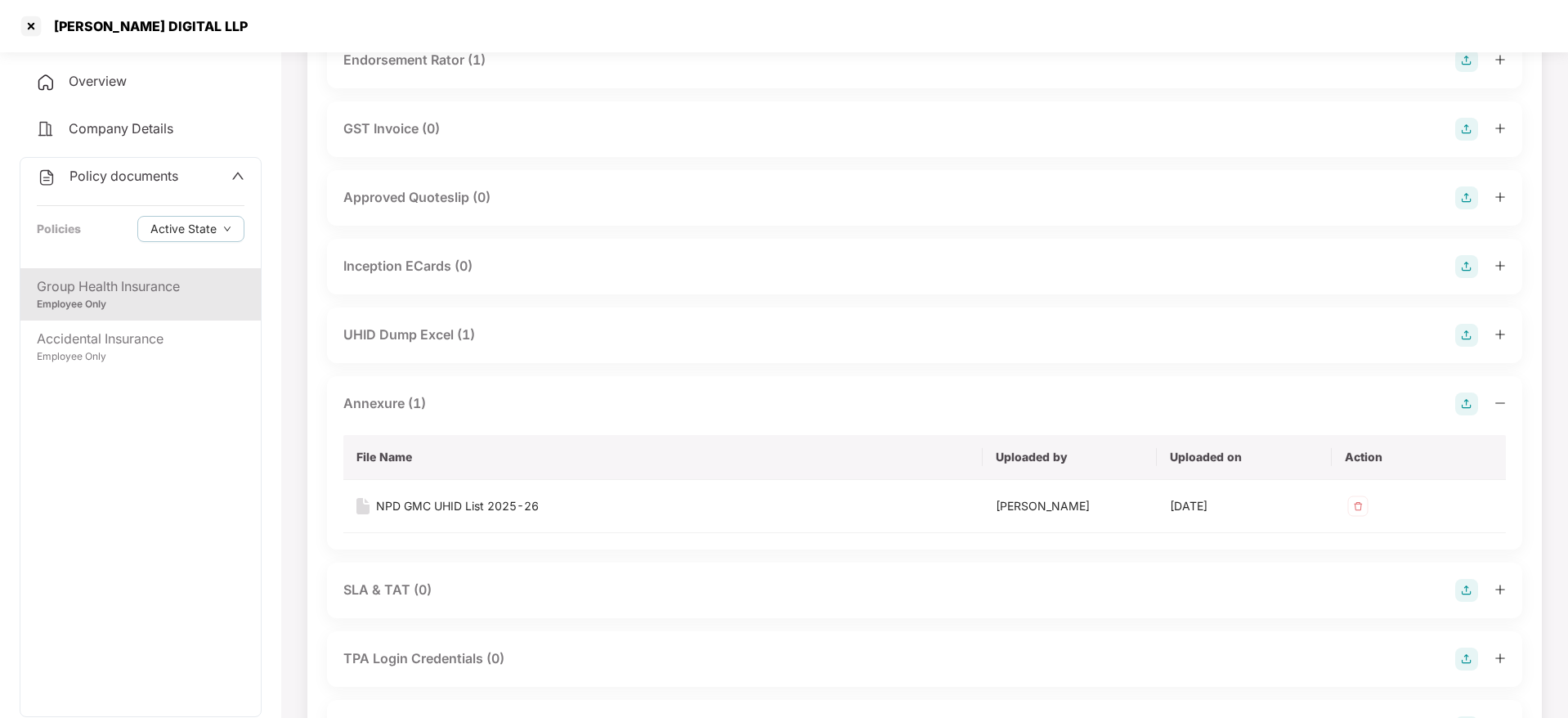
click at [1495, 402] on icon "minus" at bounding box center [1500, 403] width 12 height 12
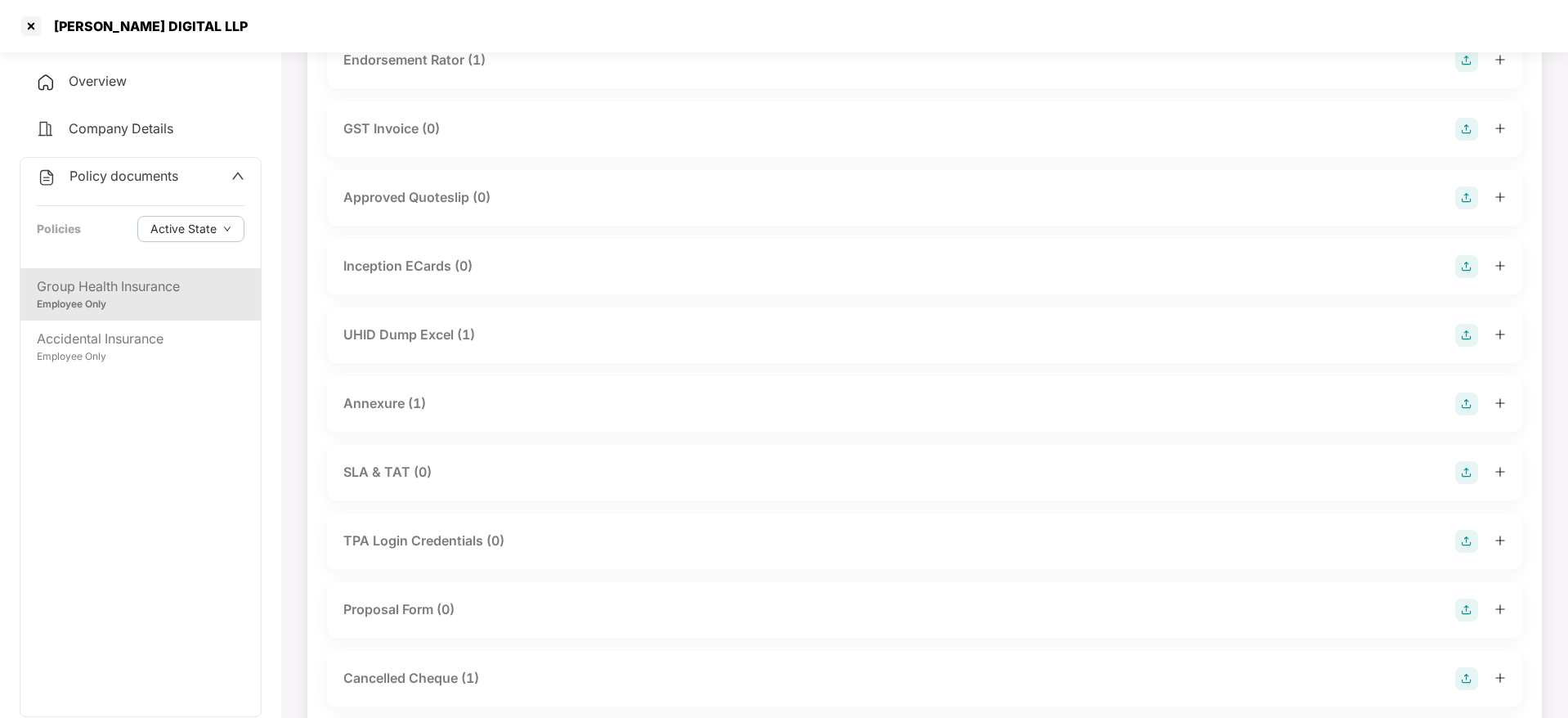
scroll to position [511, 0]
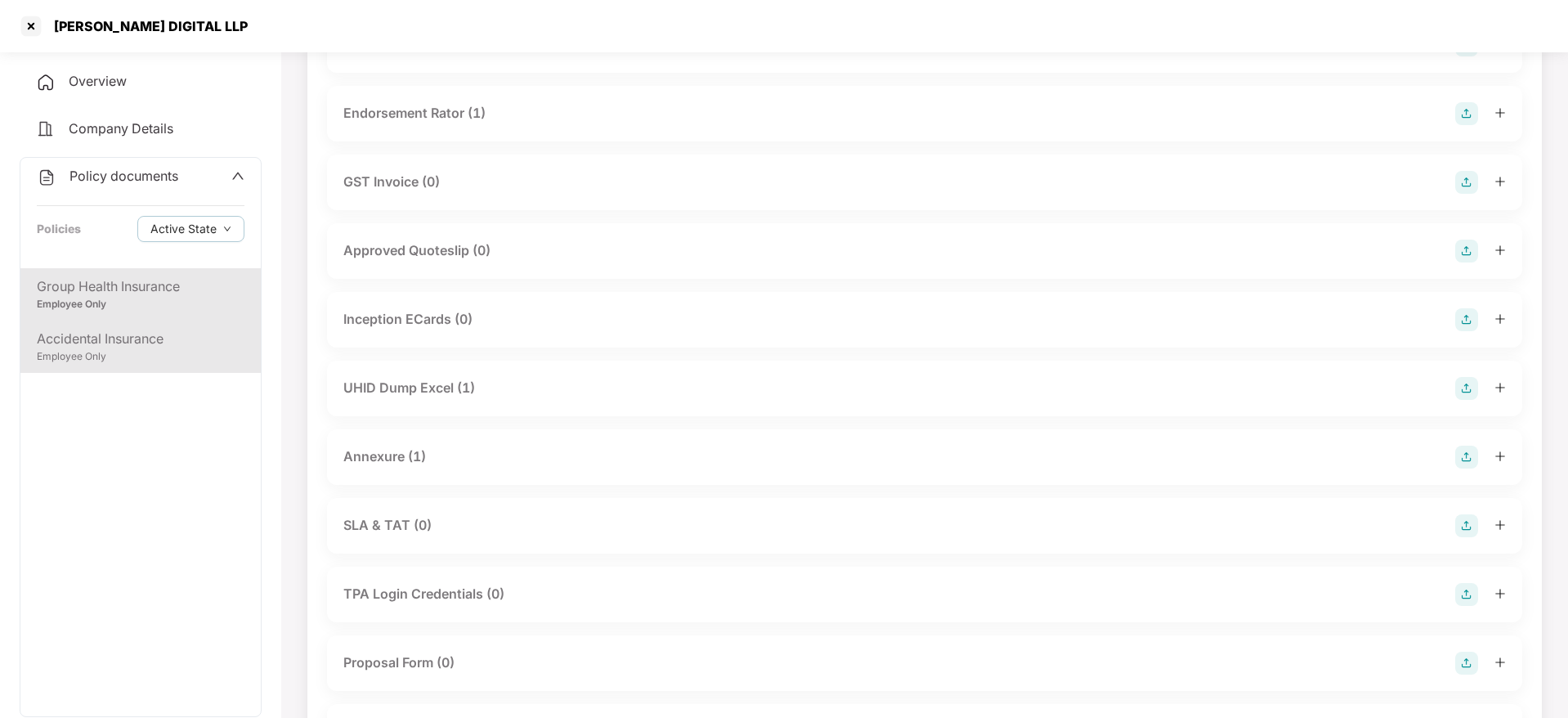
click at [166, 338] on div "Accidental Insurance" at bounding box center [141, 338] width 208 height 21
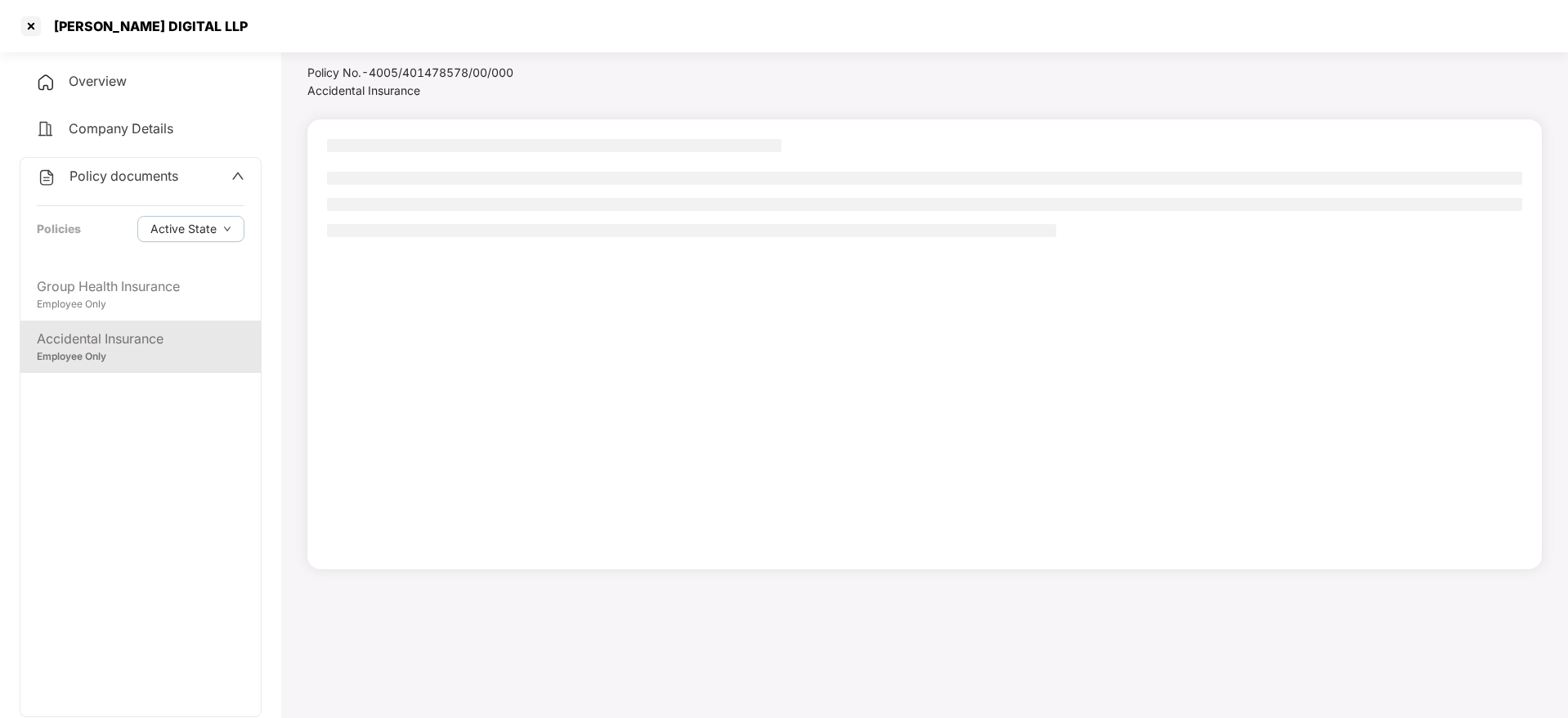
scroll to position [45, 0]
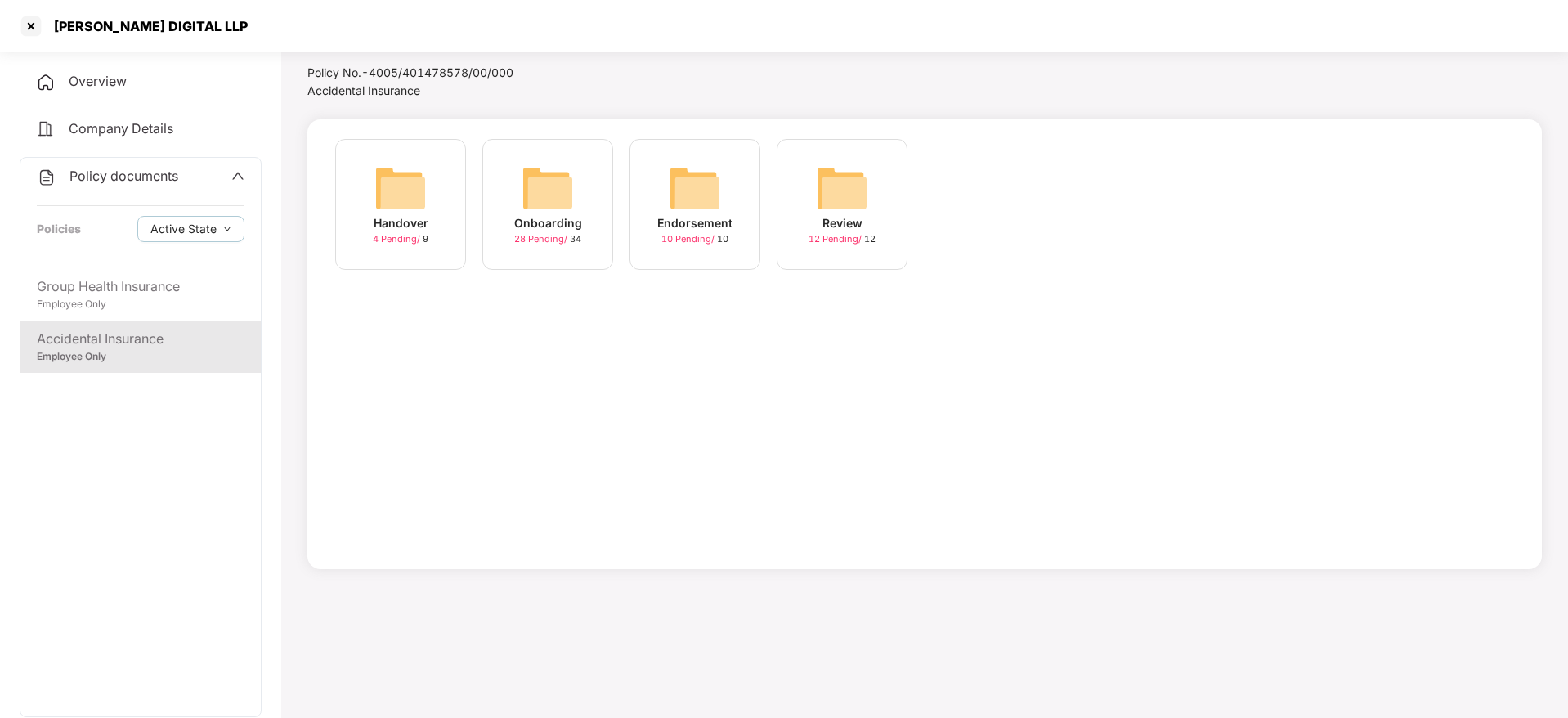
click at [553, 184] on img at bounding box center [548, 189] width 53 height 53
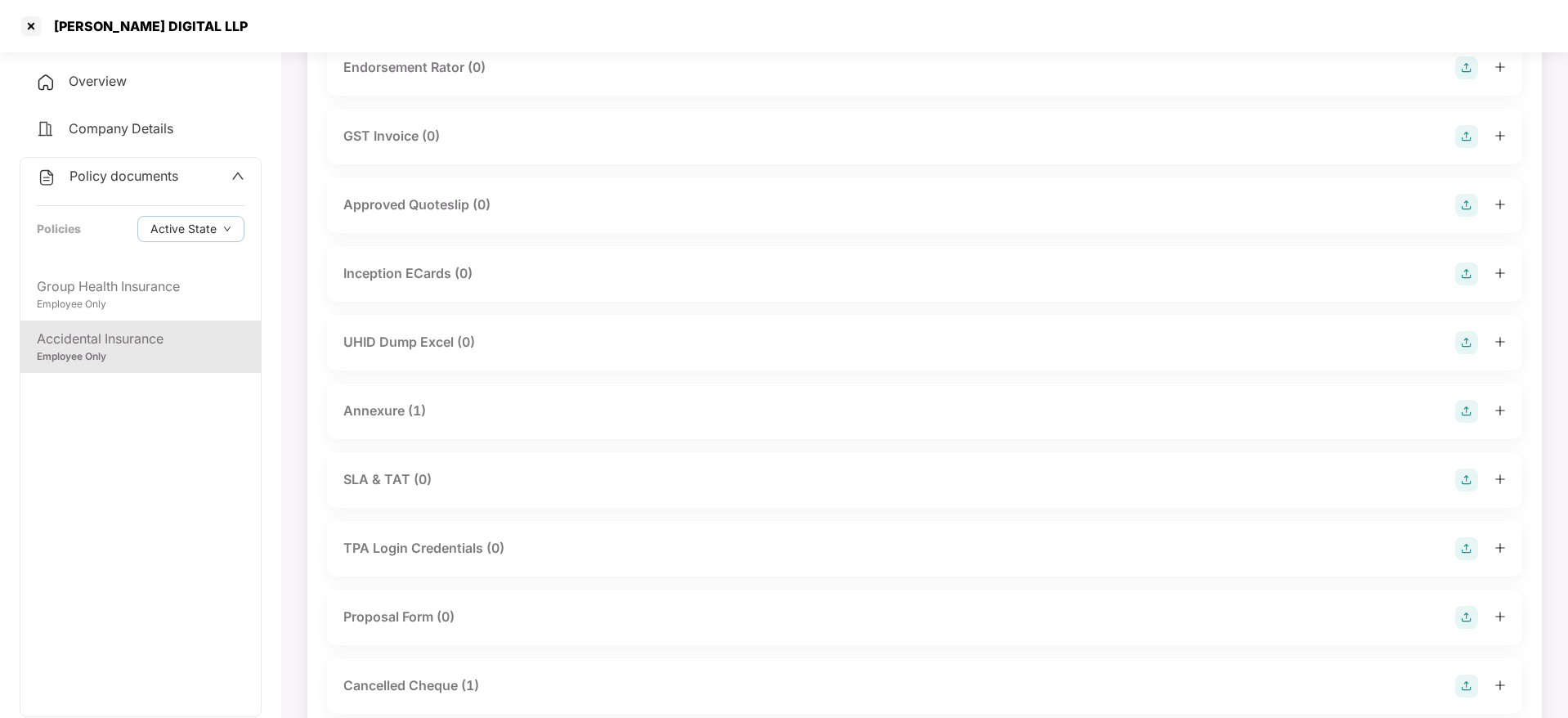
scroll to position [557, 0]
click at [1265, 400] on div "Annexure (1)" at bounding box center [925, 410] width 1163 height 23
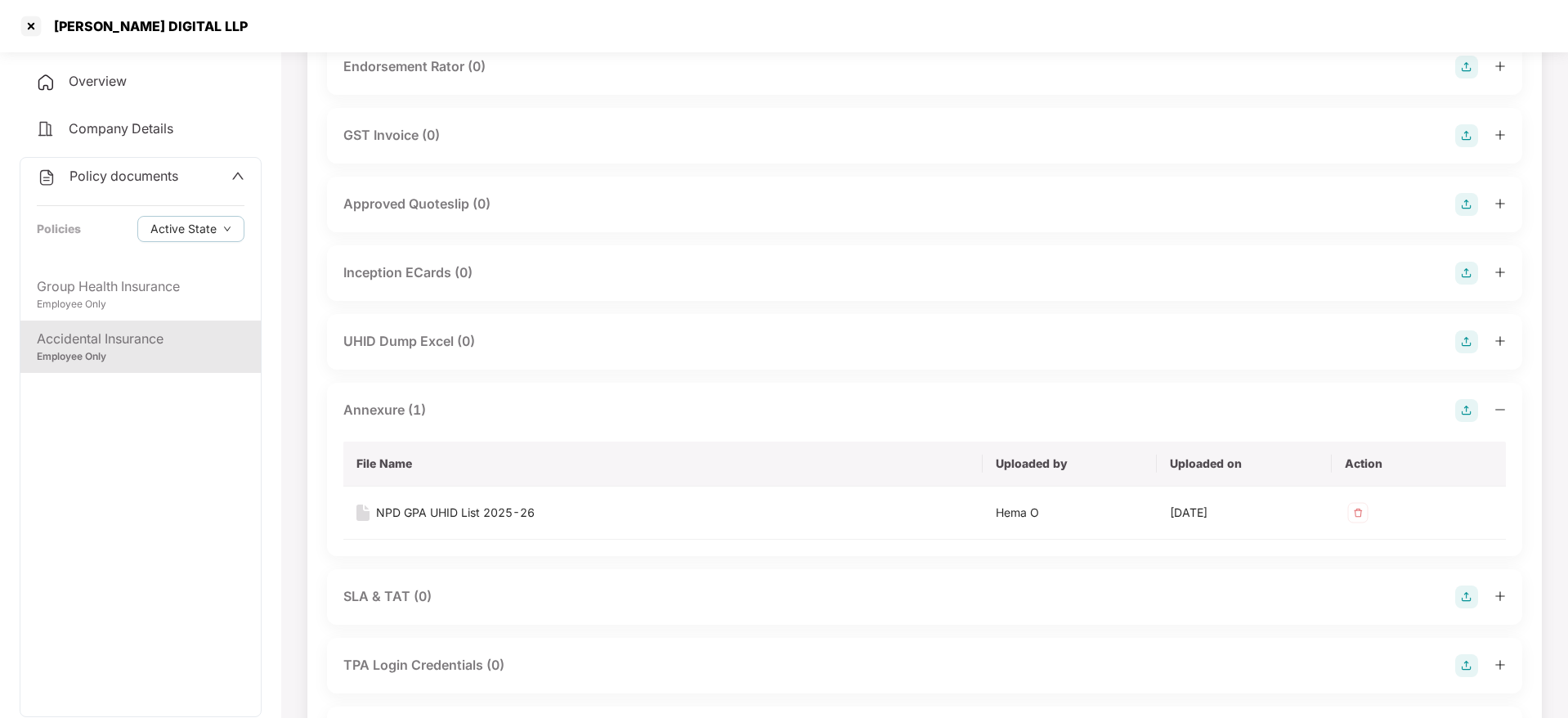
click at [1237, 409] on div "Annexure (1)" at bounding box center [925, 410] width 1163 height 23
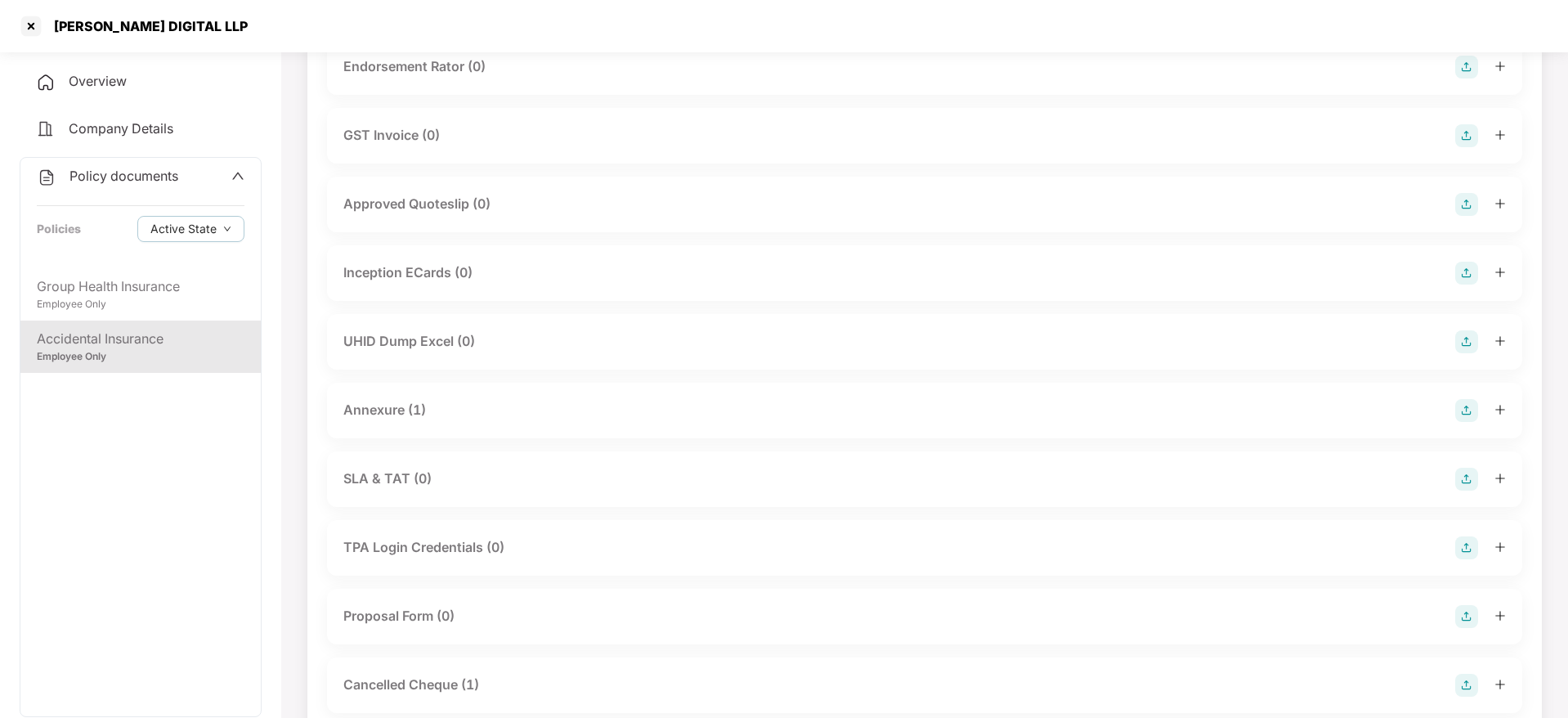
click at [1468, 347] on img at bounding box center [1467, 342] width 23 height 23
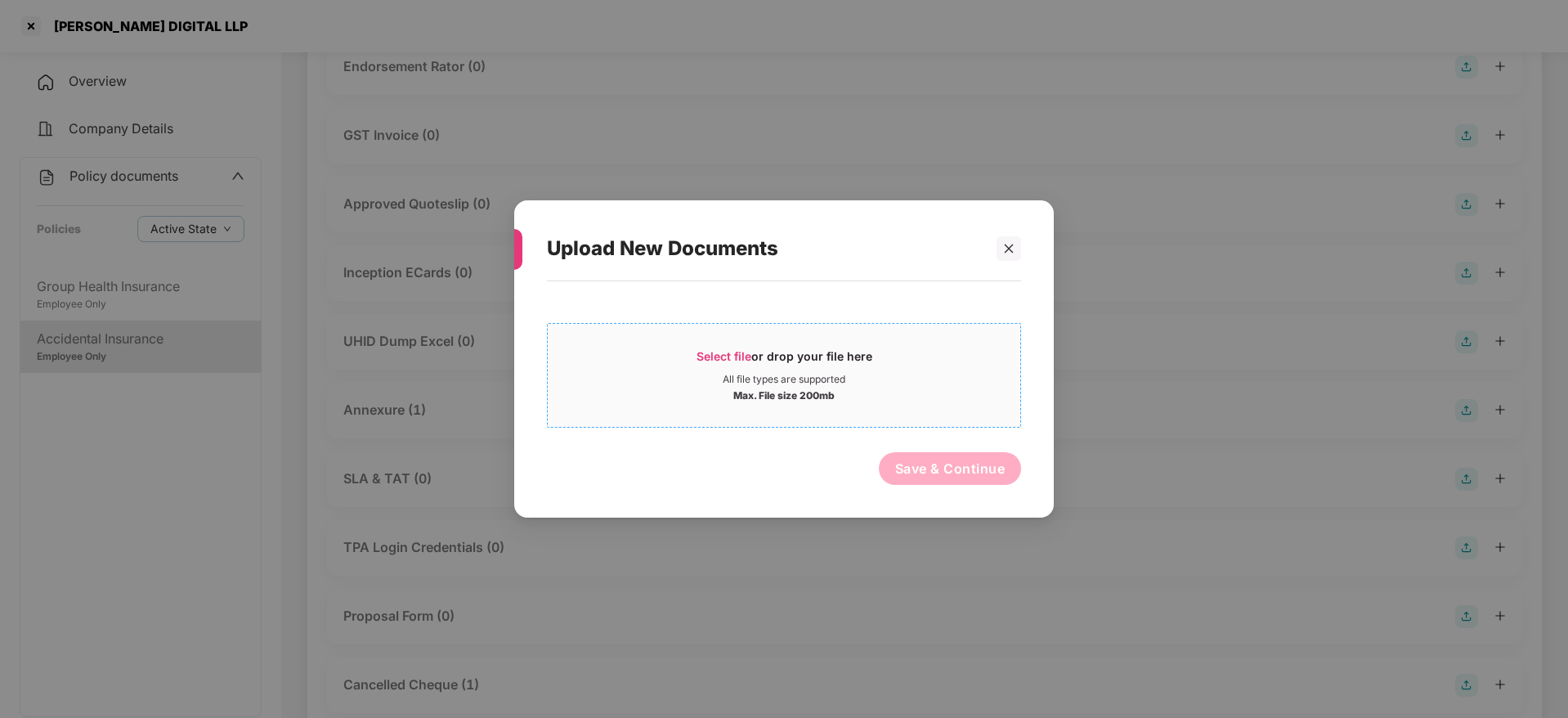
click at [851, 355] on div "Select file or drop your file here" at bounding box center [784, 361] width 175 height 25
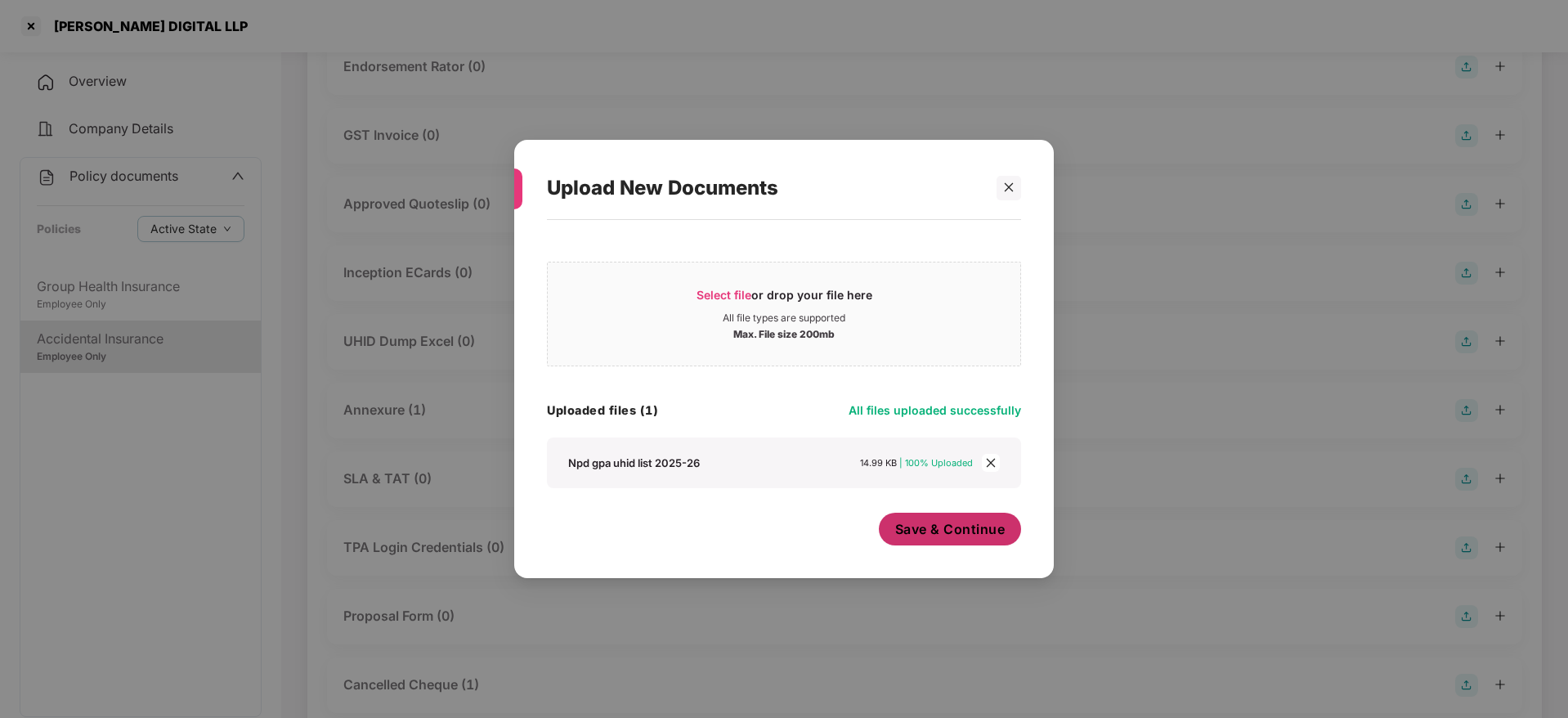
click at [958, 531] on span "Save & Continue" at bounding box center [950, 529] width 110 height 18
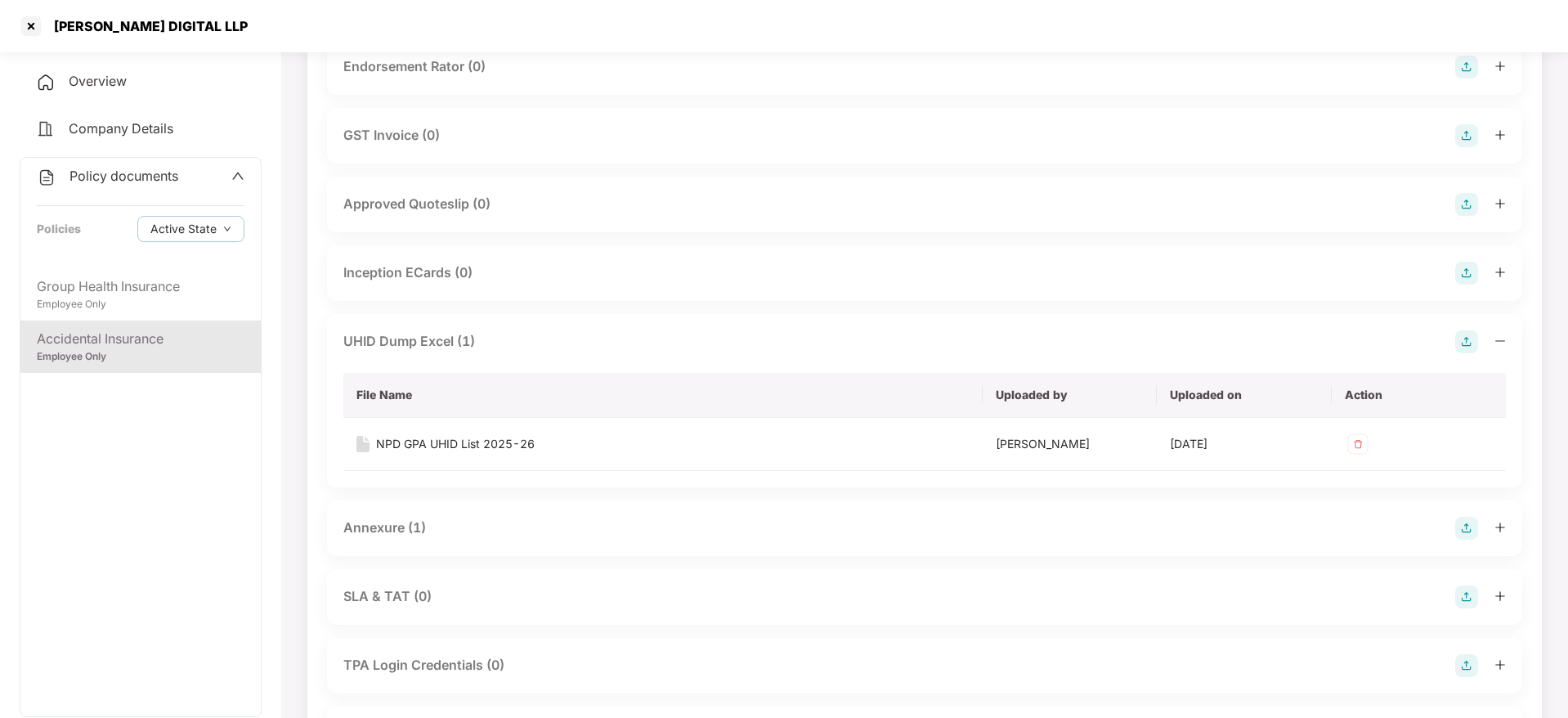
scroll to position [0, 0]
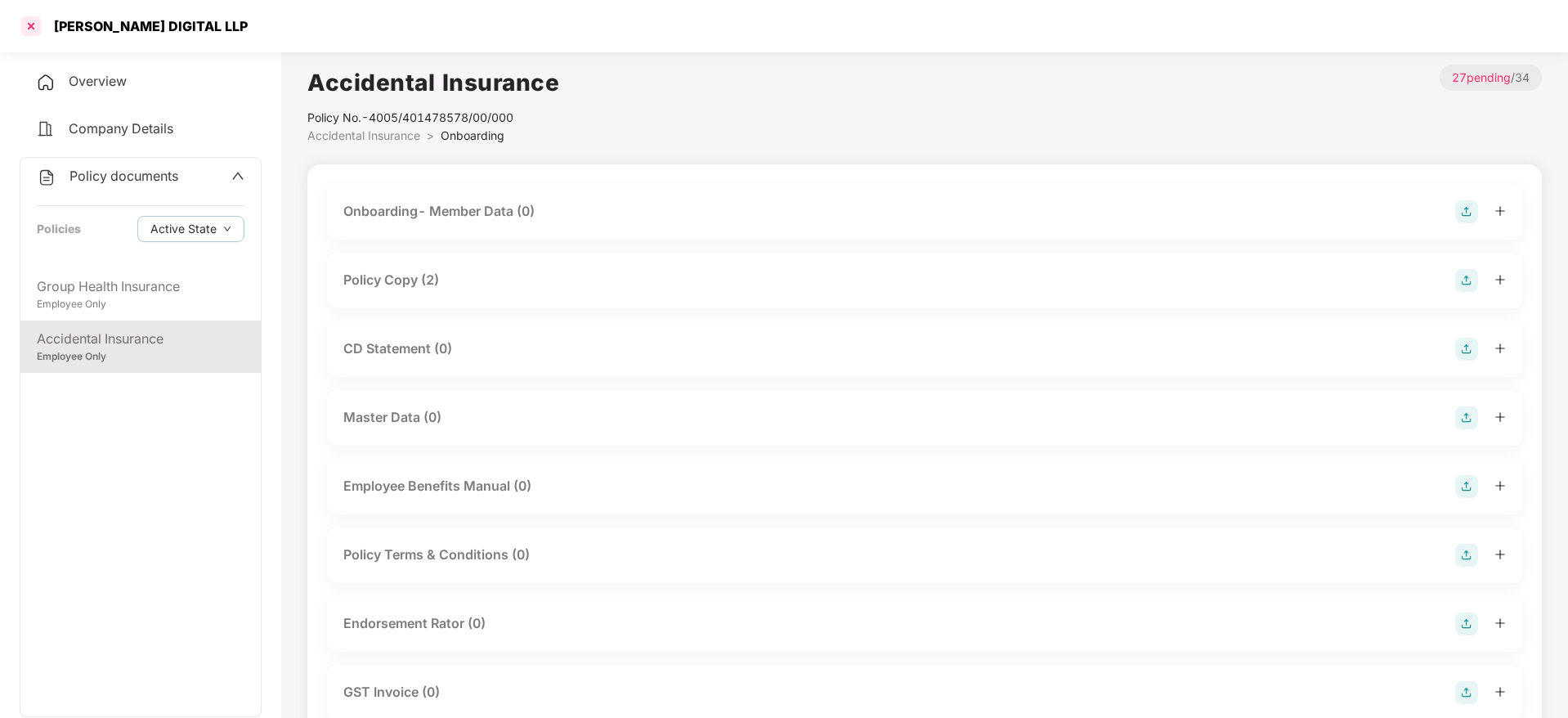
click at [37, 29] on div at bounding box center [31, 26] width 26 height 26
